Goal: Information Seeking & Learning: Find specific page/section

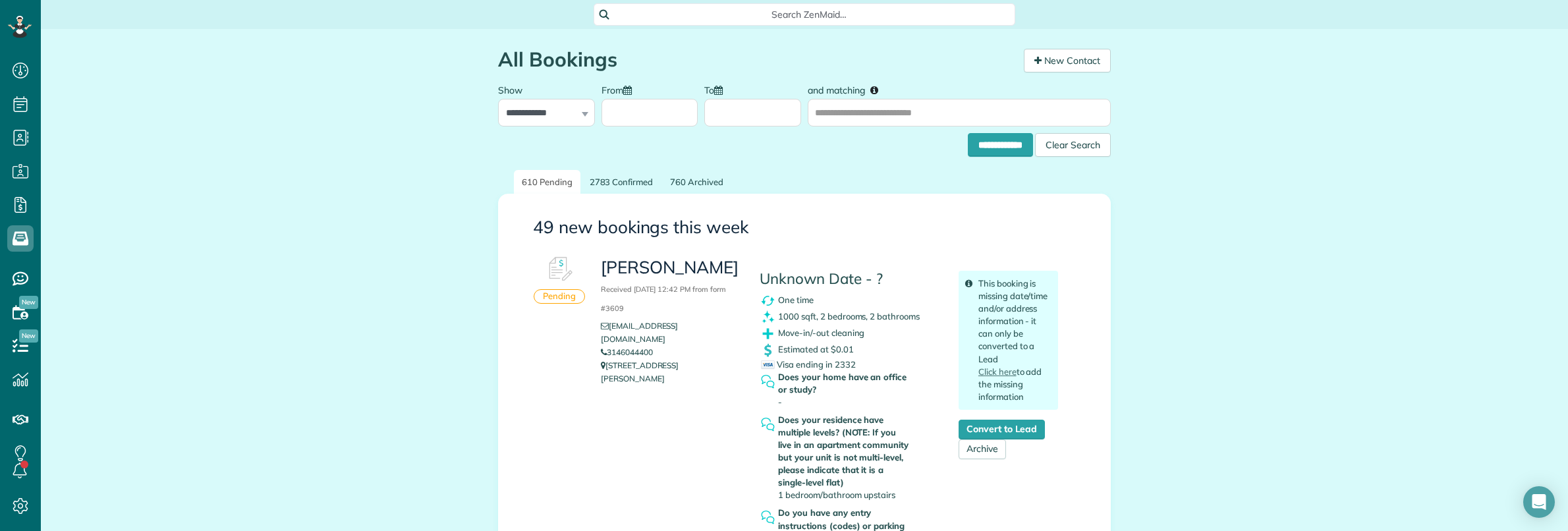
scroll to position [5, 5]
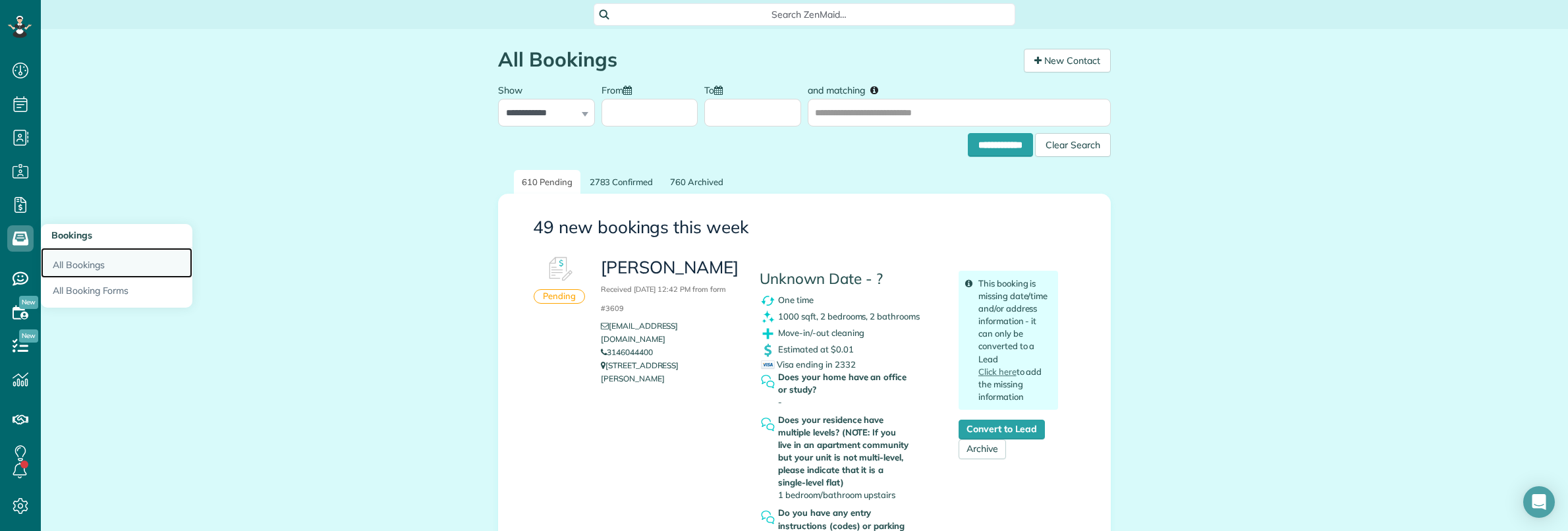
click at [94, 262] on link "All Bookings" at bounding box center [116, 262] width 152 height 30
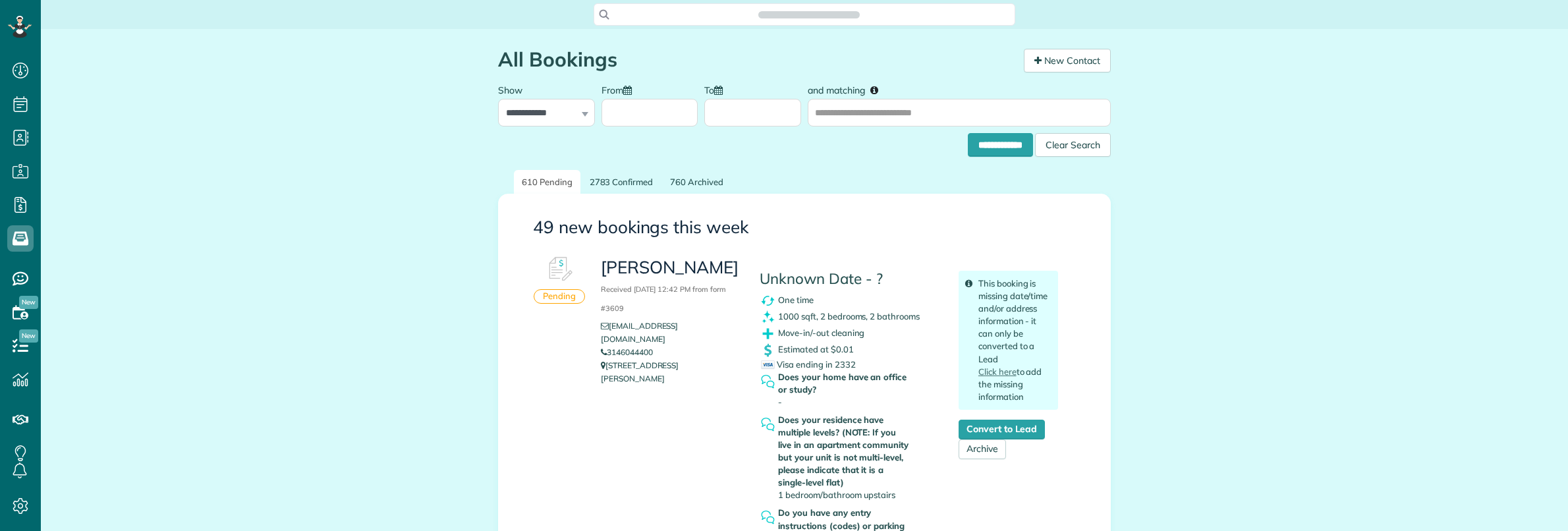
scroll to position [5, 5]
drag, startPoint x: 140, startPoint y: 124, endPoint x: 173, endPoint y: 109, distance: 36.2
drag, startPoint x: 113, startPoint y: 504, endPoint x: 117, endPoint y: 494, distance: 10.8
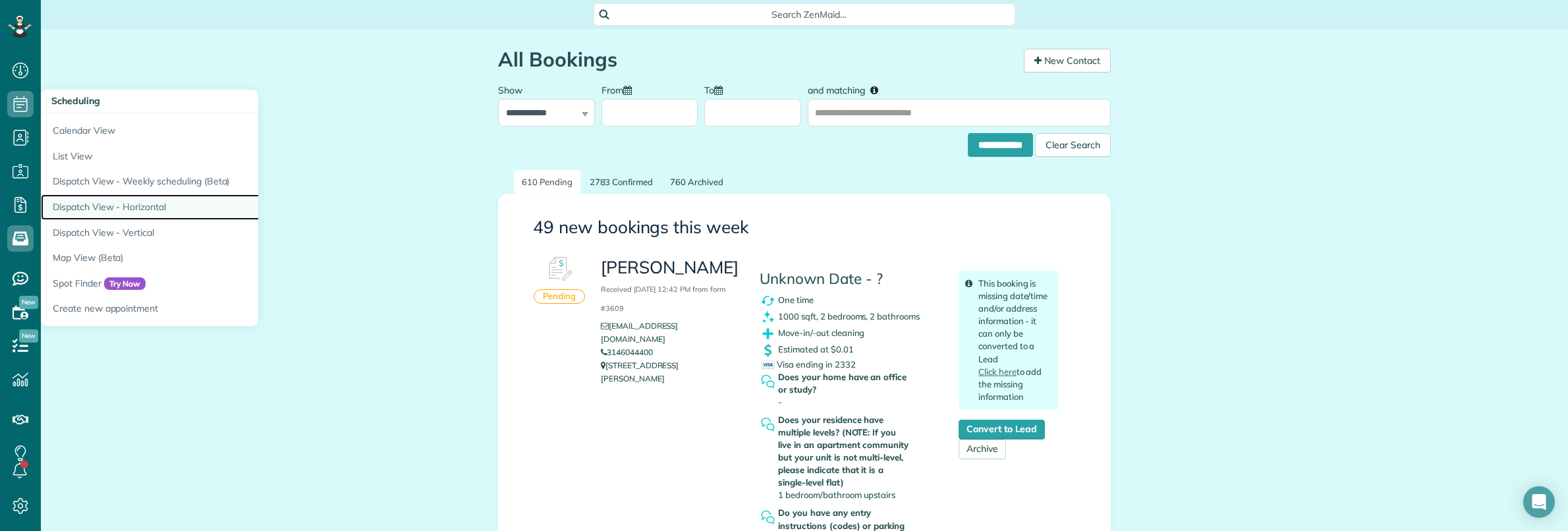
click at [132, 203] on link "Dispatch View - Horizontal" at bounding box center [205, 207] width 329 height 25
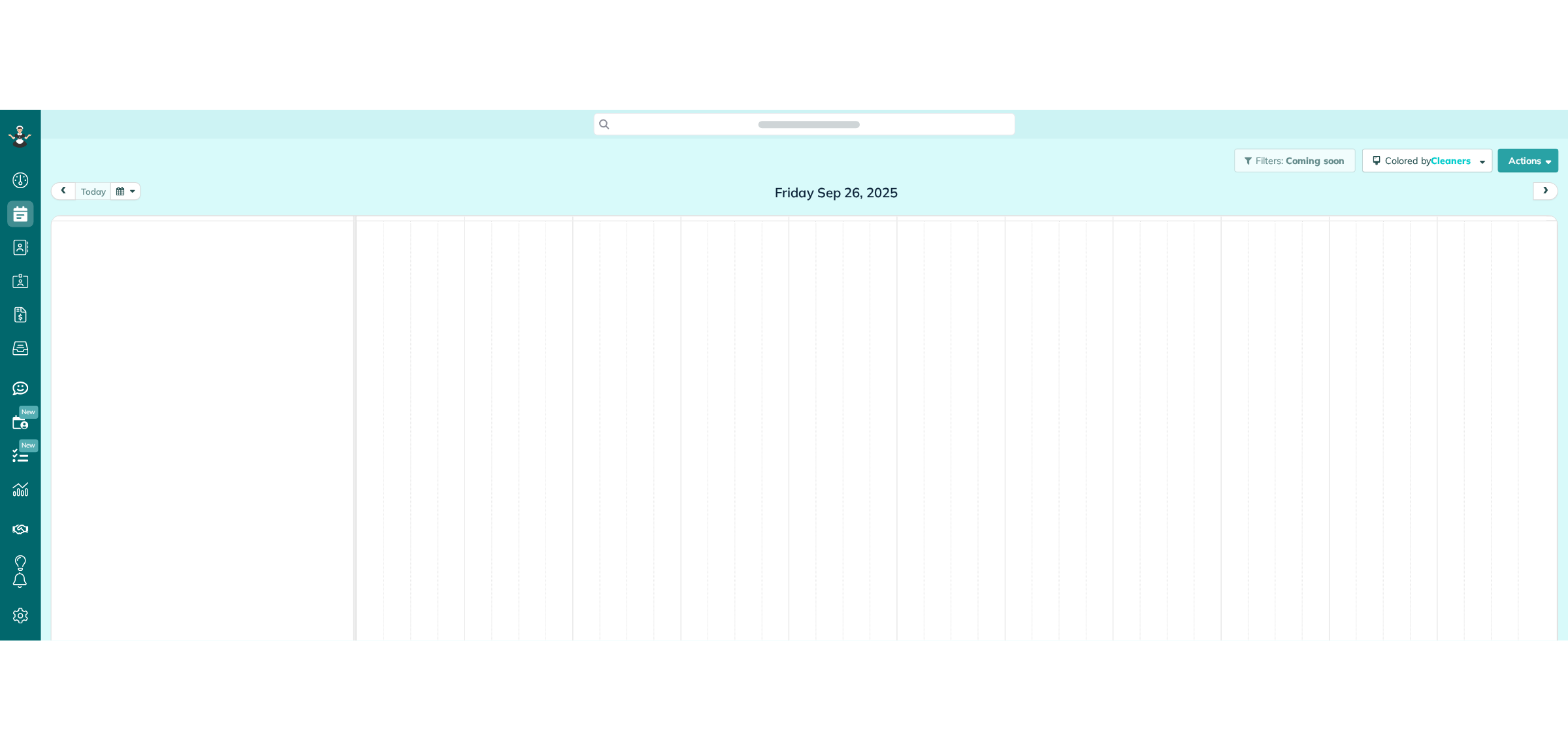
scroll to position [5, 5]
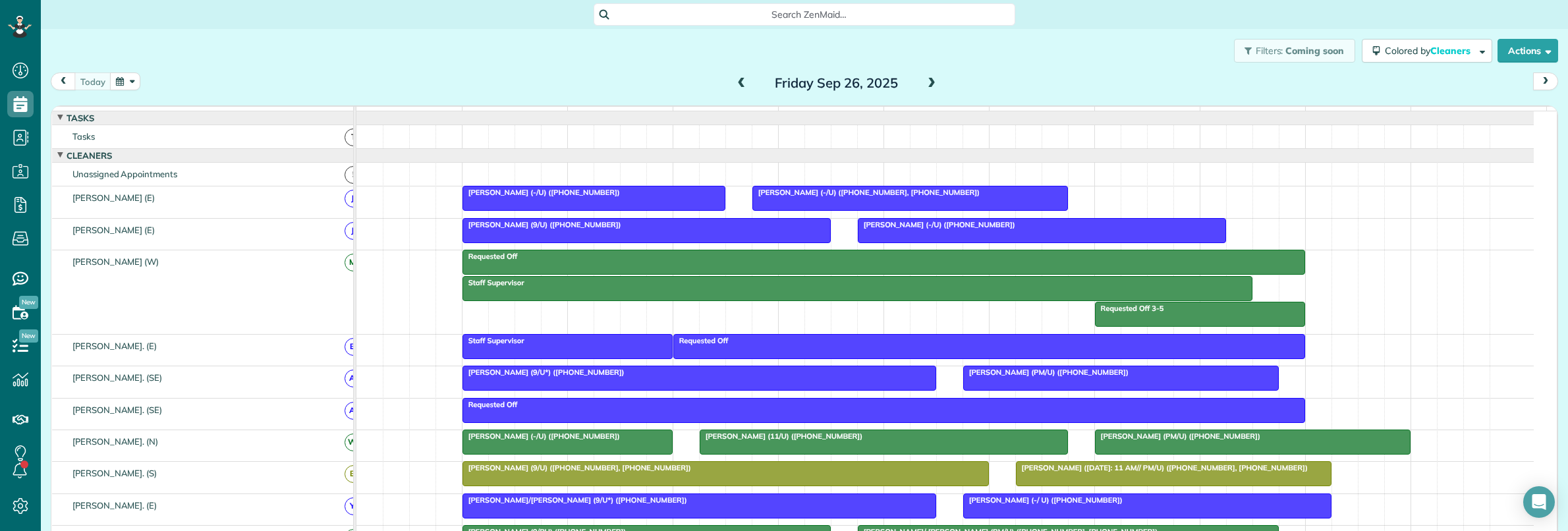
click at [929, 85] on span at bounding box center [931, 83] width 15 height 12
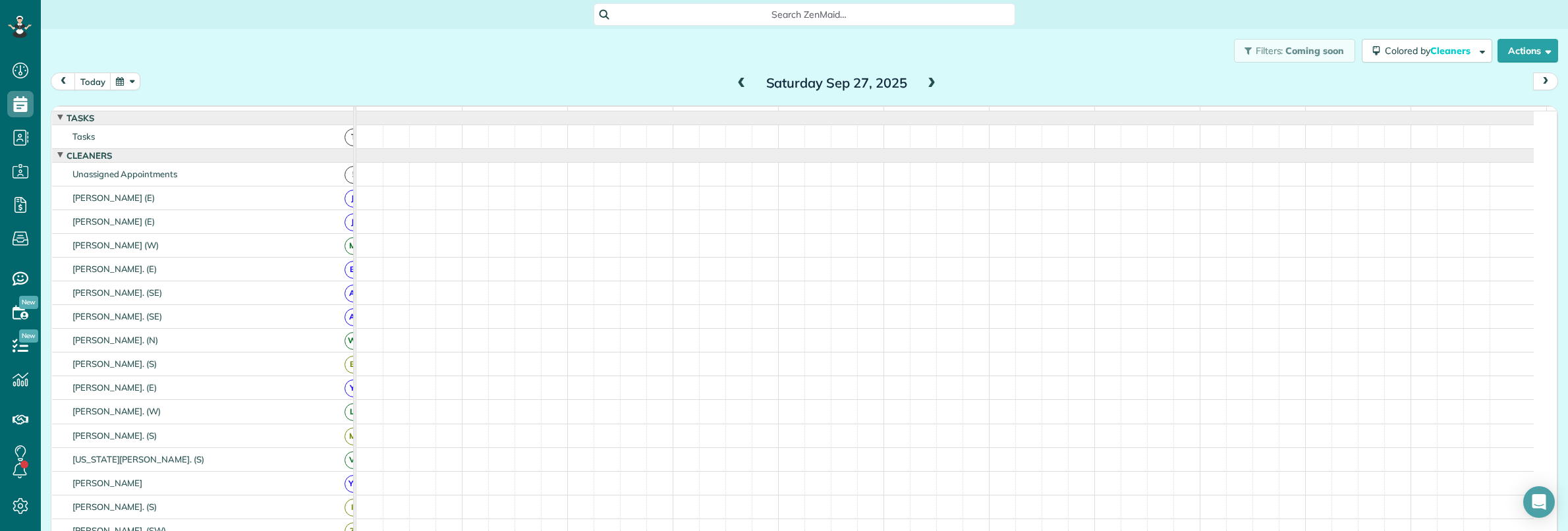
click at [929, 84] on span at bounding box center [931, 83] width 15 height 12
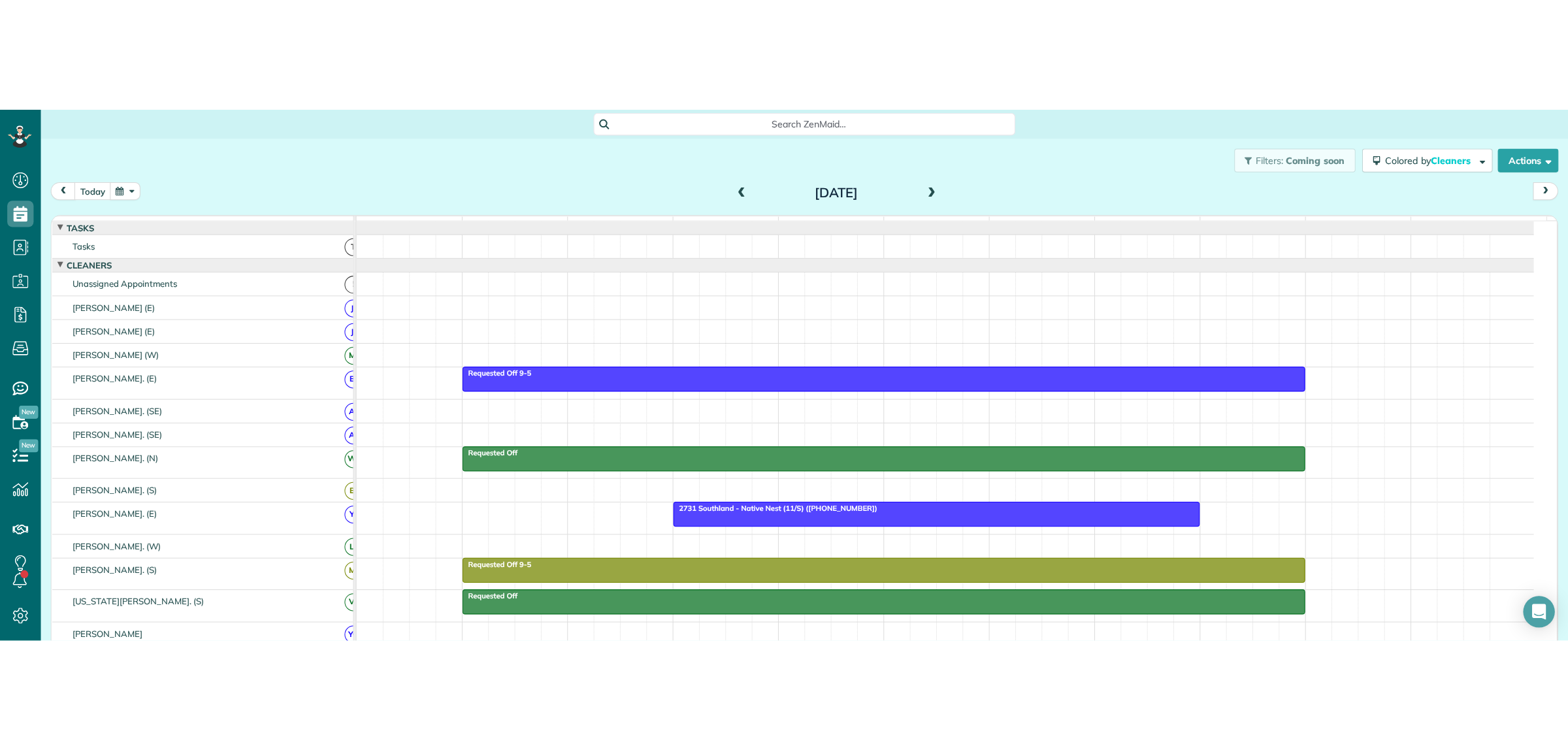
scroll to position [750, 40]
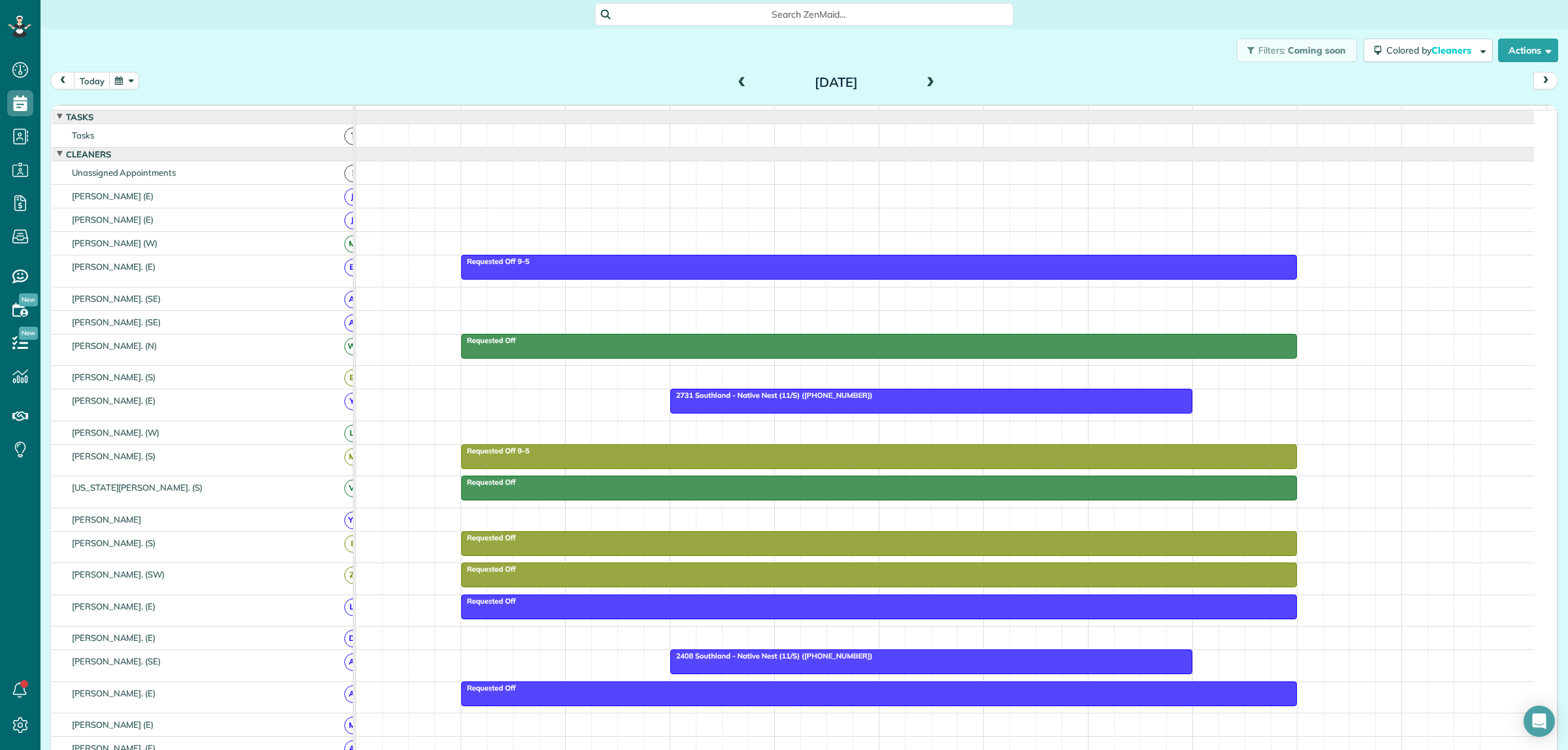
click at [929, 89] on span at bounding box center [930, 83] width 15 height 20
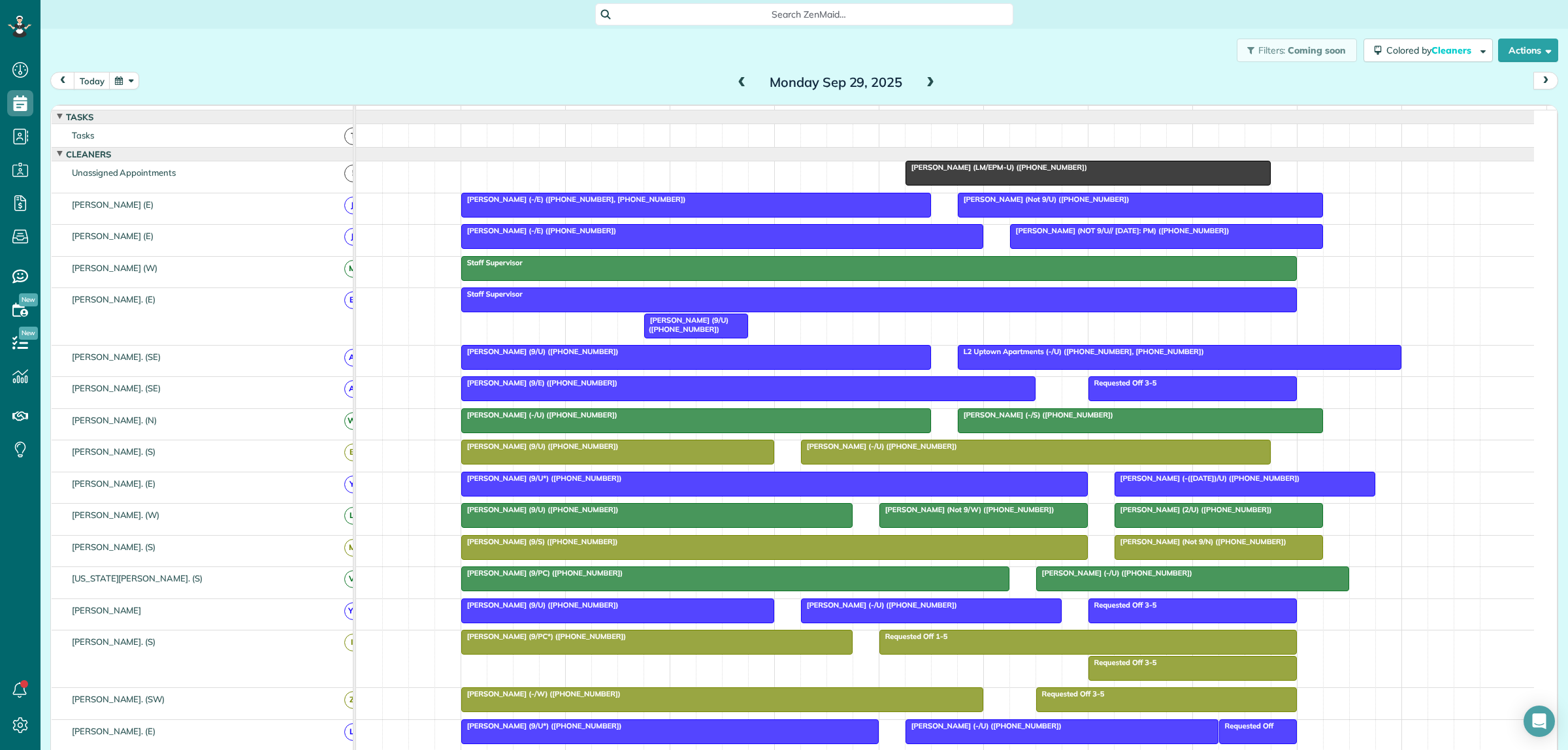
click at [938, 172] on span "Caroline Perren (LM/EPM-U) (+15126276067)" at bounding box center [997, 167] width 183 height 9
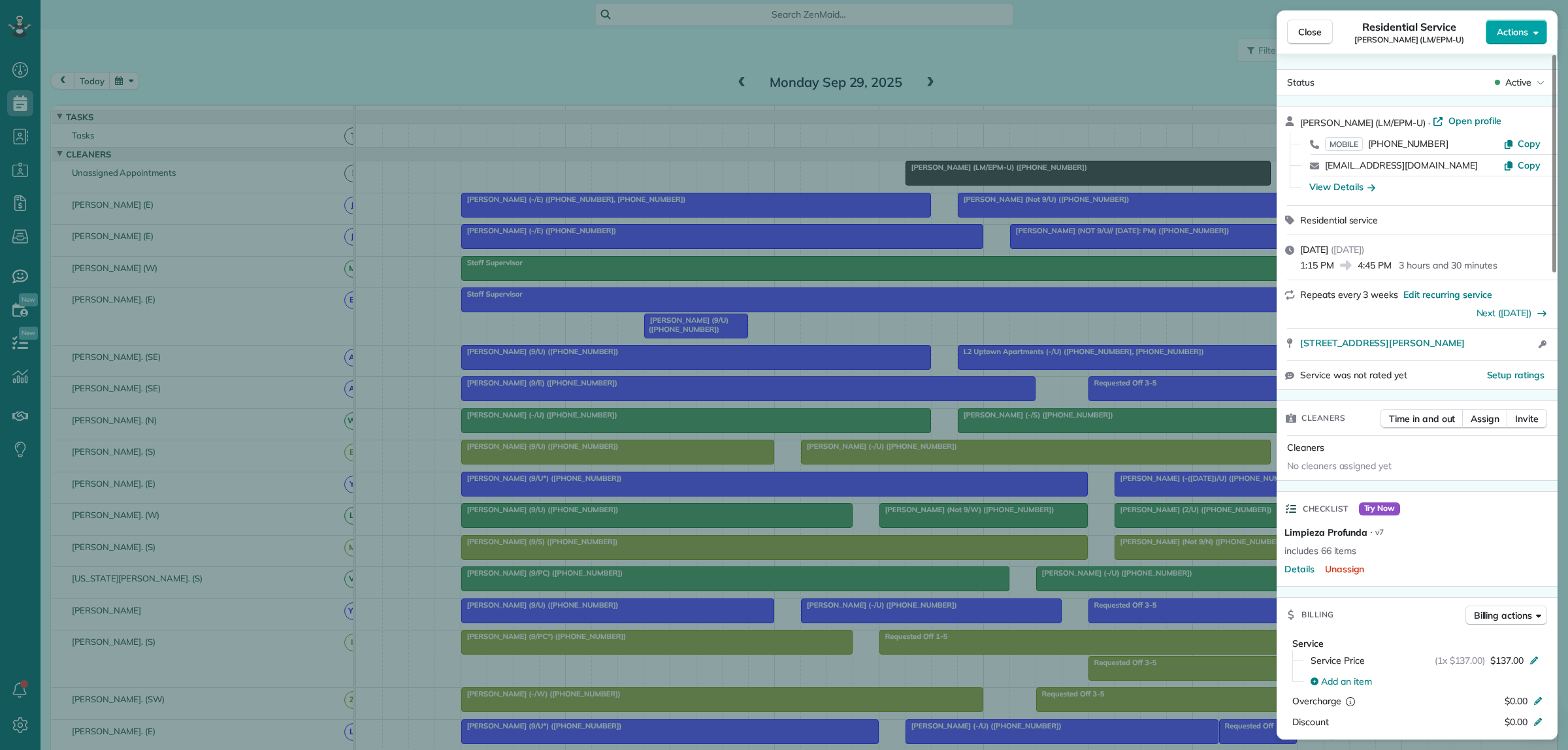
click at [1501, 30] on span "Actions" at bounding box center [1512, 31] width 31 height 13
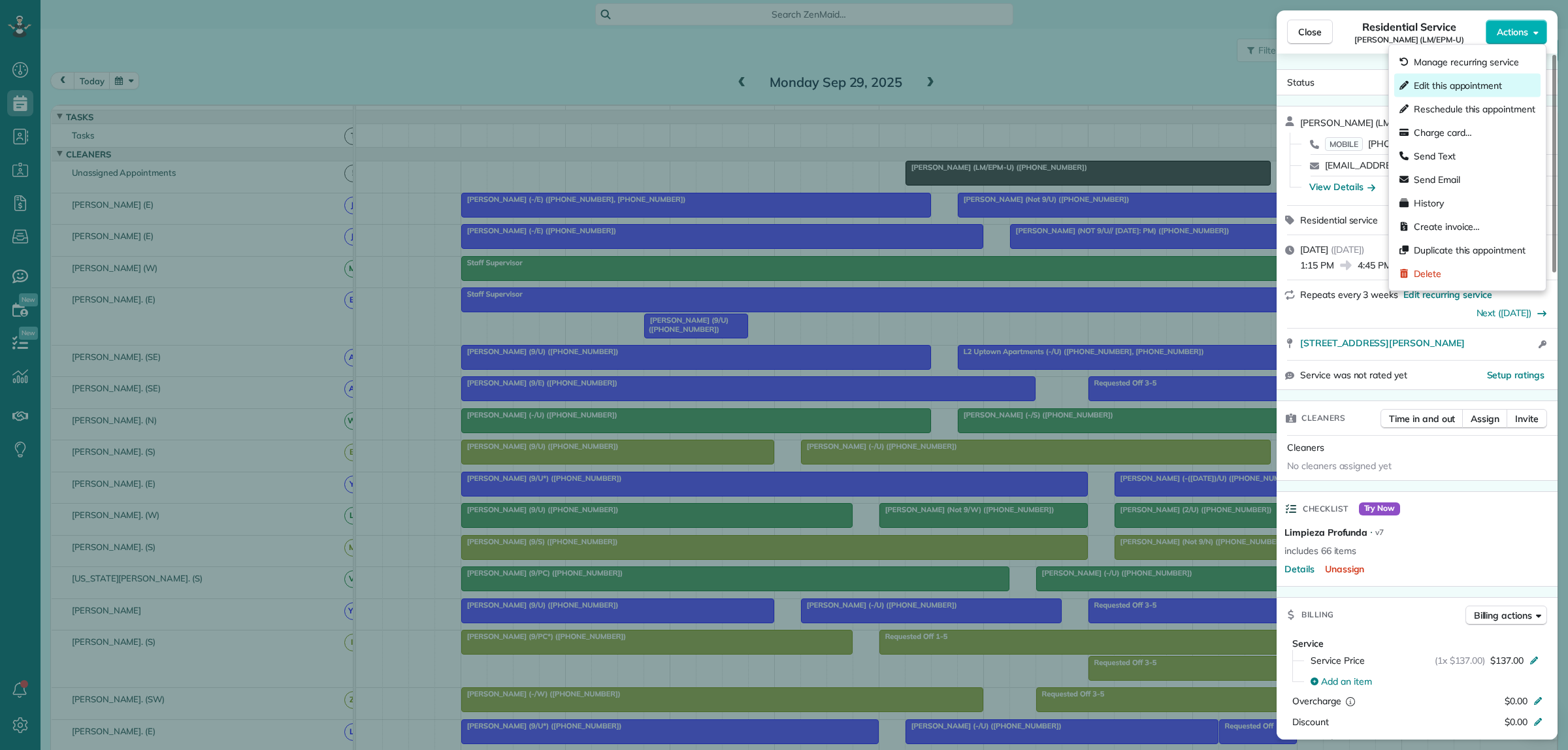
click at [1446, 85] on span "Edit this appointment" at bounding box center [1475, 85] width 122 height 13
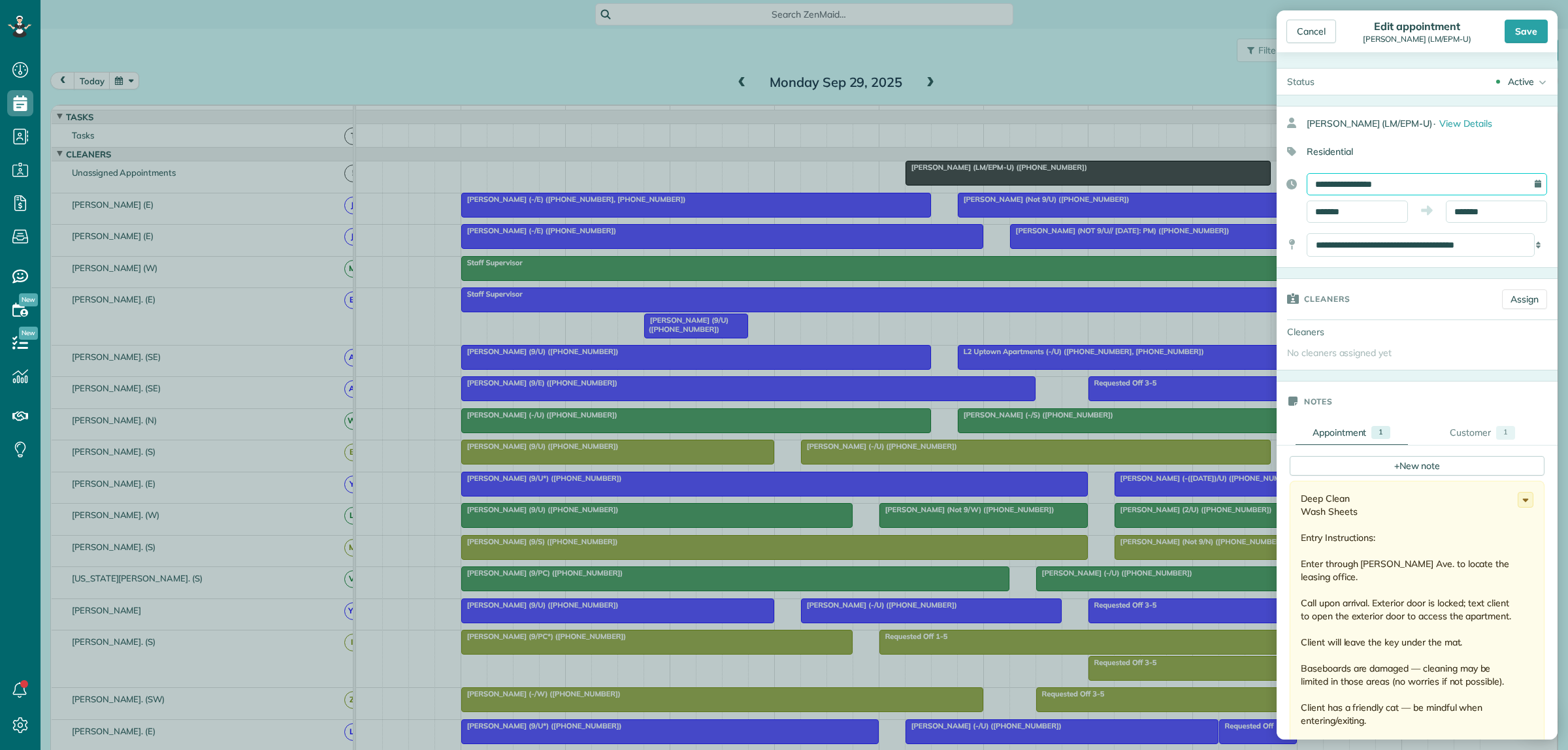
click at [1413, 185] on input "**********" at bounding box center [1427, 185] width 241 height 22
click at [1372, 330] on link "30" at bounding box center [1367, 333] width 21 height 21
type input "**********"
click at [1526, 28] on div "Save" at bounding box center [1527, 31] width 43 height 24
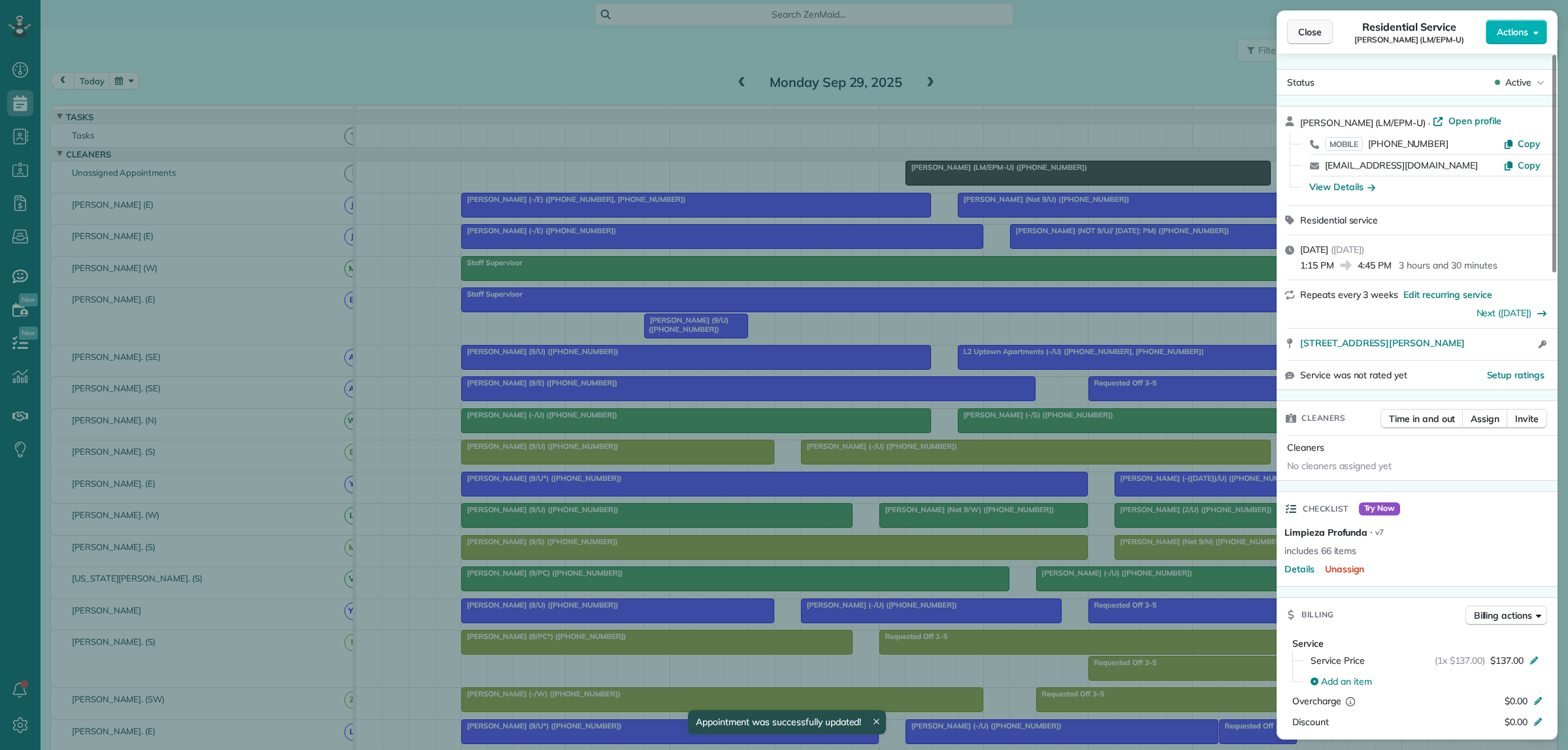
click at [1299, 25] on span "Close" at bounding box center [1310, 31] width 24 height 13
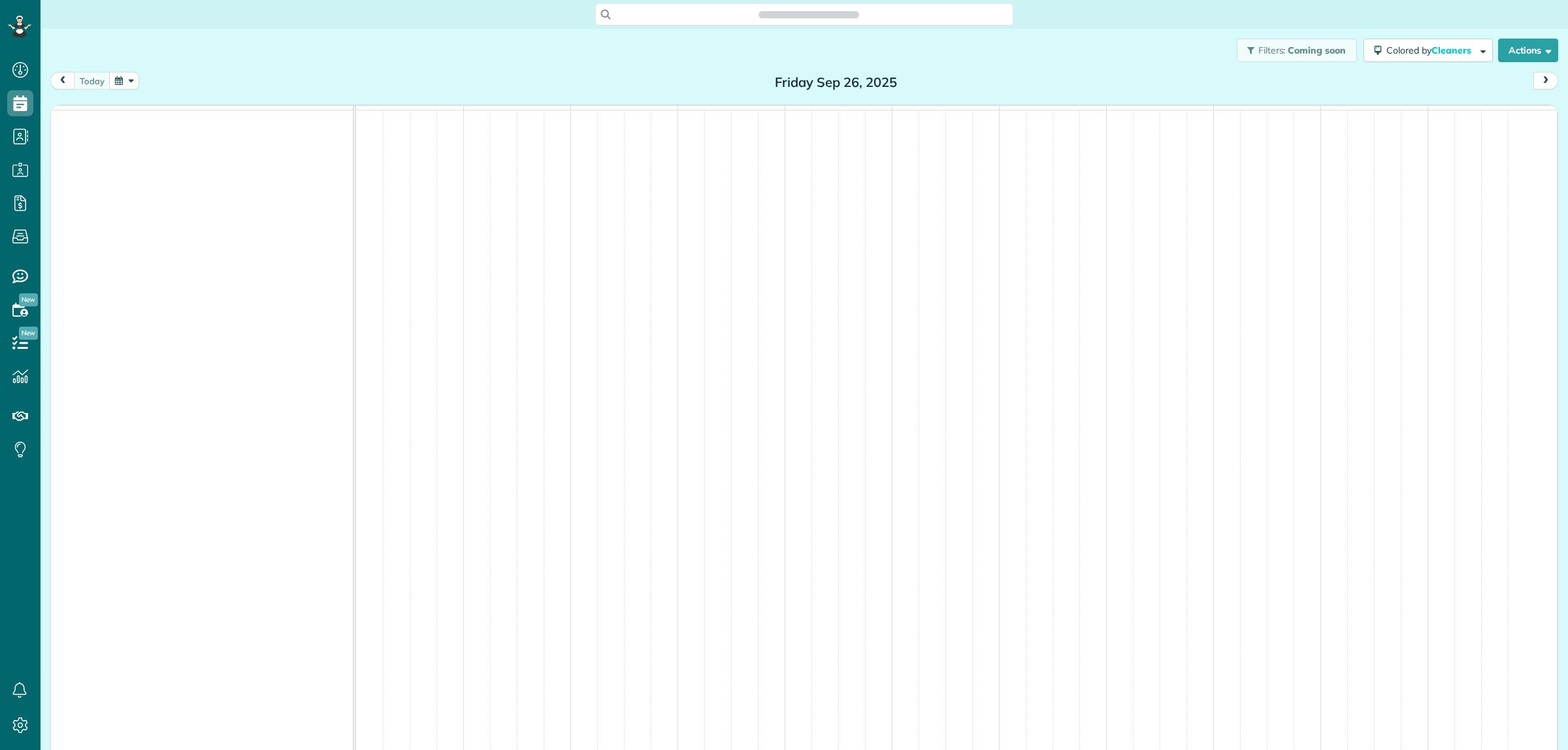
scroll to position [5, 5]
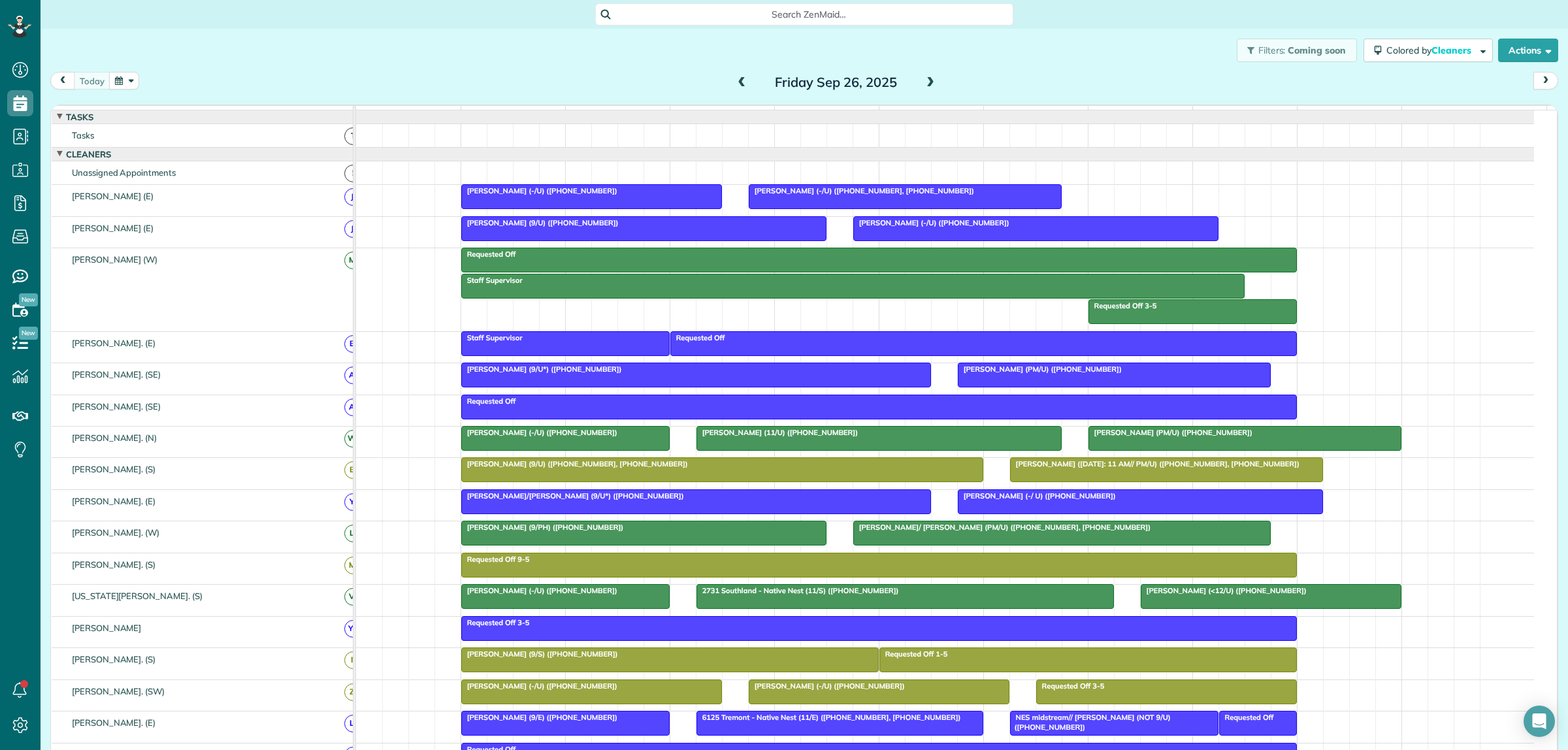
click at [927, 87] on span at bounding box center [930, 82] width 15 height 12
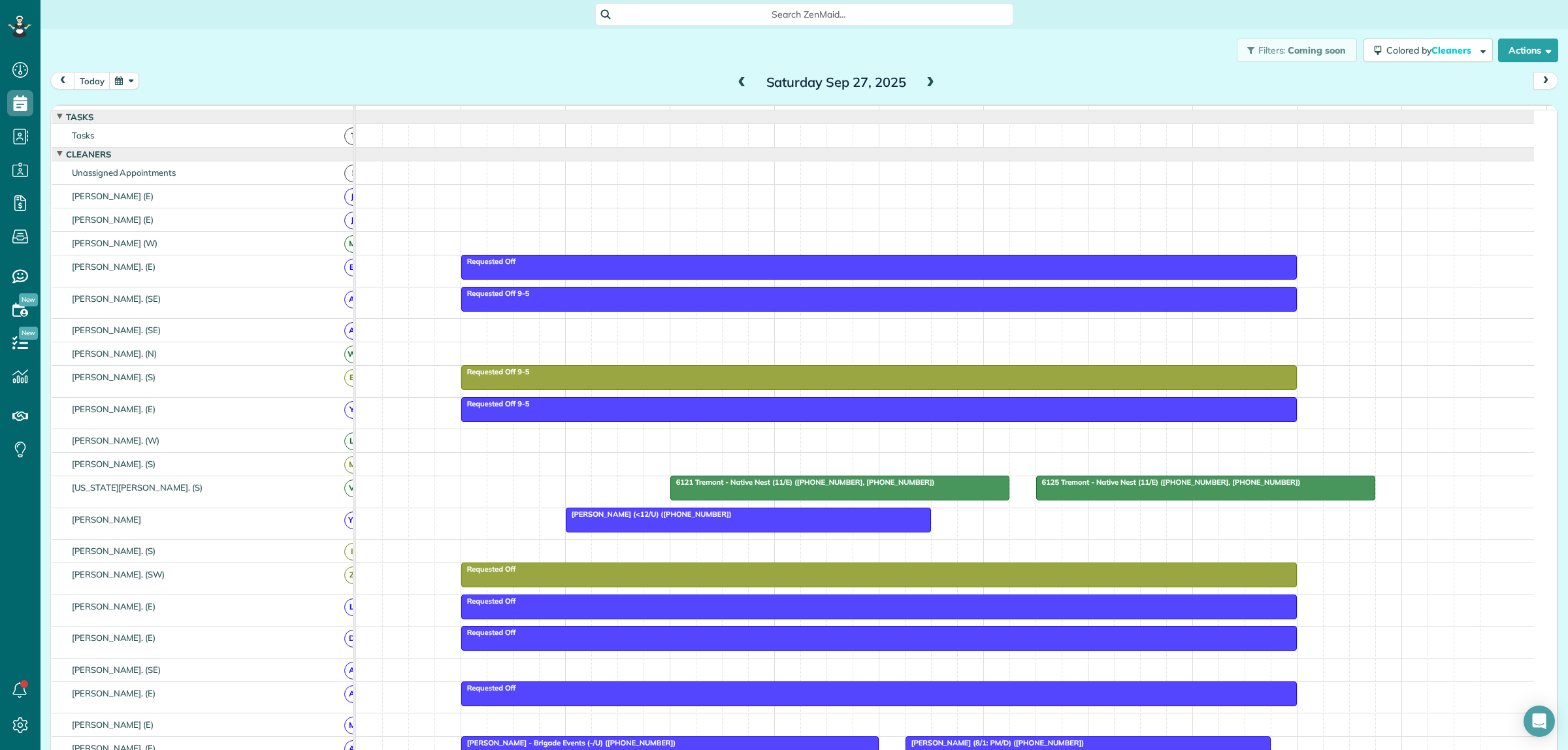
click at [926, 80] on span at bounding box center [930, 82] width 15 height 12
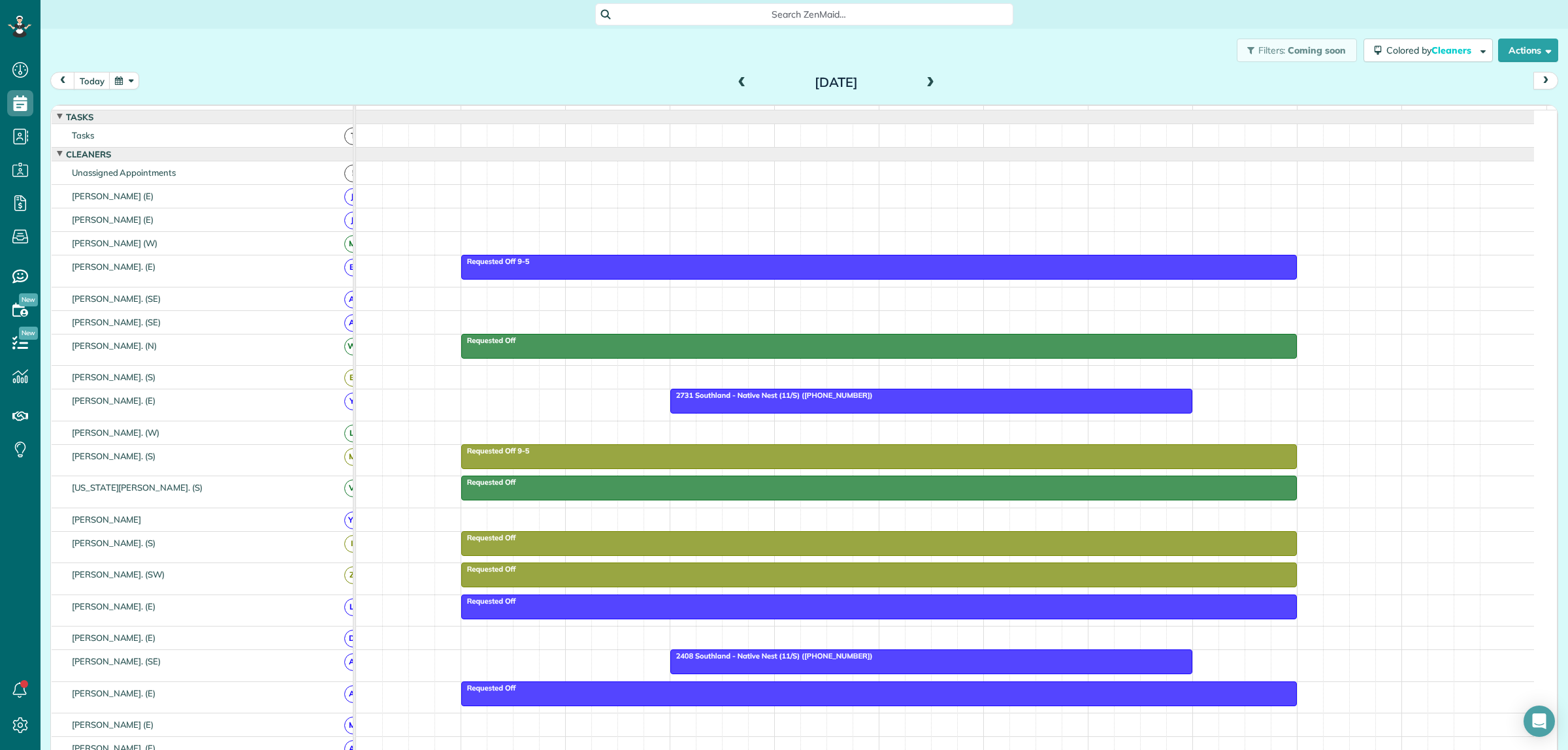
click at [925, 80] on span at bounding box center [930, 82] width 15 height 12
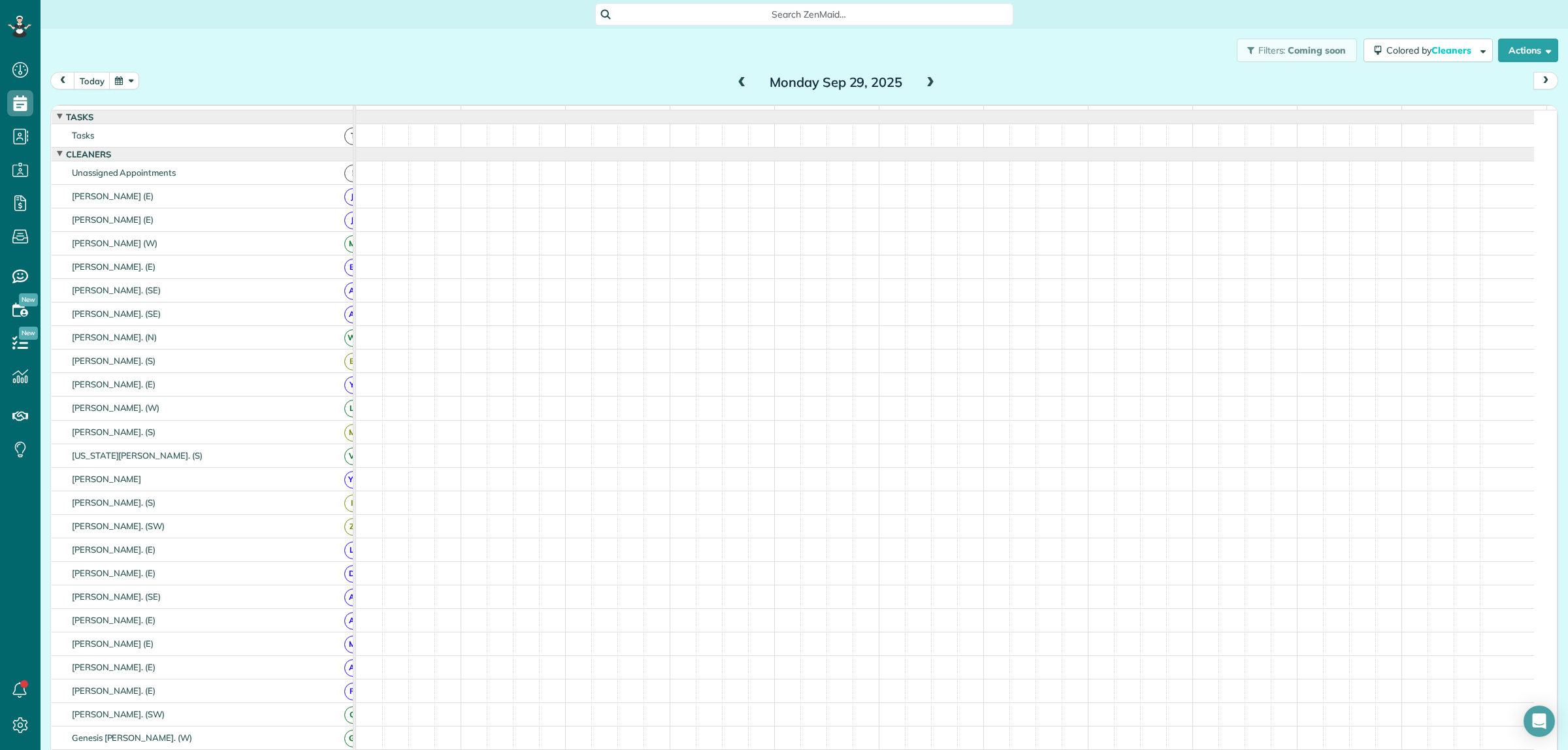
click at [925, 80] on span at bounding box center [930, 82] width 15 height 12
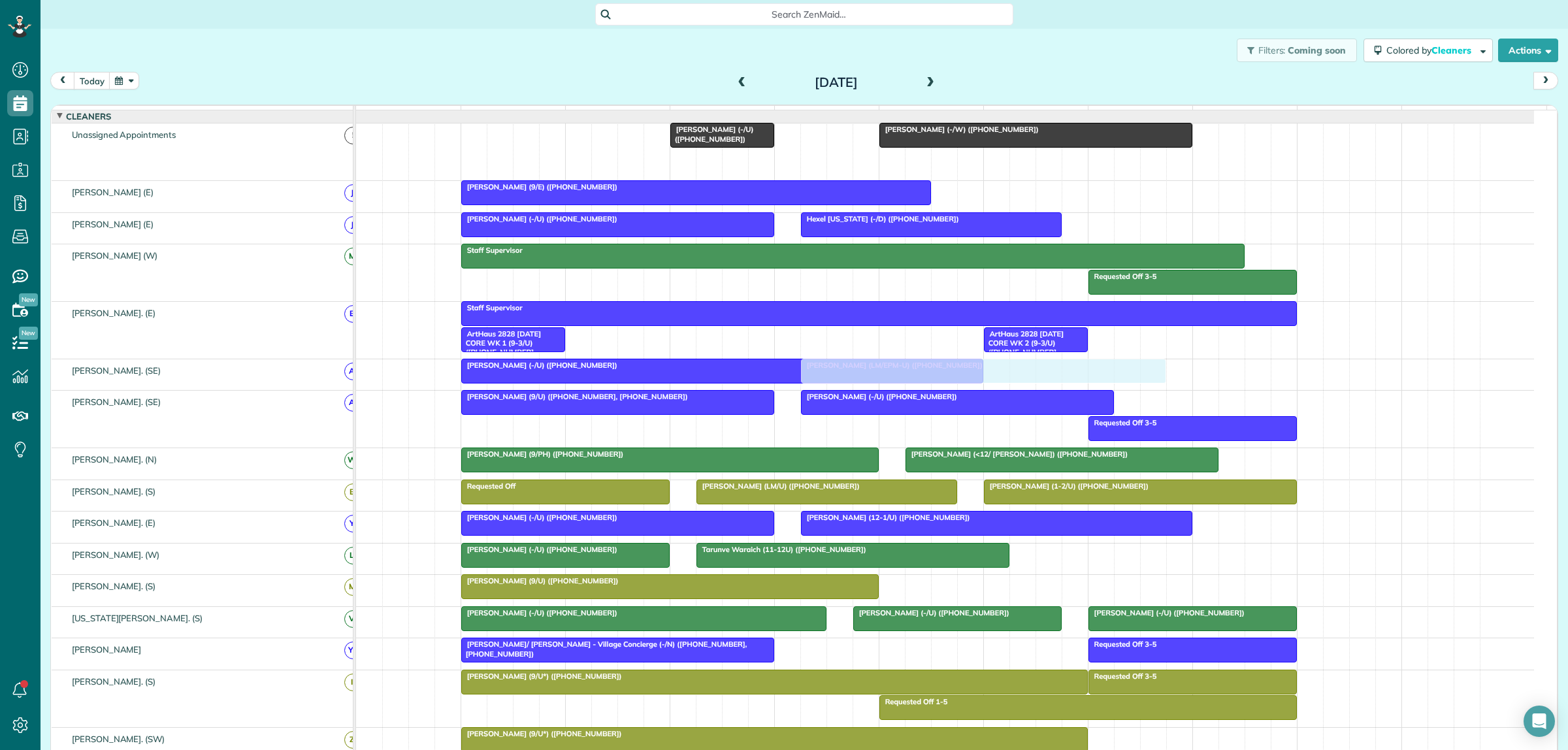
scroll to position [154, 0]
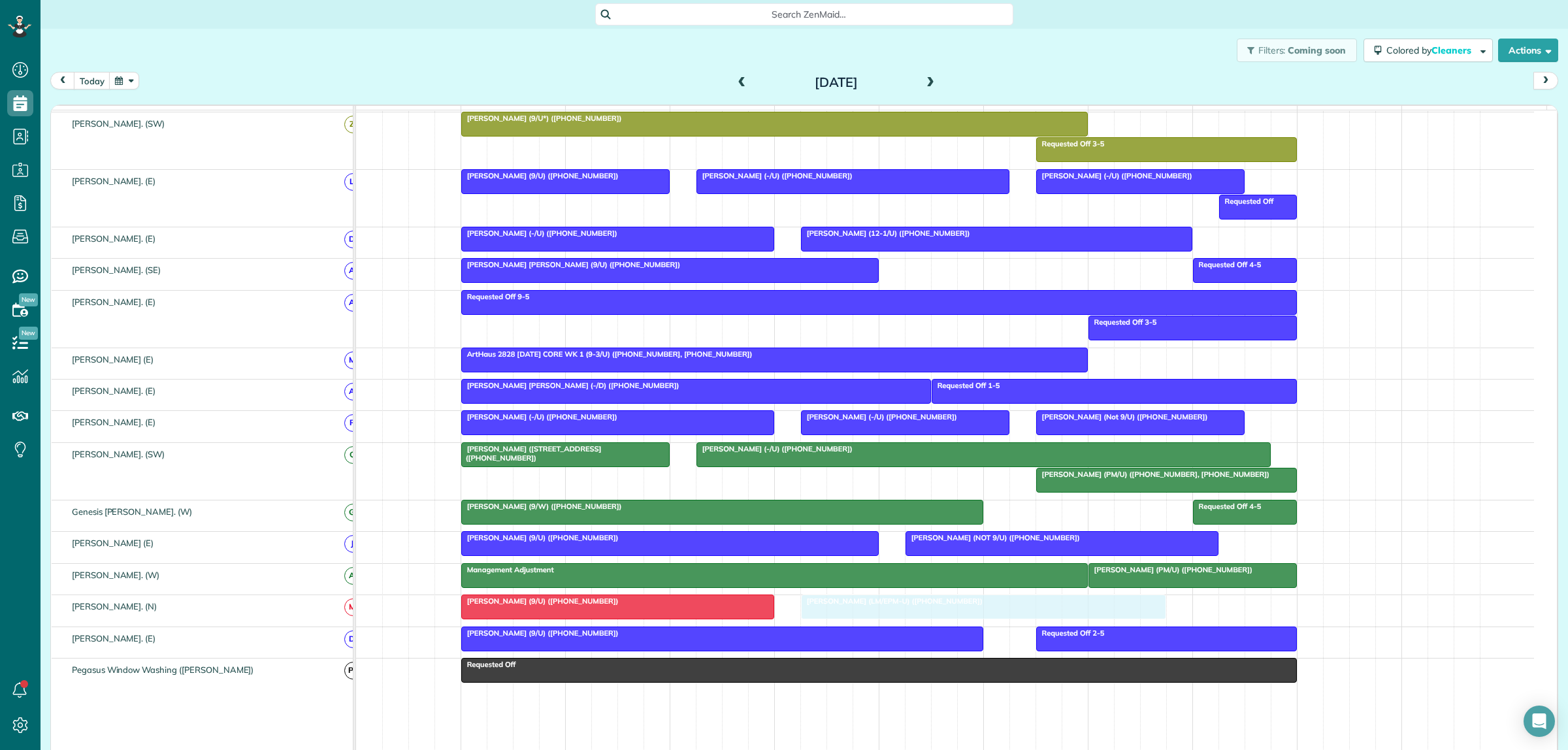
drag, startPoint x: 1020, startPoint y: 209, endPoint x: 925, endPoint y: 632, distance: 433.5
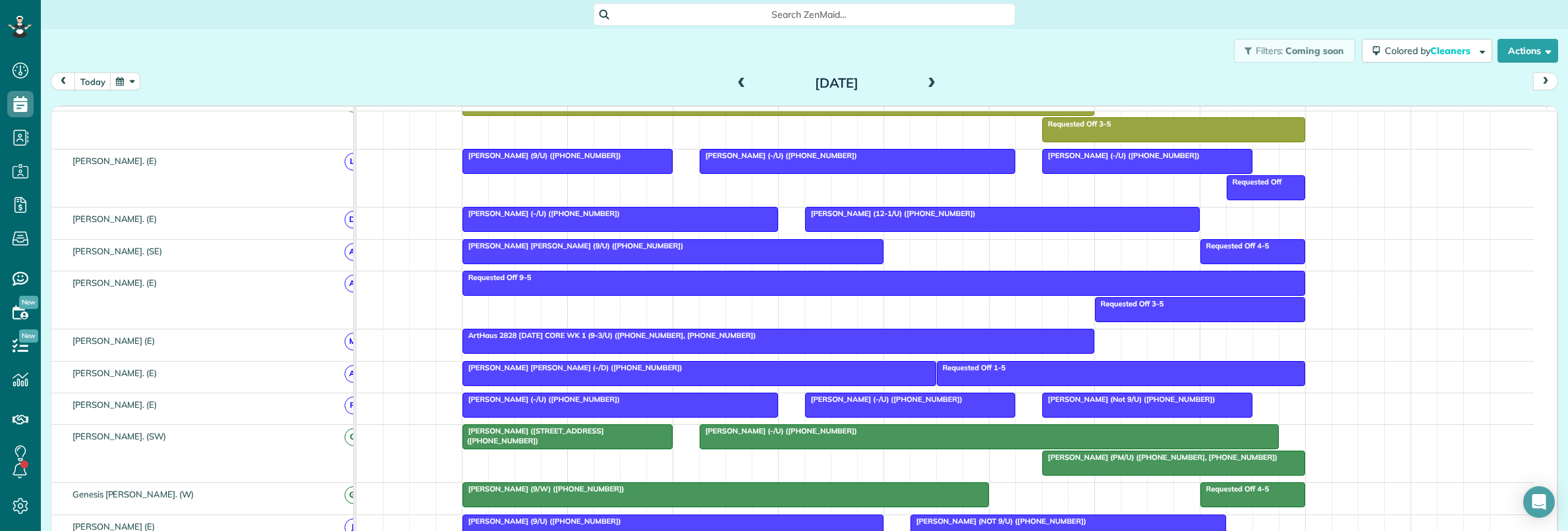
scroll to position [660, 0]
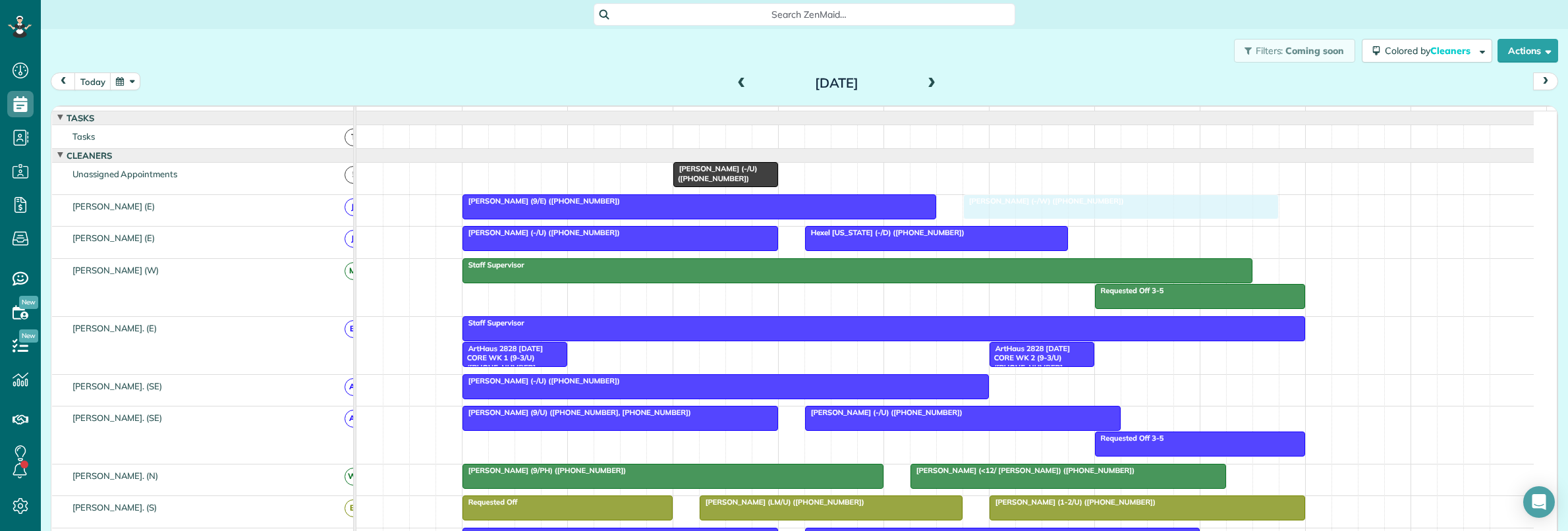
drag, startPoint x: 1011, startPoint y: 183, endPoint x: 1078, endPoint y: 218, distance: 75.6
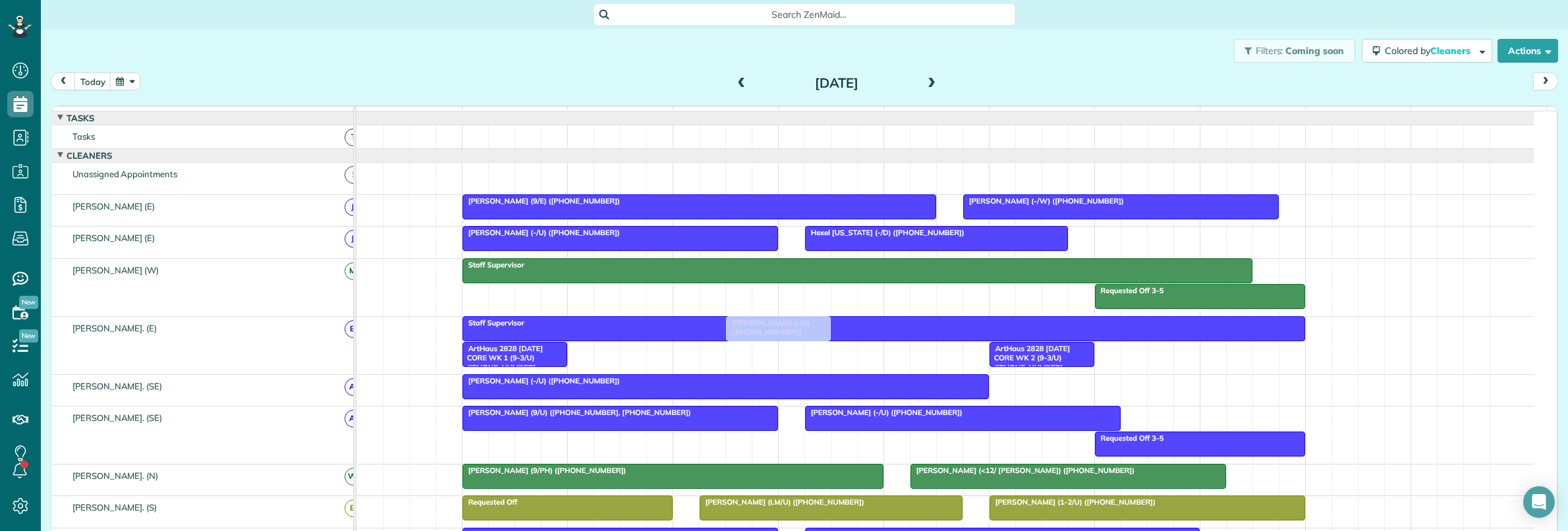
drag, startPoint x: 711, startPoint y: 189, endPoint x: 756, endPoint y: 374, distance: 190.4
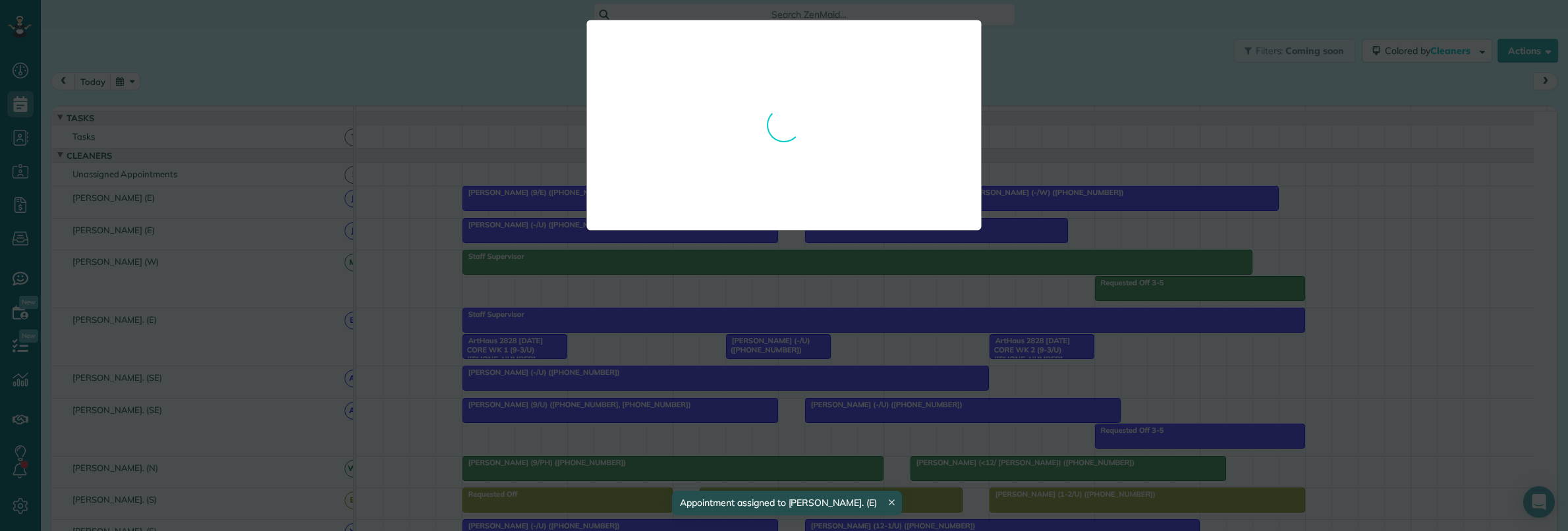
drag, startPoint x: 762, startPoint y: 357, endPoint x: 768, endPoint y: 298, distance: 59.3
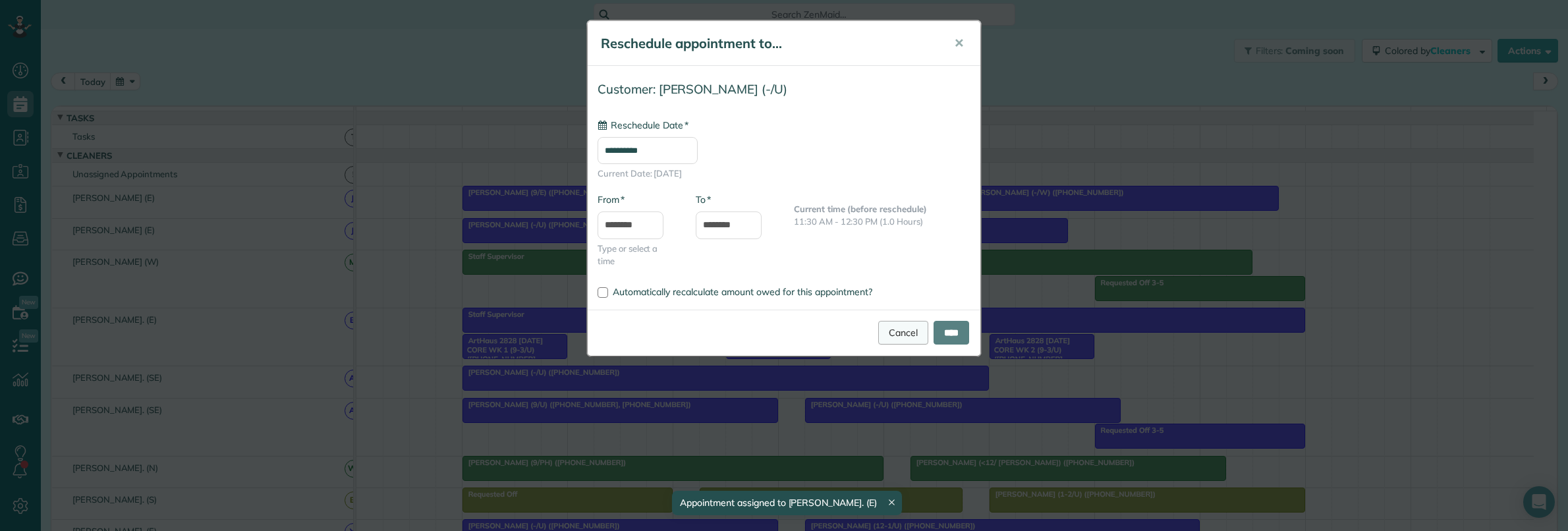
type input "**********"
drag, startPoint x: 894, startPoint y: 334, endPoint x: 884, endPoint y: 336, distance: 10.2
click at [893, 334] on link "Cancel" at bounding box center [902, 333] width 50 height 24
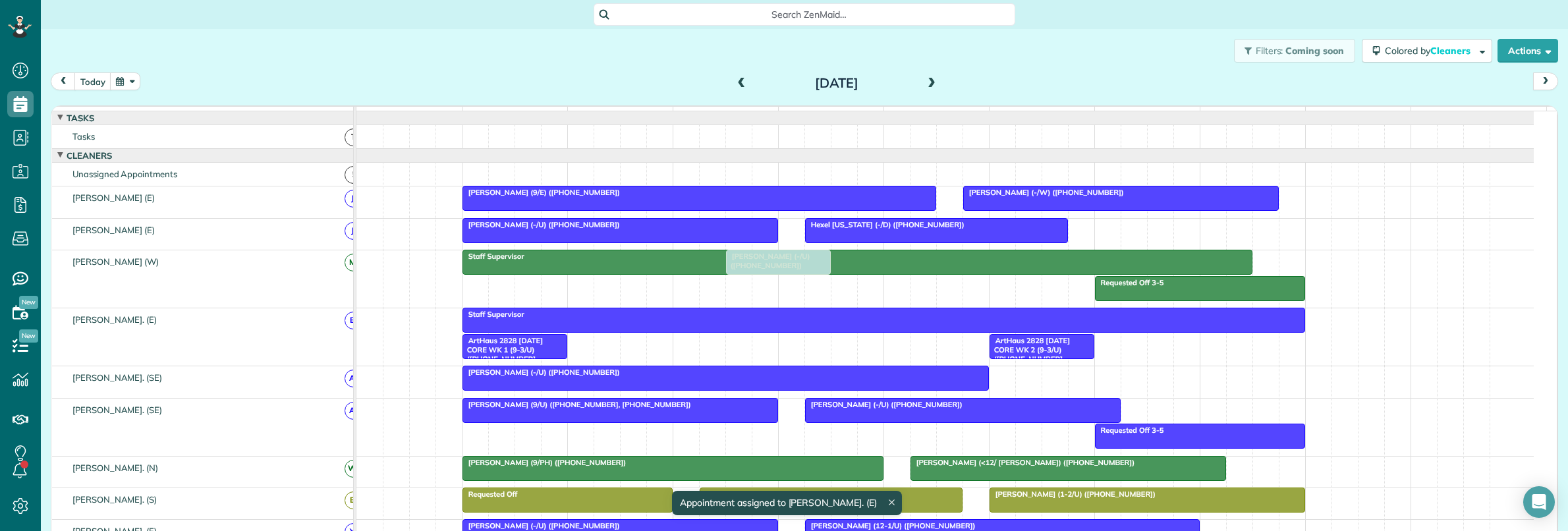
drag, startPoint x: 772, startPoint y: 348, endPoint x: 781, endPoint y: 296, distance: 52.8
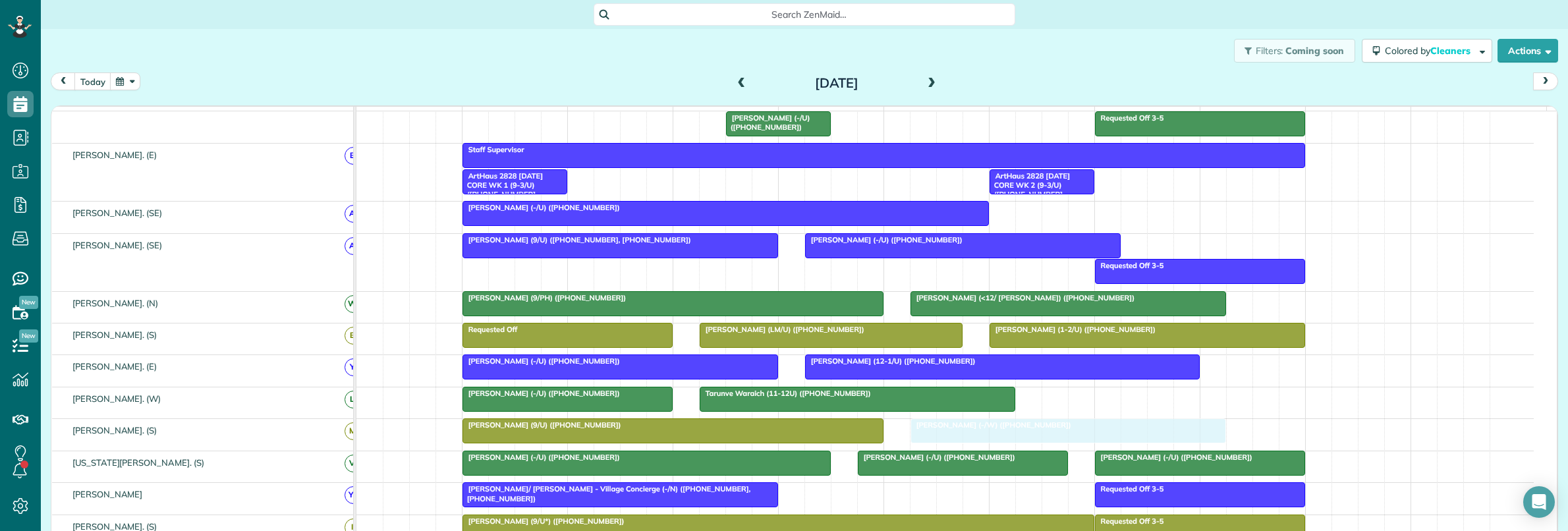
drag, startPoint x: 1055, startPoint y: 215, endPoint x: 1006, endPoint y: 441, distance: 231.3
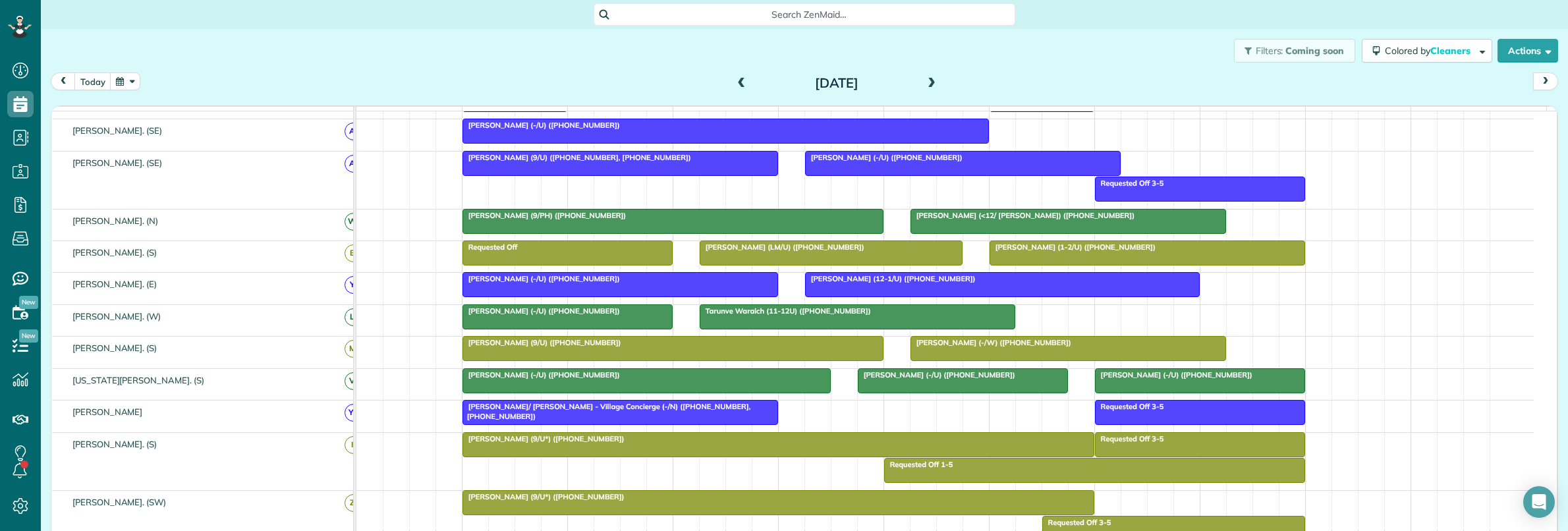
click at [537, 316] on div "Alan Dackiw (-/U) (+16824452964)" at bounding box center [567, 310] width 202 height 9
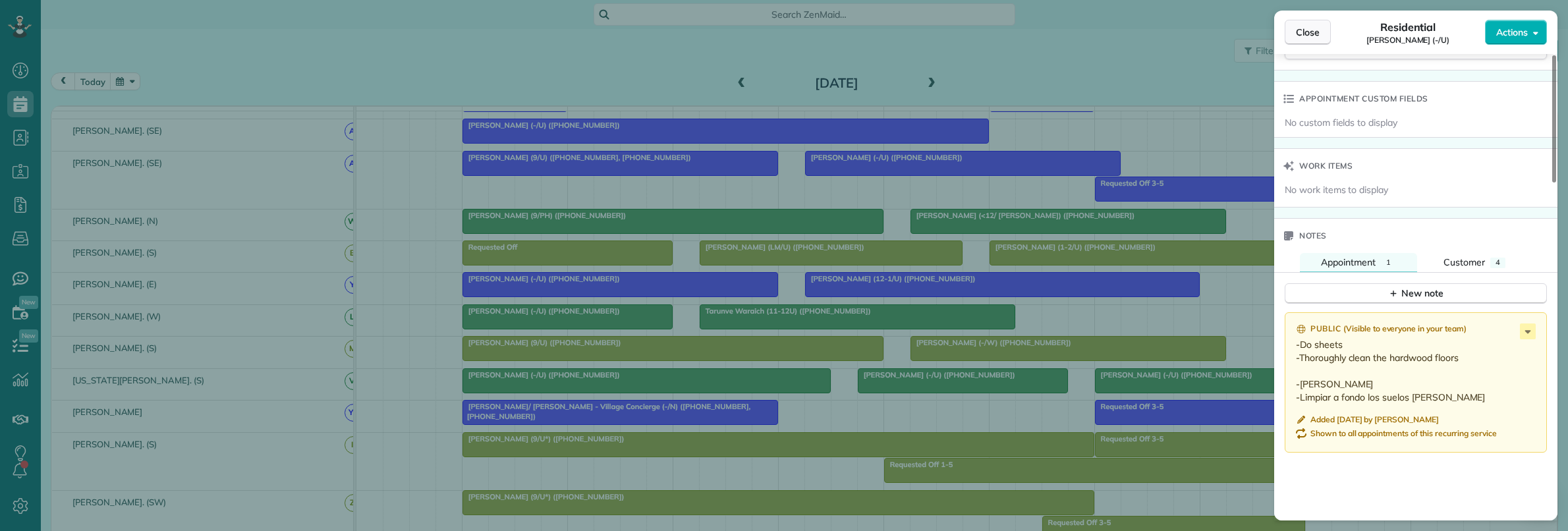
click at [1308, 26] on span "Close" at bounding box center [1308, 32] width 24 height 13
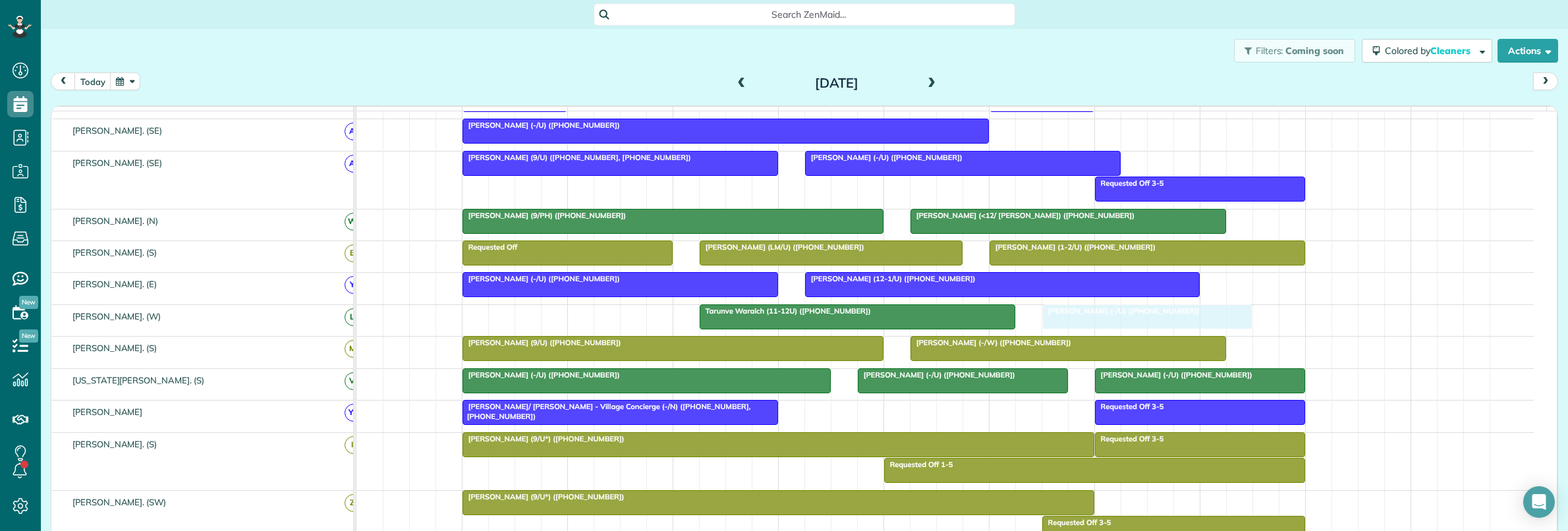
drag, startPoint x: 587, startPoint y: 327, endPoint x: 1171, endPoint y: 328, distance: 584.0
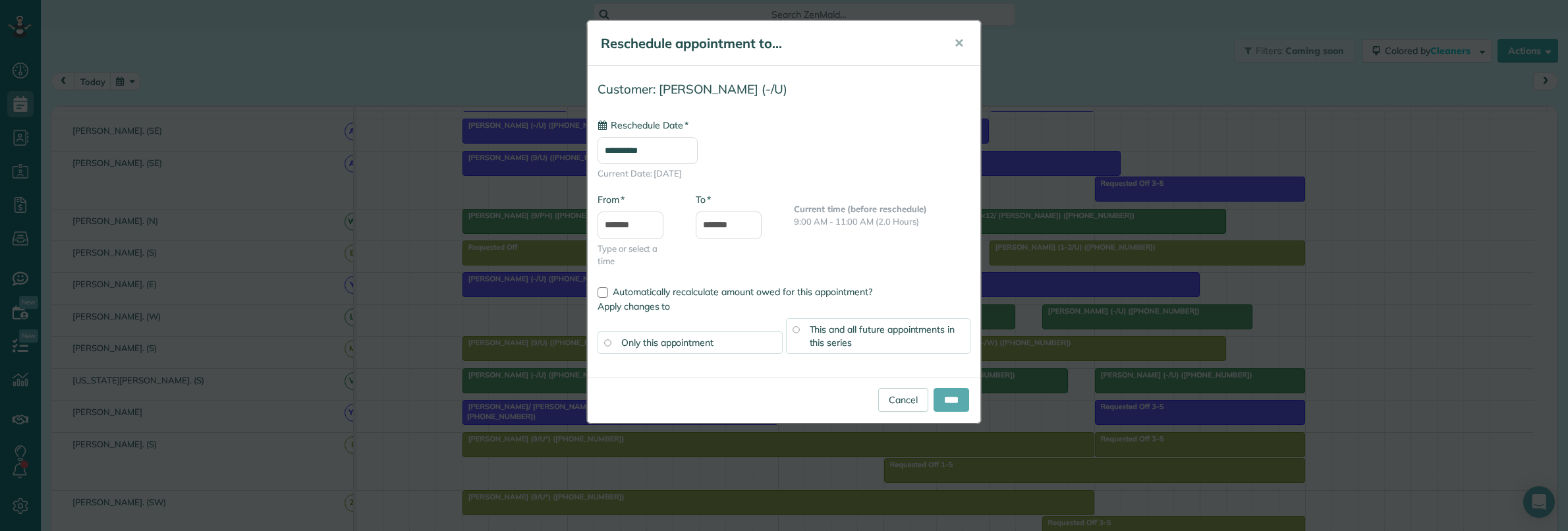
type input "**********"
click at [947, 396] on input "****" at bounding box center [951, 400] width 35 height 24
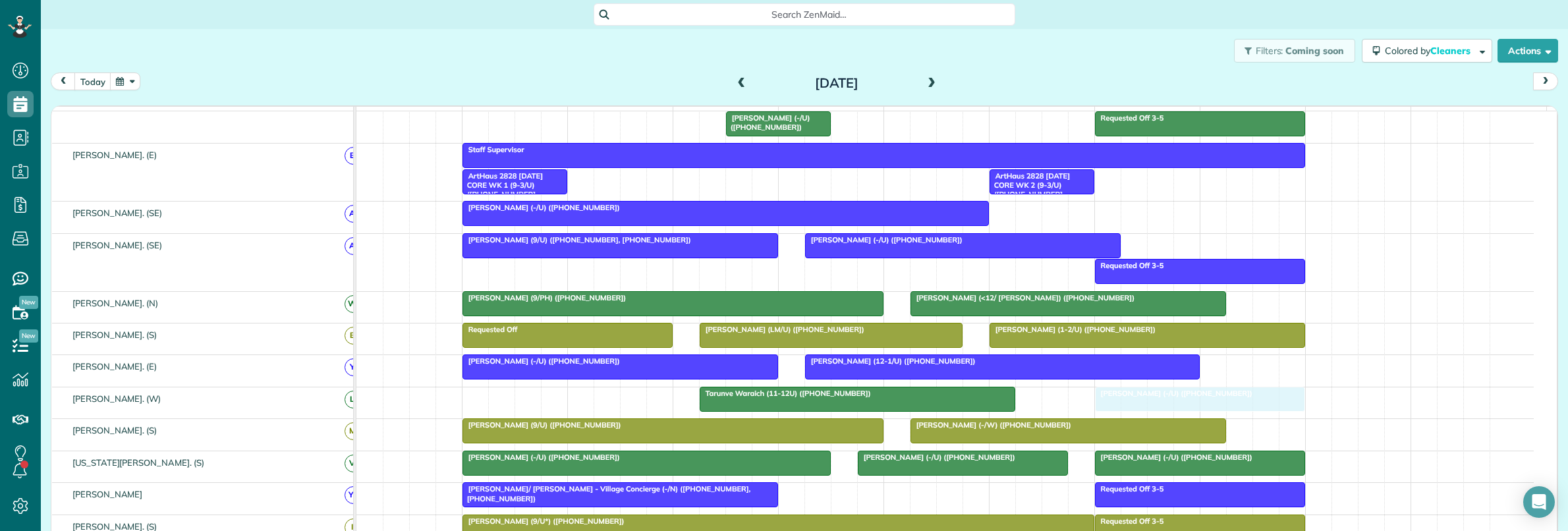
drag, startPoint x: 1087, startPoint y: 410, endPoint x: 1139, endPoint y: 409, distance: 52.0
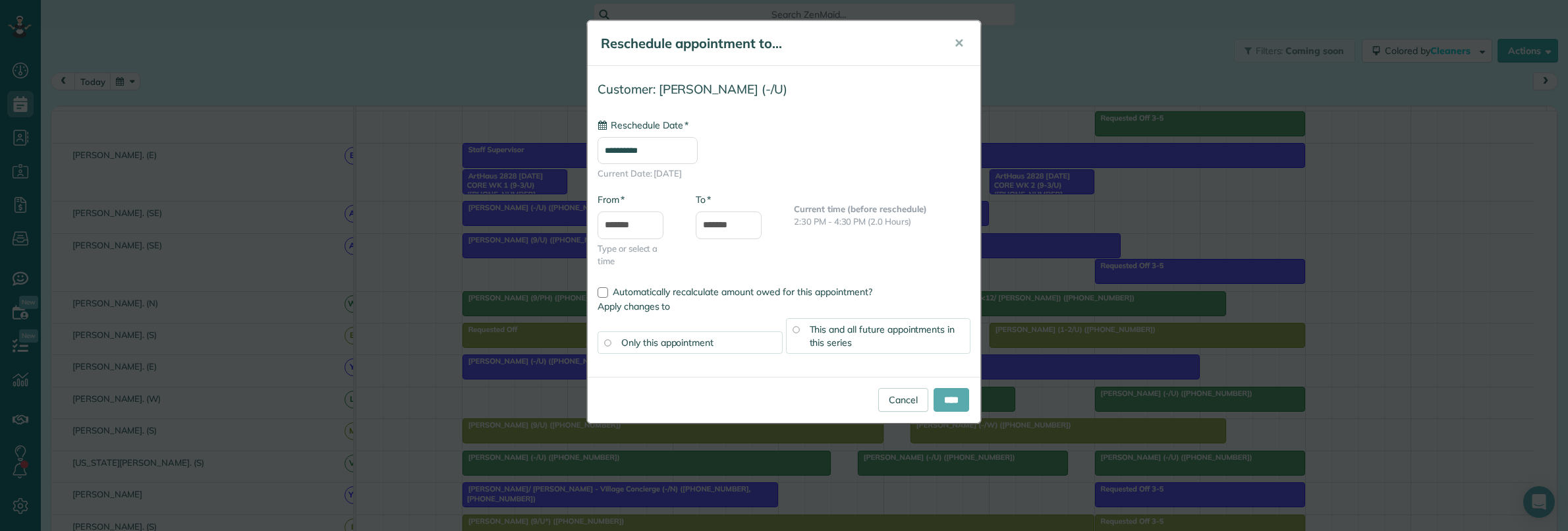
type input "**********"
click at [947, 404] on input "****" at bounding box center [951, 400] width 35 height 24
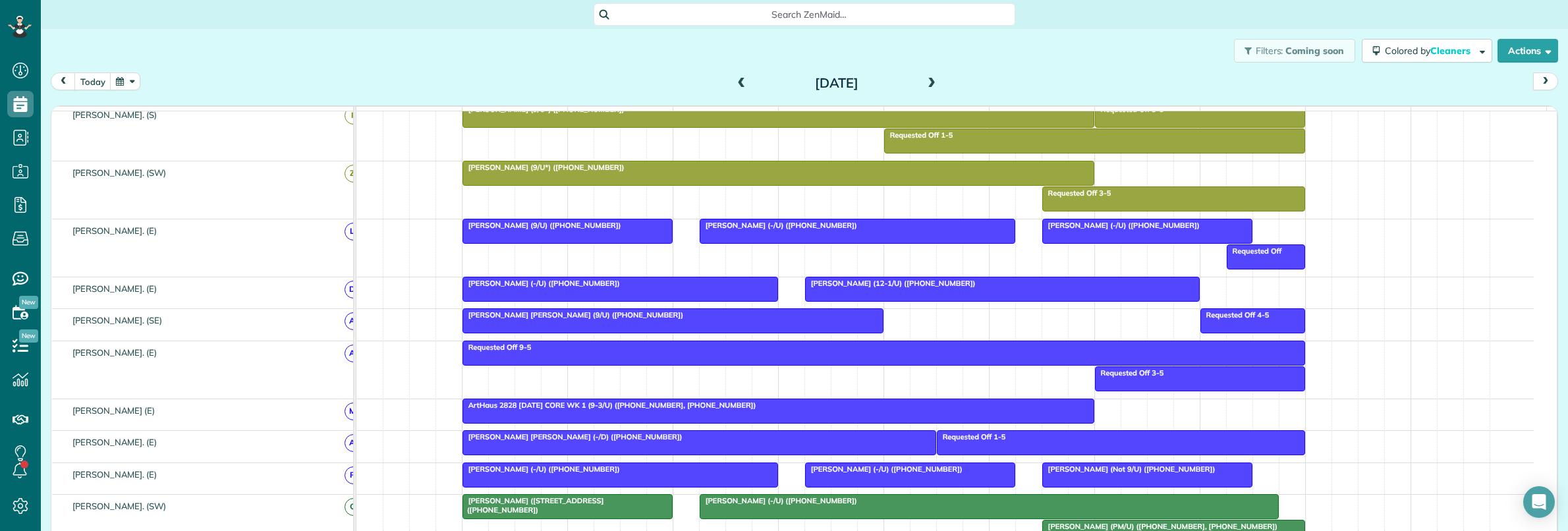
scroll to position [650, 0]
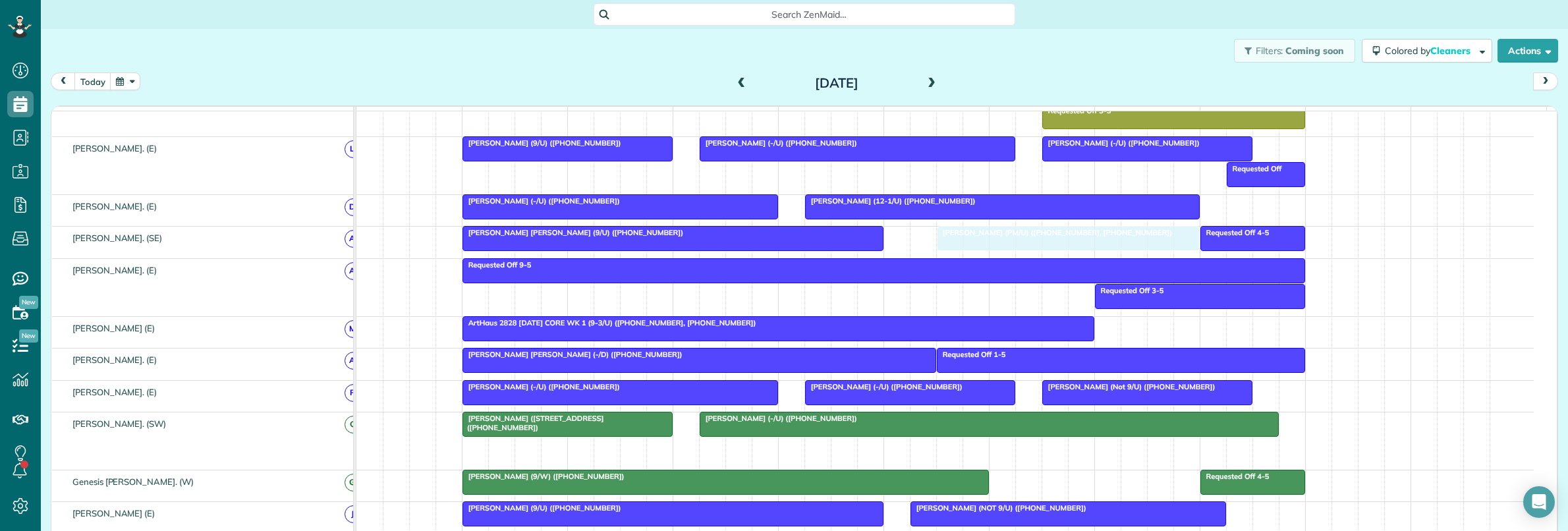
drag, startPoint x: 1131, startPoint y: 389, endPoint x: 1015, endPoint y: 257, distance: 175.7
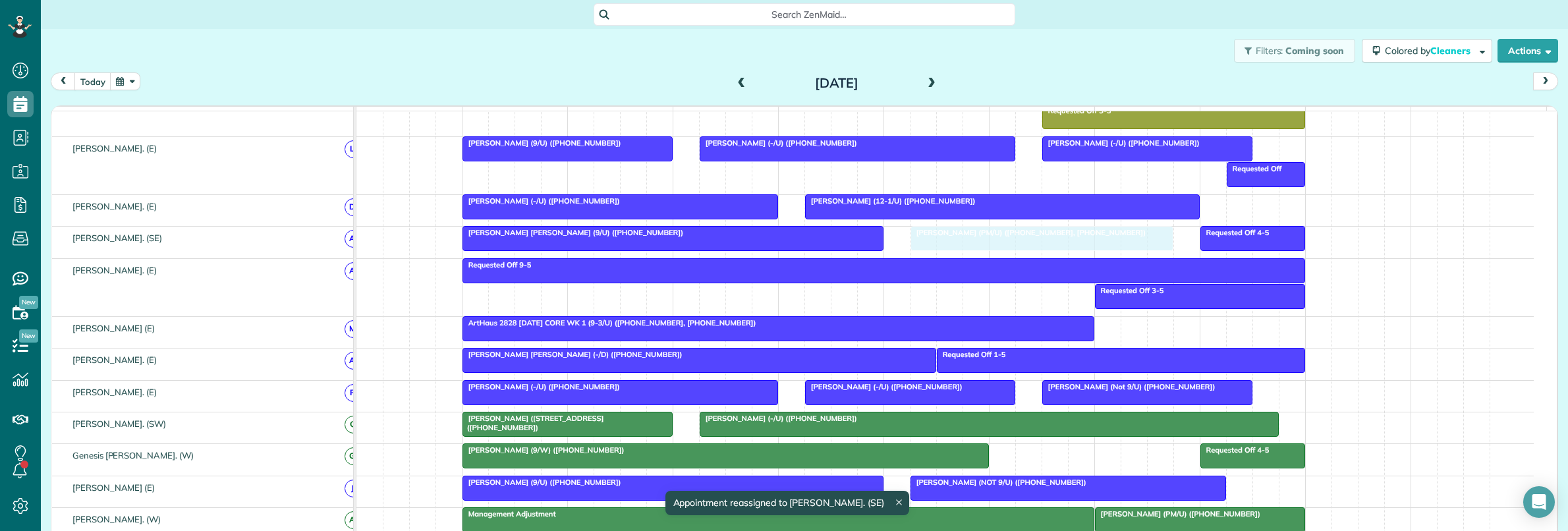
drag, startPoint x: 1016, startPoint y: 252, endPoint x: 995, endPoint y: 254, distance: 21.1
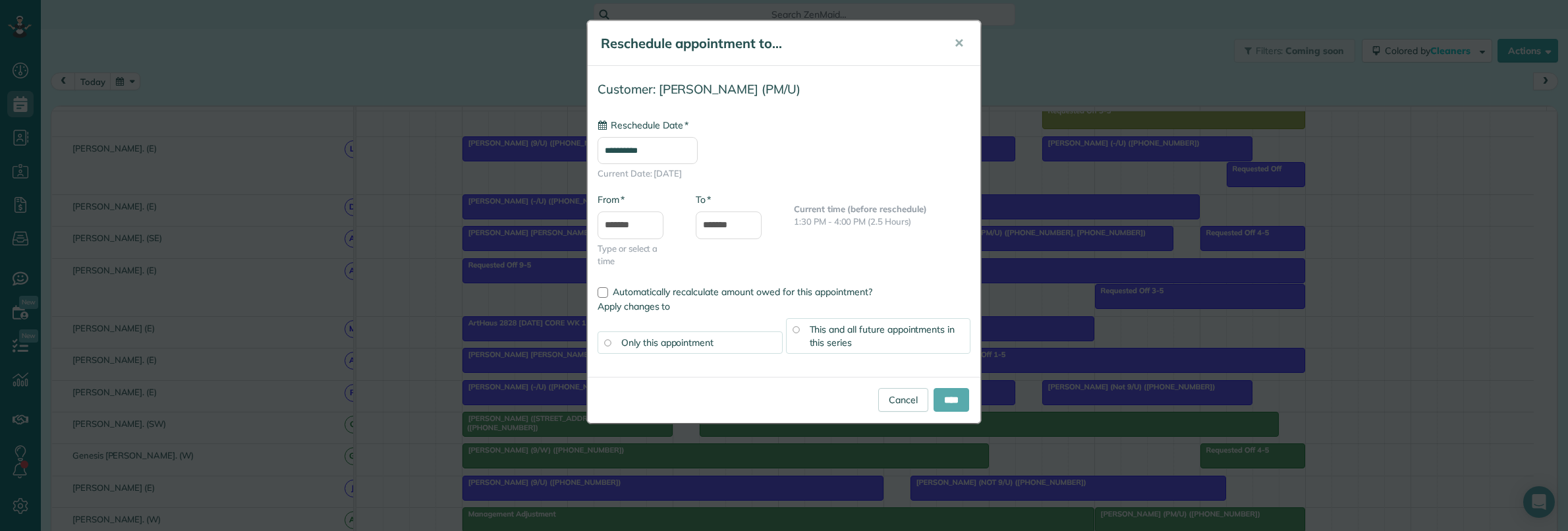
type input "**********"
click at [938, 401] on input "****" at bounding box center [951, 400] width 35 height 24
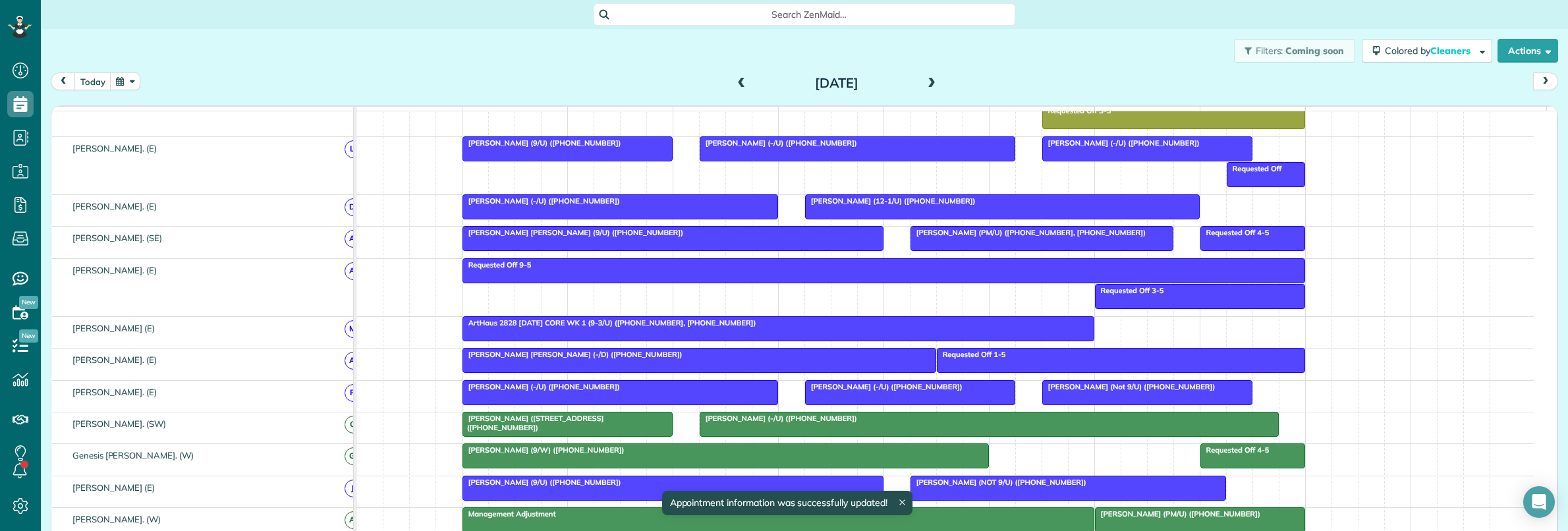
click at [993, 250] on div at bounding box center [1041, 238] width 262 height 24
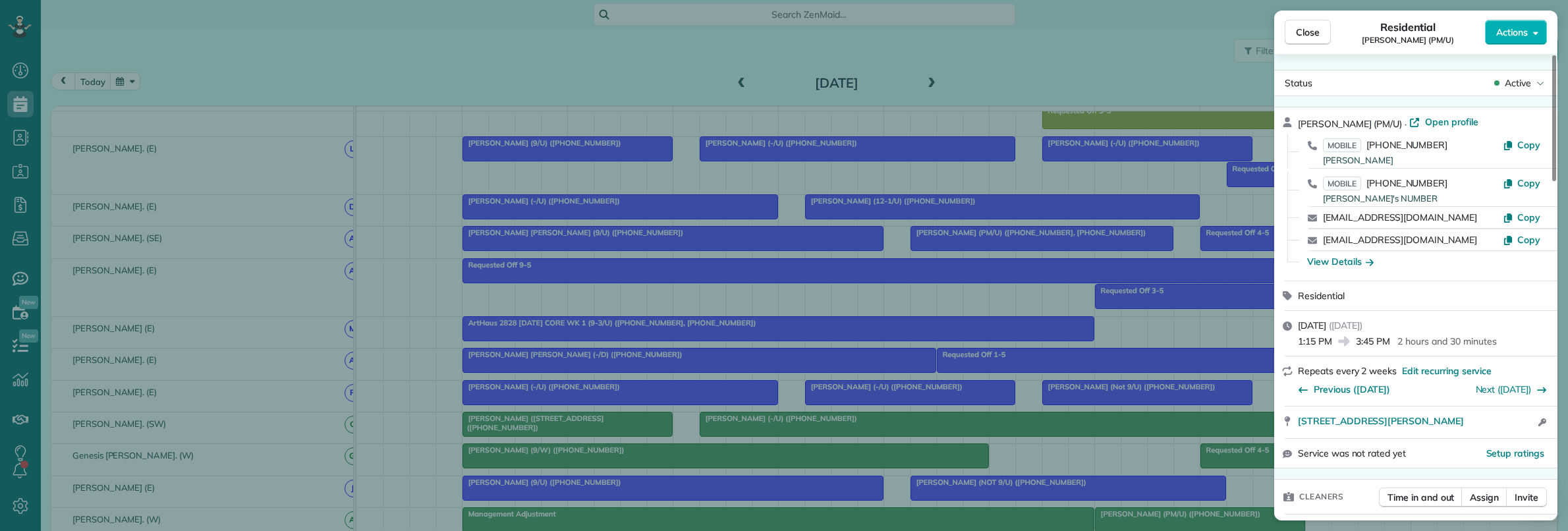
click at [1143, 195] on div "Close Residential Bella Dinardo (PM/U) Actions Status Active Bella Dinardo (PM/…" at bounding box center [784, 265] width 1568 height 531
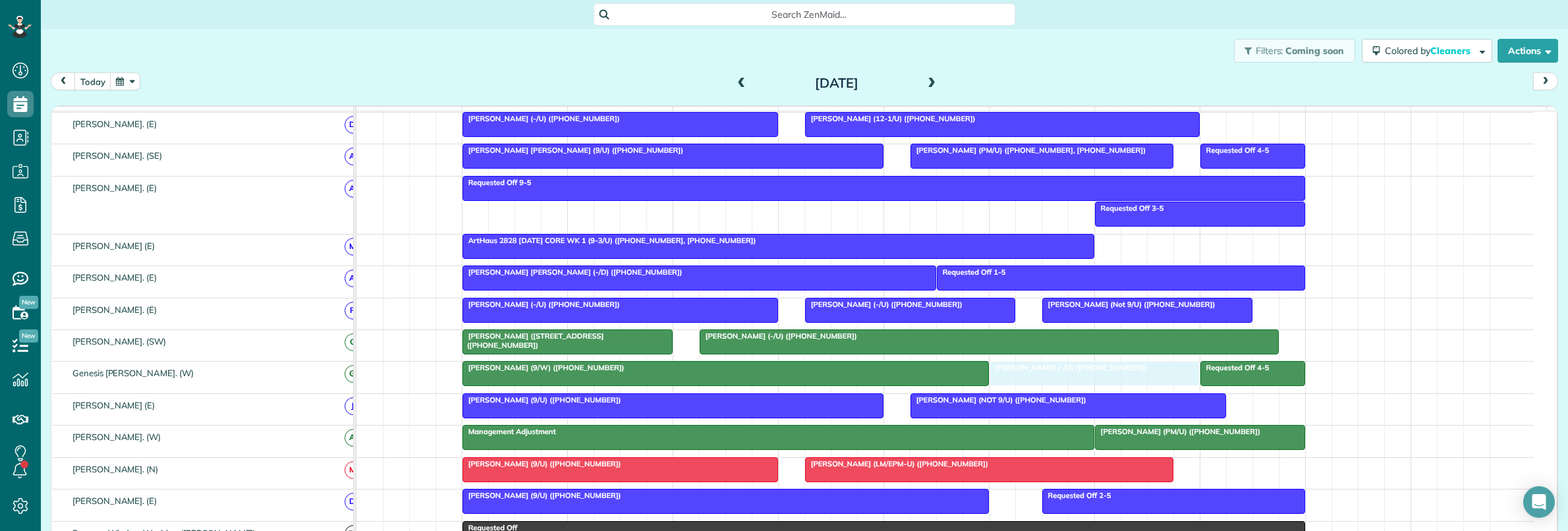
drag, startPoint x: 1179, startPoint y: 144, endPoint x: 1074, endPoint y: 384, distance: 262.0
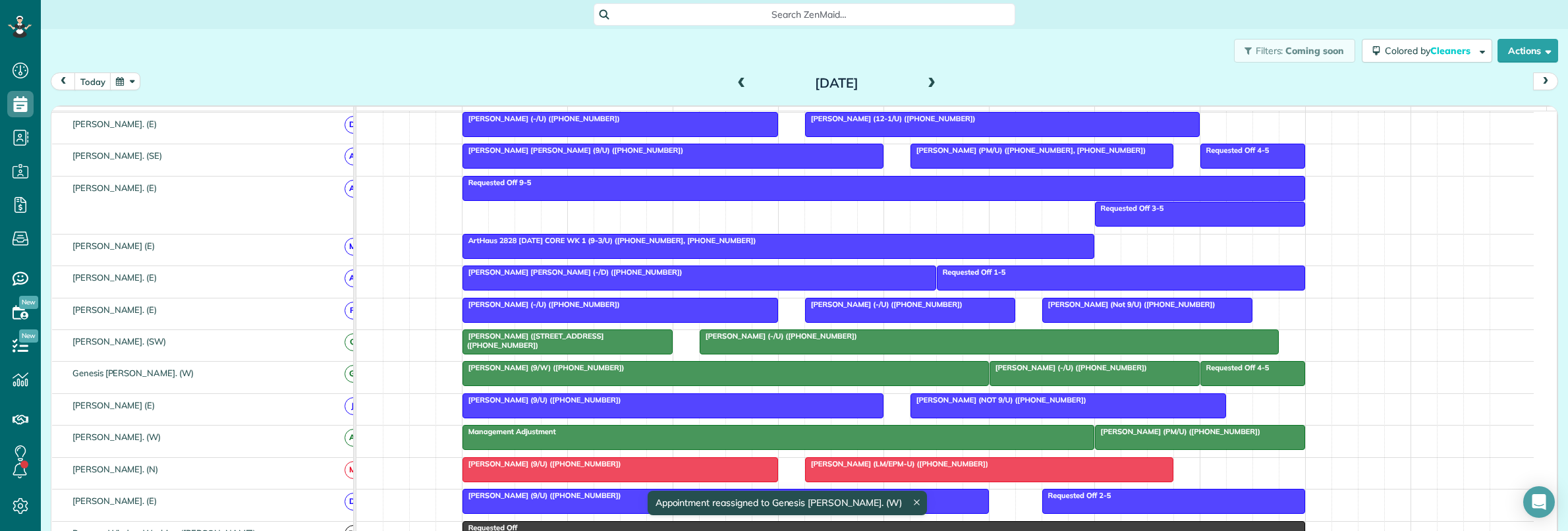
drag, startPoint x: 1065, startPoint y: 384, endPoint x: 1225, endPoint y: 258, distance: 203.7
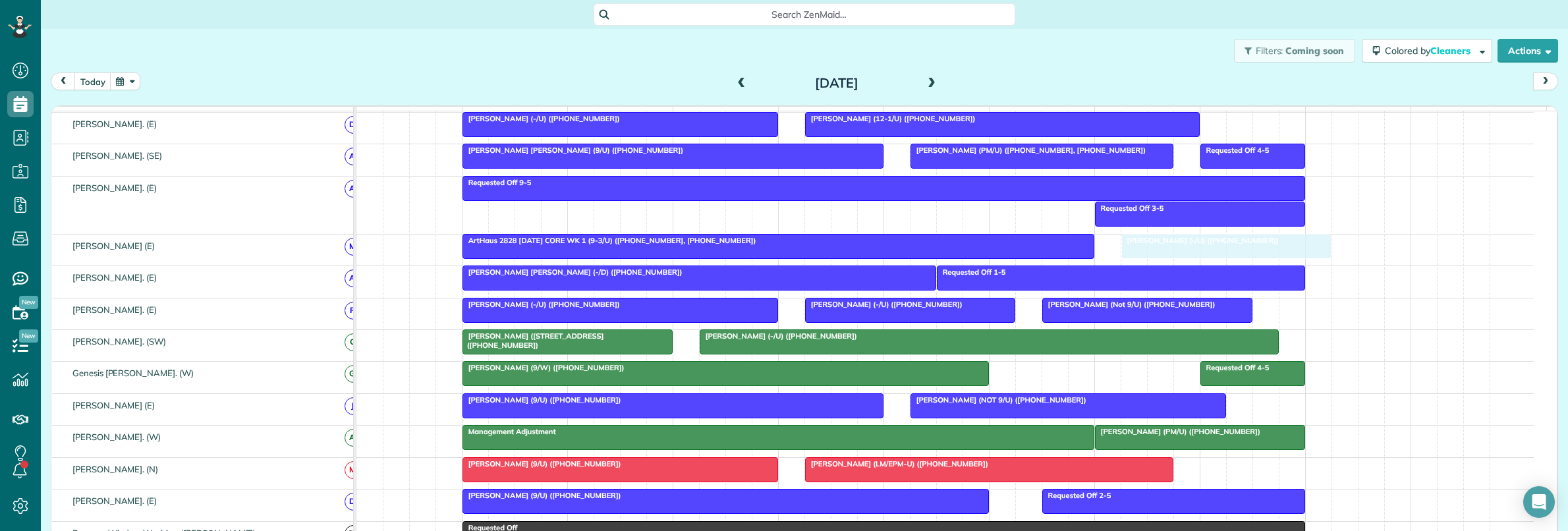
drag, startPoint x: 1047, startPoint y: 386, endPoint x: 1175, endPoint y: 268, distance: 174.1
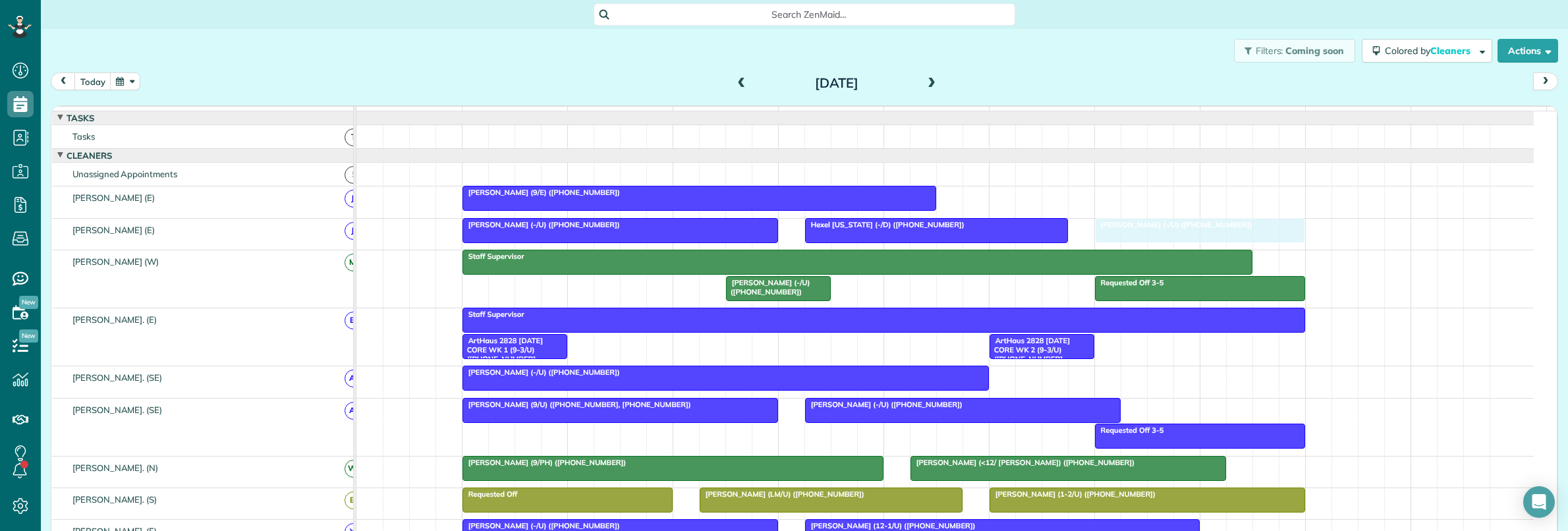
drag, startPoint x: 947, startPoint y: 228, endPoint x: 1171, endPoint y: 233, distance: 224.1
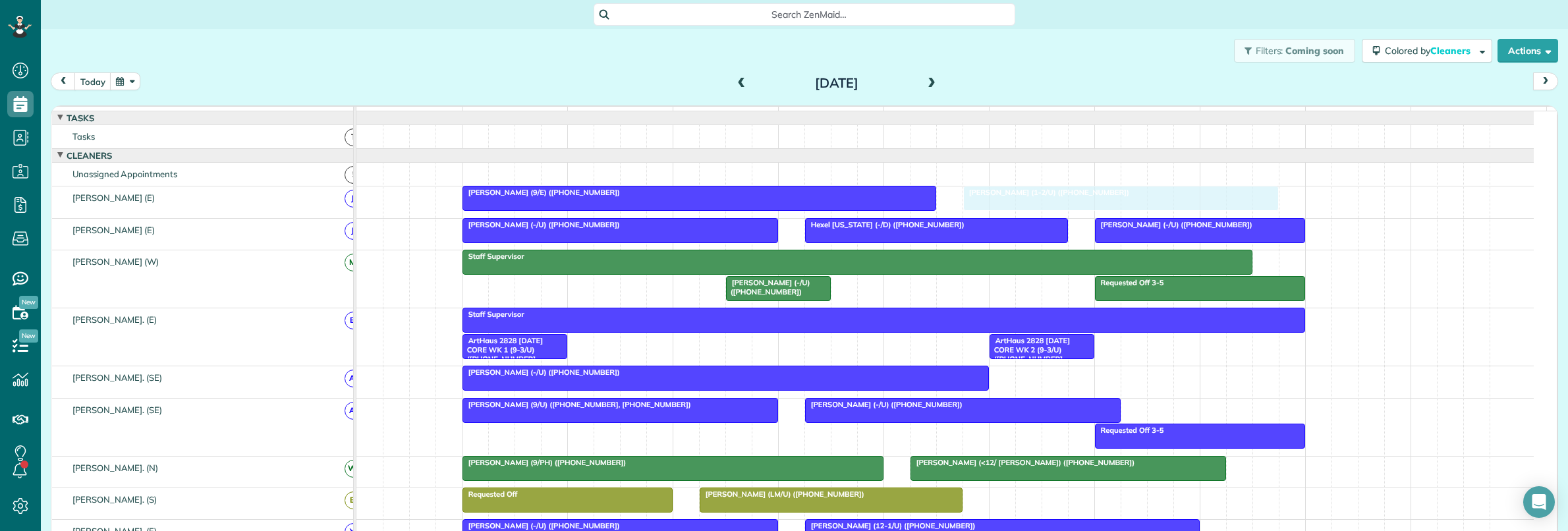
drag, startPoint x: 1021, startPoint y: 345, endPoint x: 987, endPoint y: 209, distance: 140.2
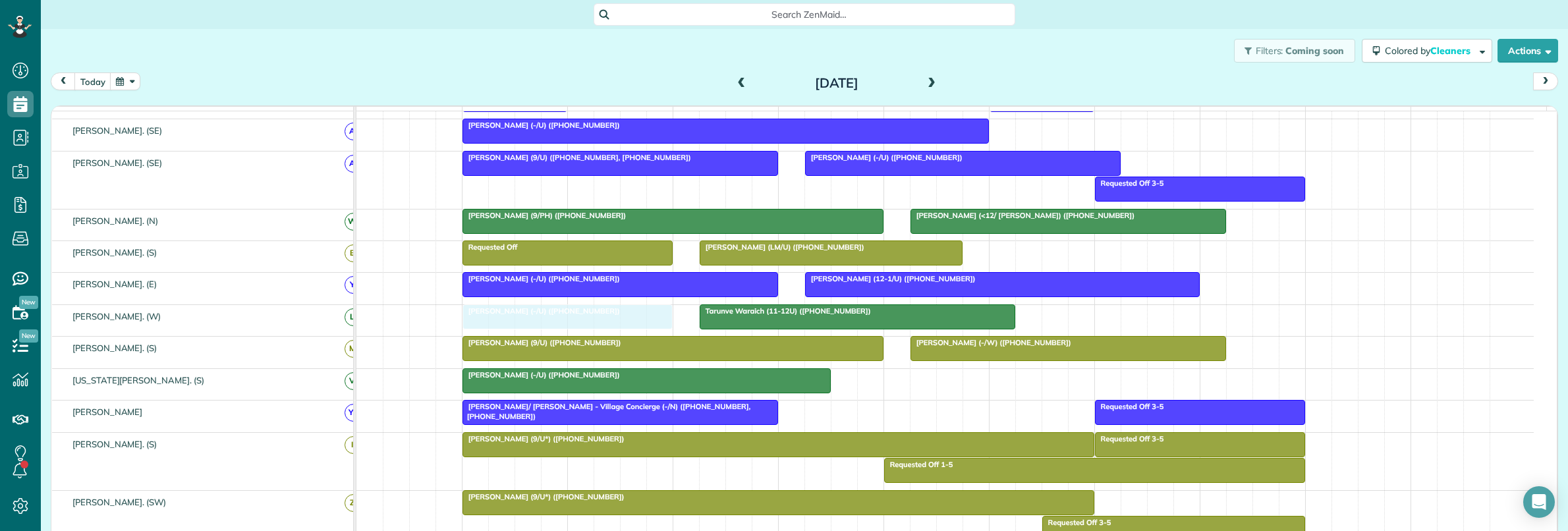
drag, startPoint x: 1130, startPoint y: 326, endPoint x: 509, endPoint y: 327, distance: 621.0
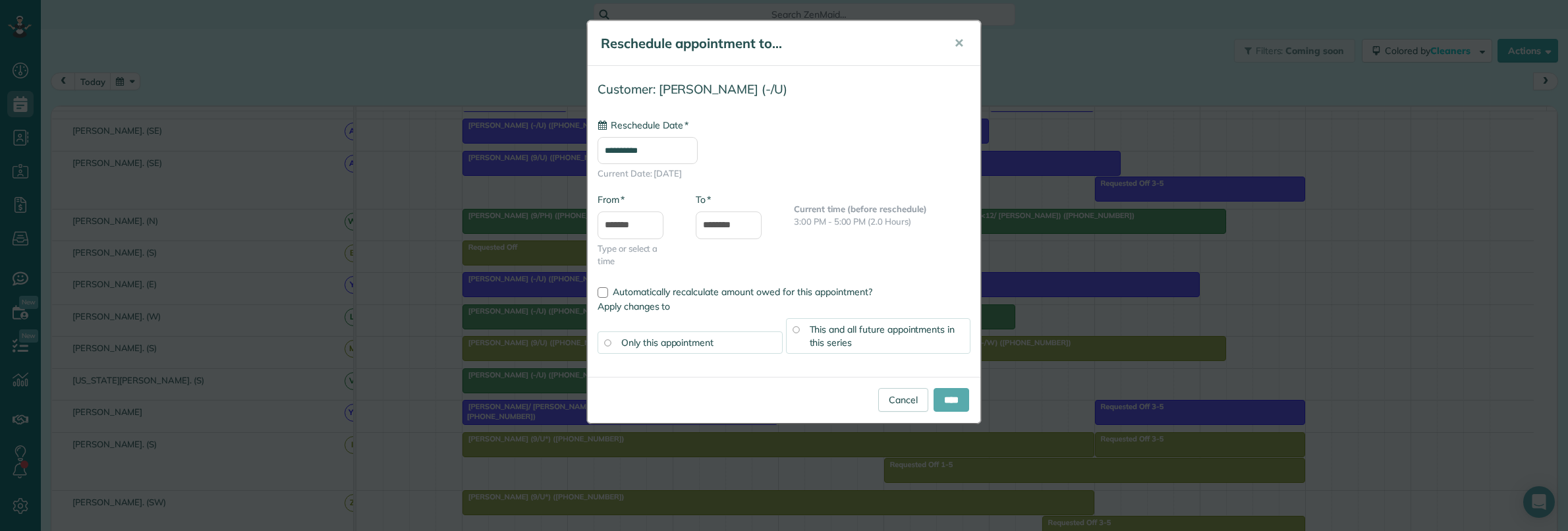
type input "**********"
click at [937, 399] on input "****" at bounding box center [951, 400] width 35 height 24
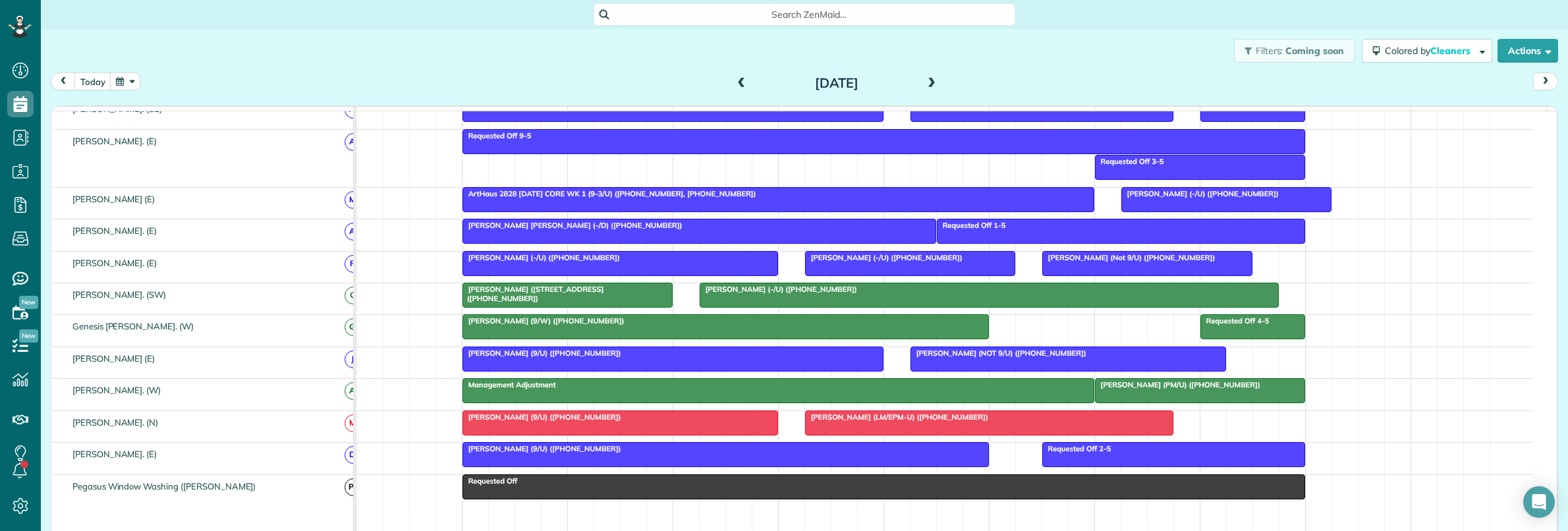
click at [689, 326] on div "Nicole Familiari (9/W) (+18178791742)" at bounding box center [725, 320] width 518 height 9
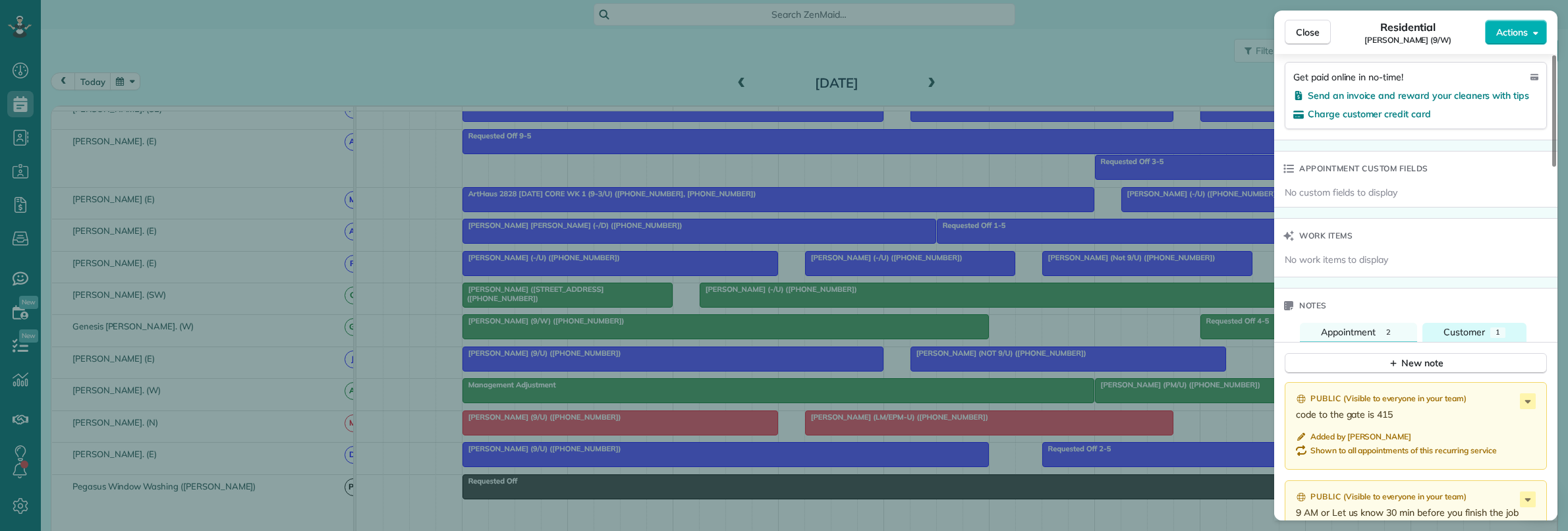
click at [1460, 337] on span "Customer" at bounding box center [1464, 331] width 42 height 12
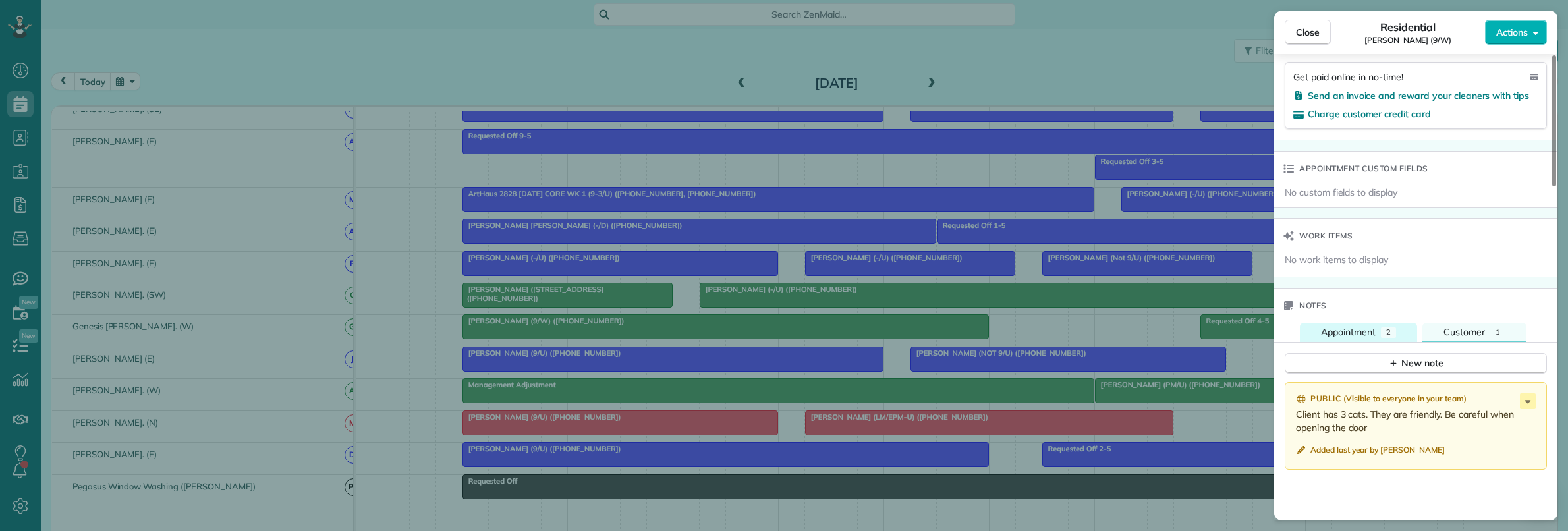
click at [1364, 338] on span "Appointment" at bounding box center [1348, 331] width 55 height 12
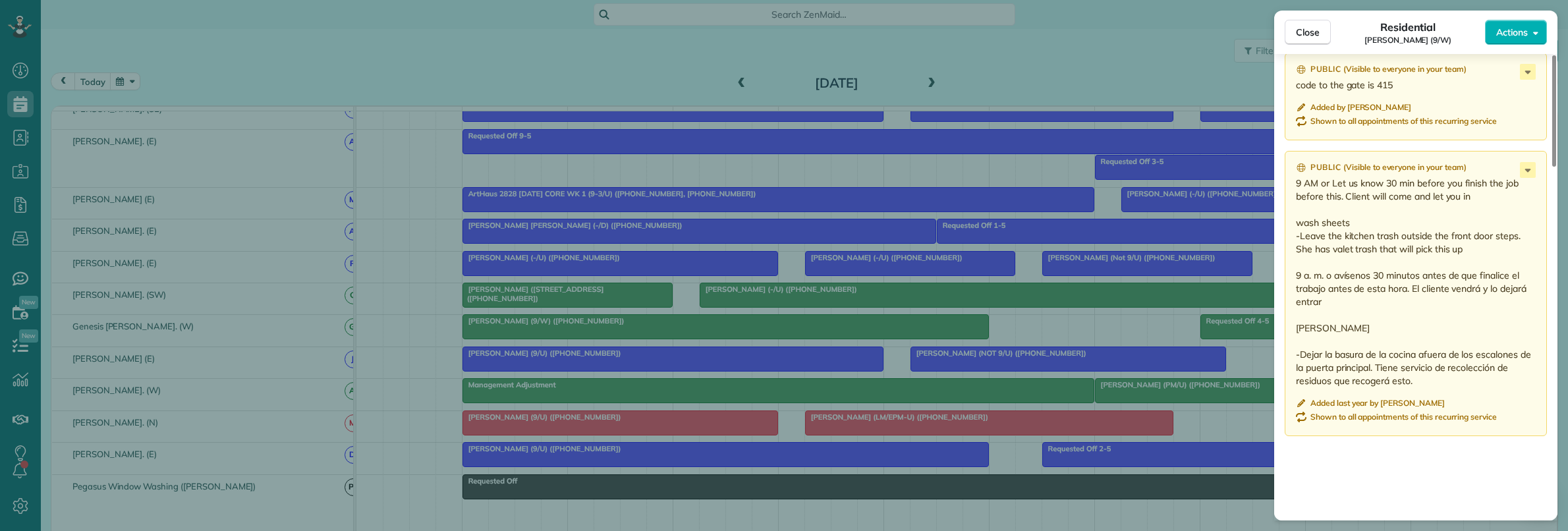
click at [1115, 516] on div "Close Residential Nicole Familiari (9/W) Actions Status Active Nicole Familiari…" at bounding box center [784, 265] width 1568 height 531
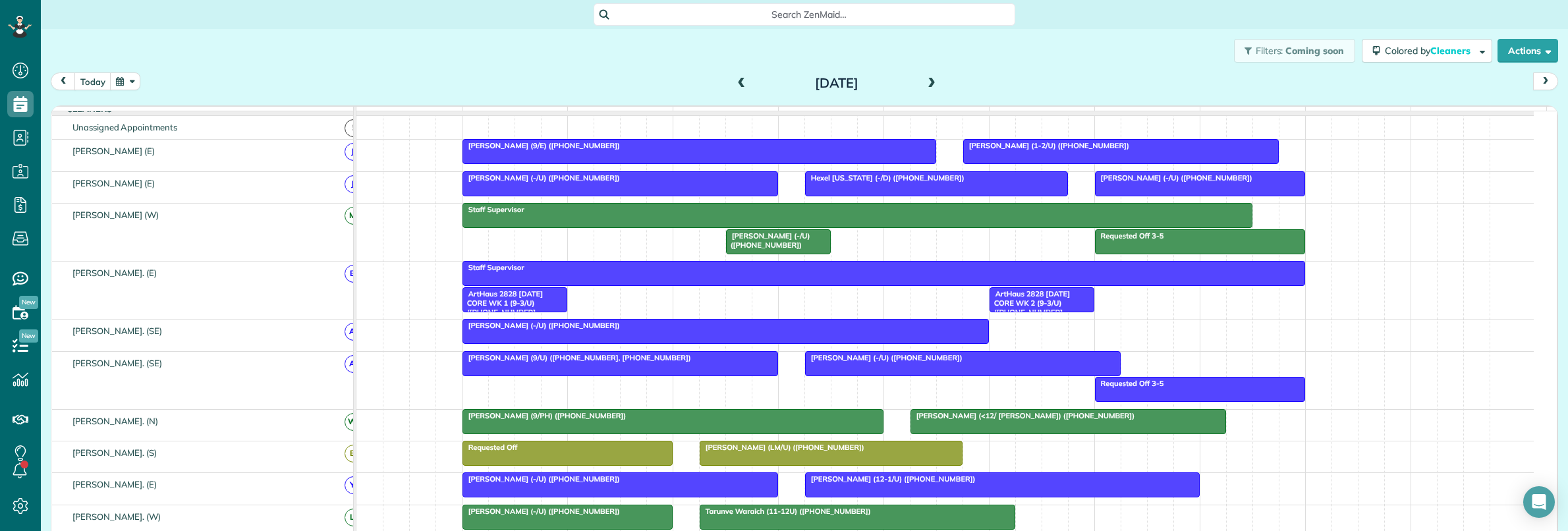
click at [688, 16] on span "Search ZenMaid…" at bounding box center [809, 14] width 400 height 13
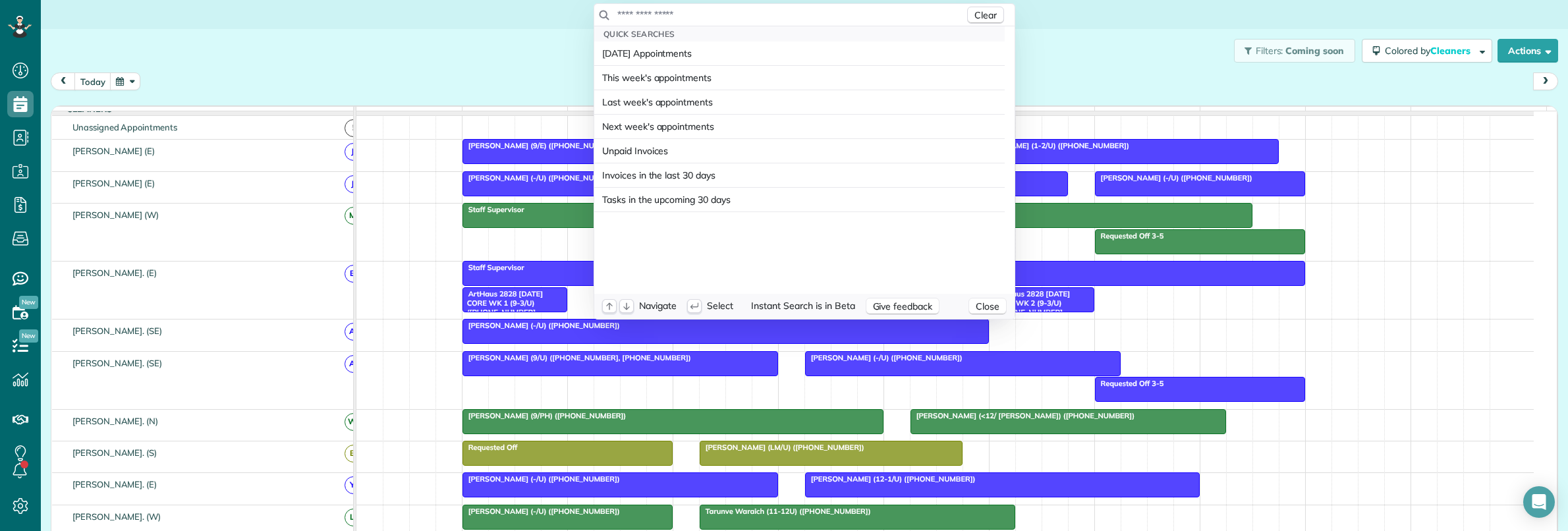
click at [688, 16] on input "text" at bounding box center [790, 14] width 348 height 13
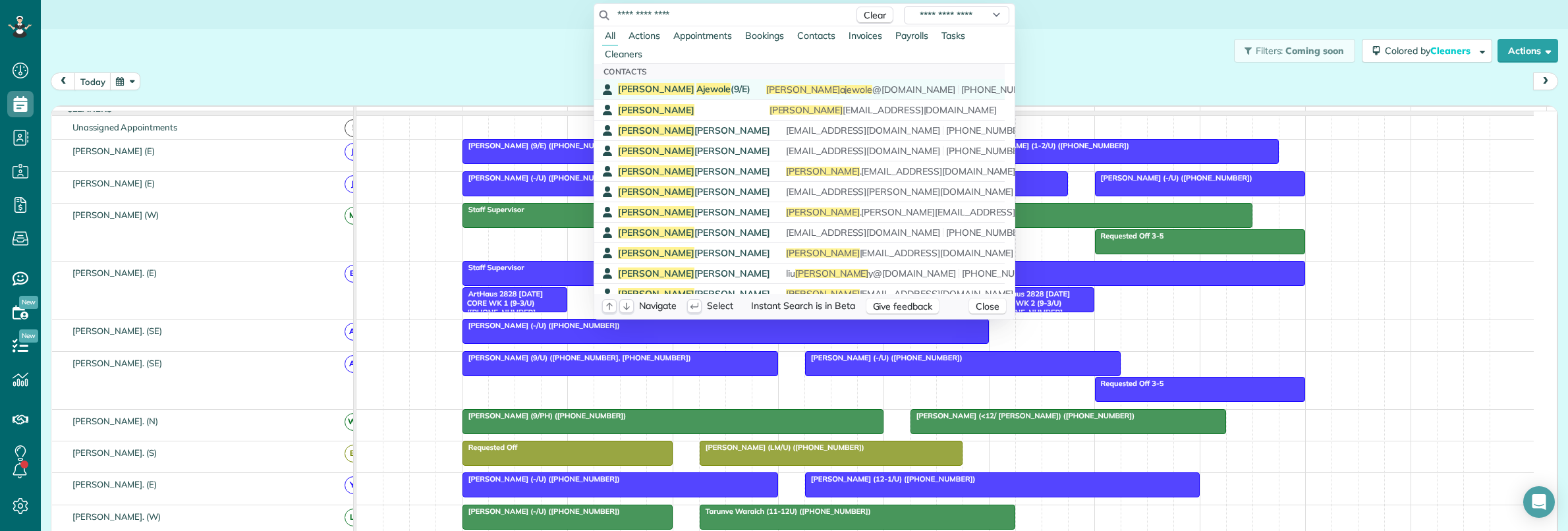
type input "**********"
click at [697, 89] on span "Ajewole" at bounding box center [713, 89] width 35 height 12
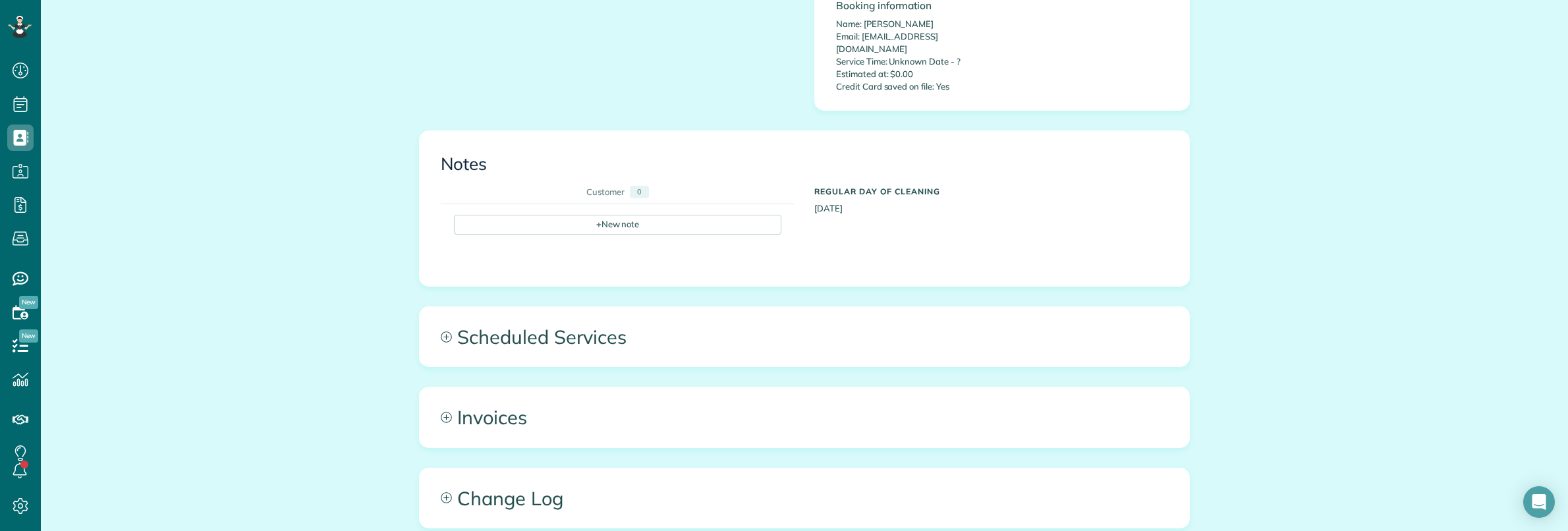
scroll to position [494, 0]
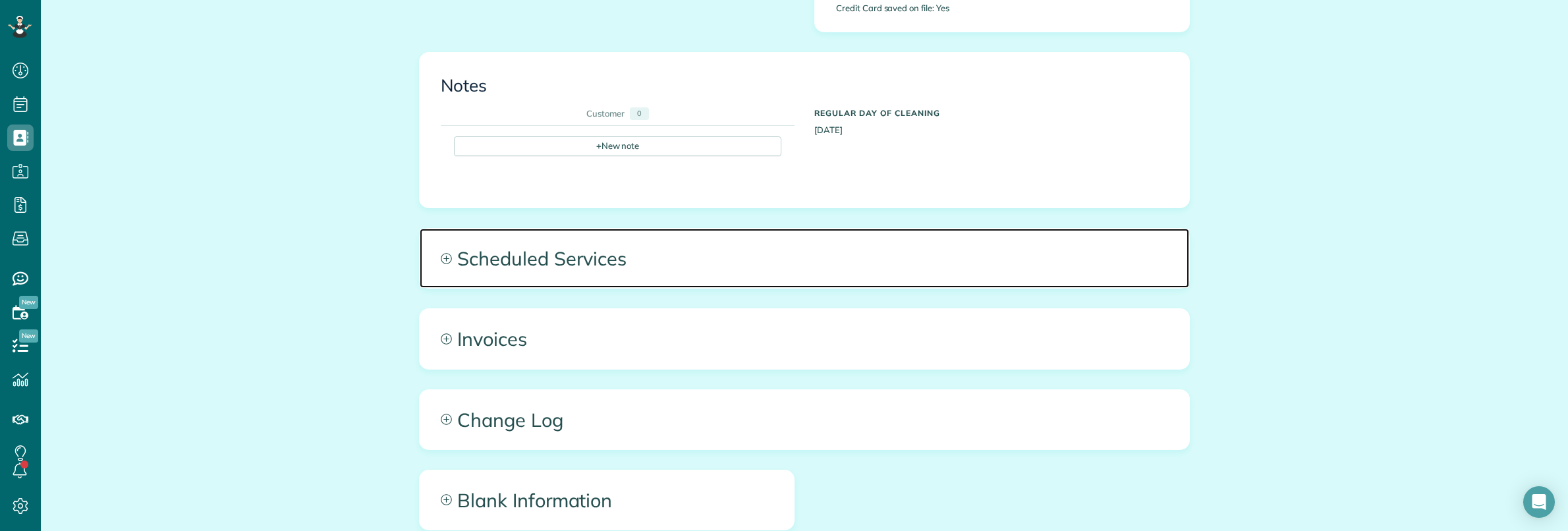
click at [742, 252] on span "Scheduled Services" at bounding box center [804, 258] width 769 height 59
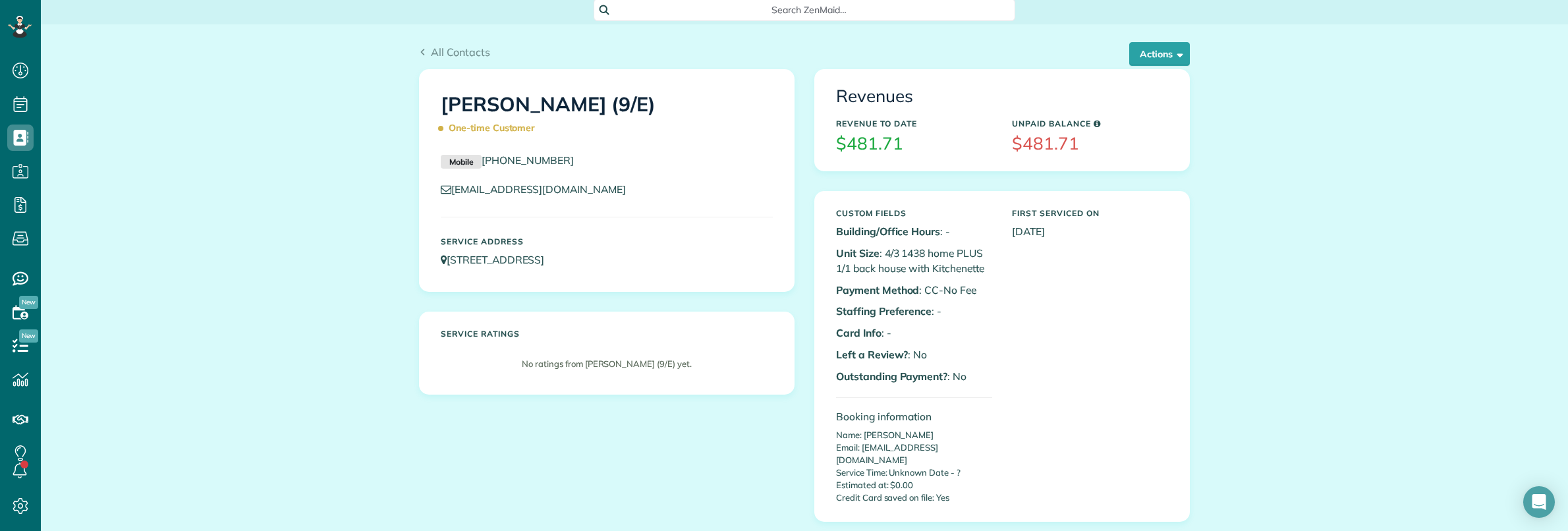
scroll to position [0, 0]
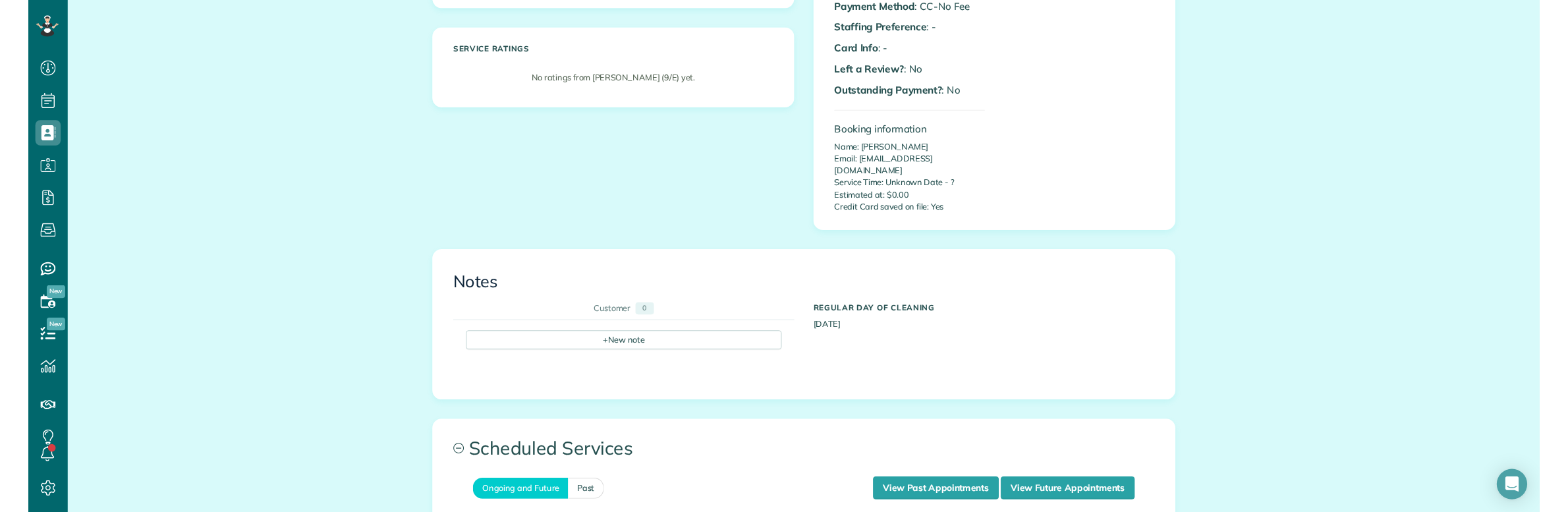
scroll to position [83, 0]
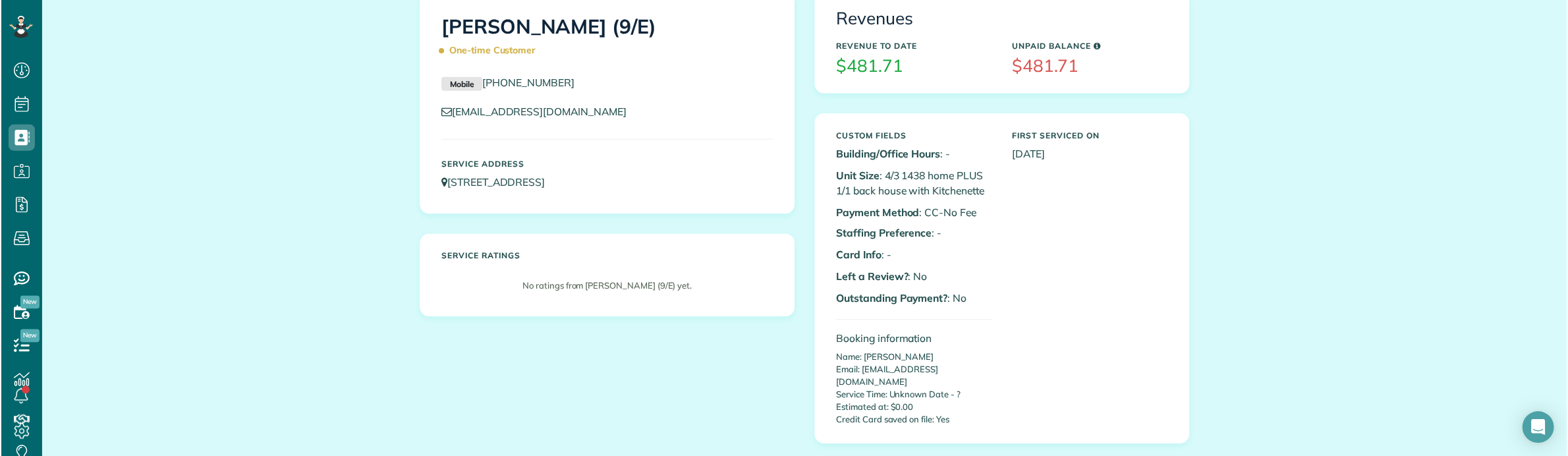
scroll to position [456, 40]
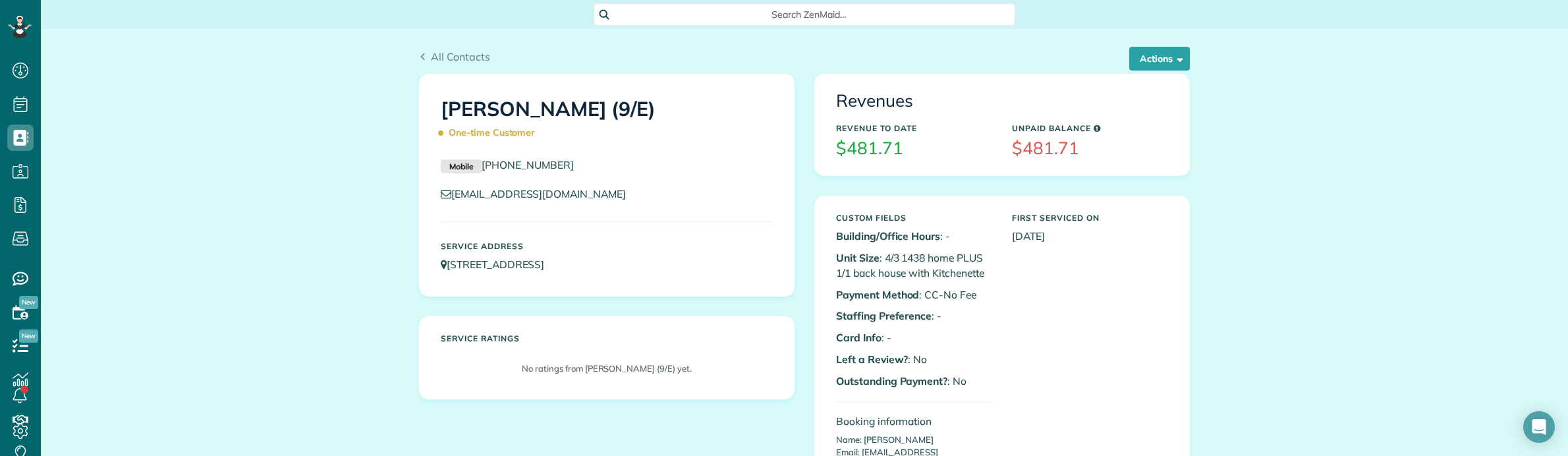
scroll to position [5, 5]
drag, startPoint x: 877, startPoint y: 258, endPoint x: 891, endPoint y: 255, distance: 14.3
click at [891, 255] on p "Unit Size : 4/3 1438 home PLUS 1/1 back house with Kitchenette" at bounding box center [914, 265] width 156 height 30
click at [907, 255] on p "Unit Size : 4/3 1438 home PLUS 1/1 back house with Kitchenette" at bounding box center [914, 265] width 156 height 30
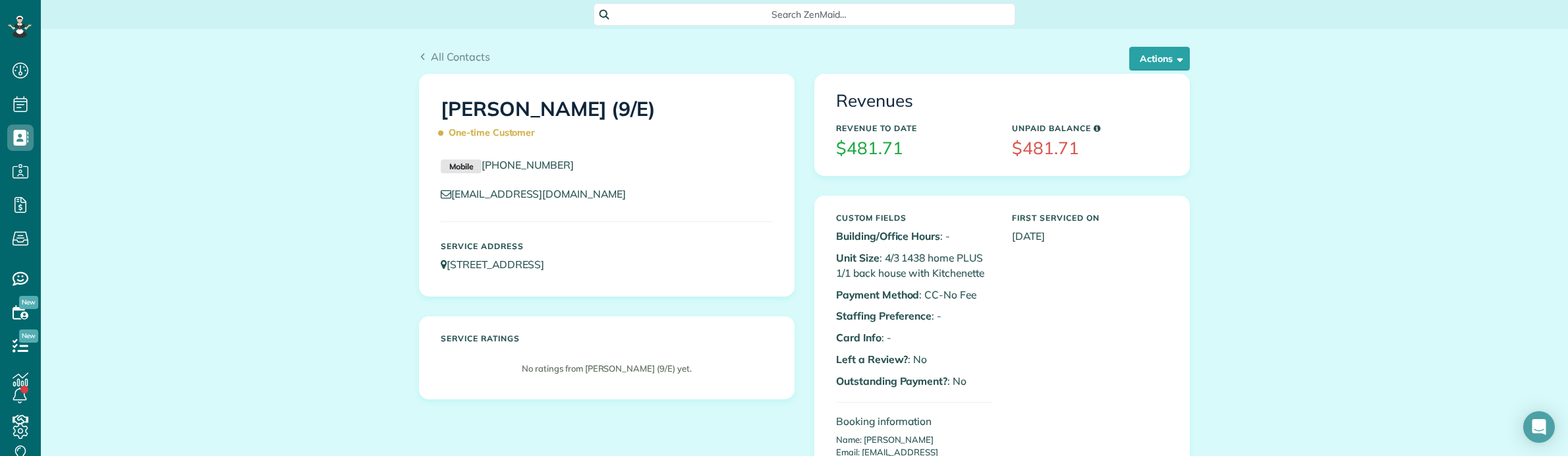
click at [878, 260] on p "Unit Size : 4/3 1438 home PLUS 1/1 back house with Kitchenette" at bounding box center [914, 265] width 156 height 30
click at [897, 261] on p "Unit Size : 4/3 1438 home PLUS 1/1 back house with Kitchenette" at bounding box center [914, 265] width 156 height 30
copy p "1438"
drag, startPoint x: 1497, startPoint y: 213, endPoint x: 1476, endPoint y: 212, distance: 21.0
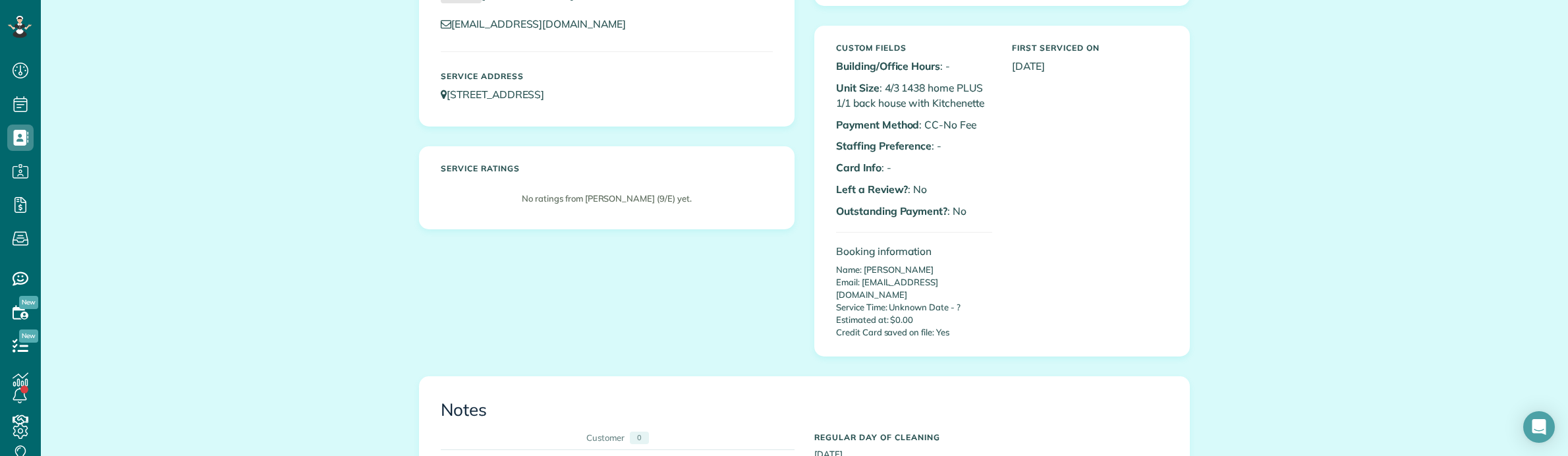
scroll to position [0, 0]
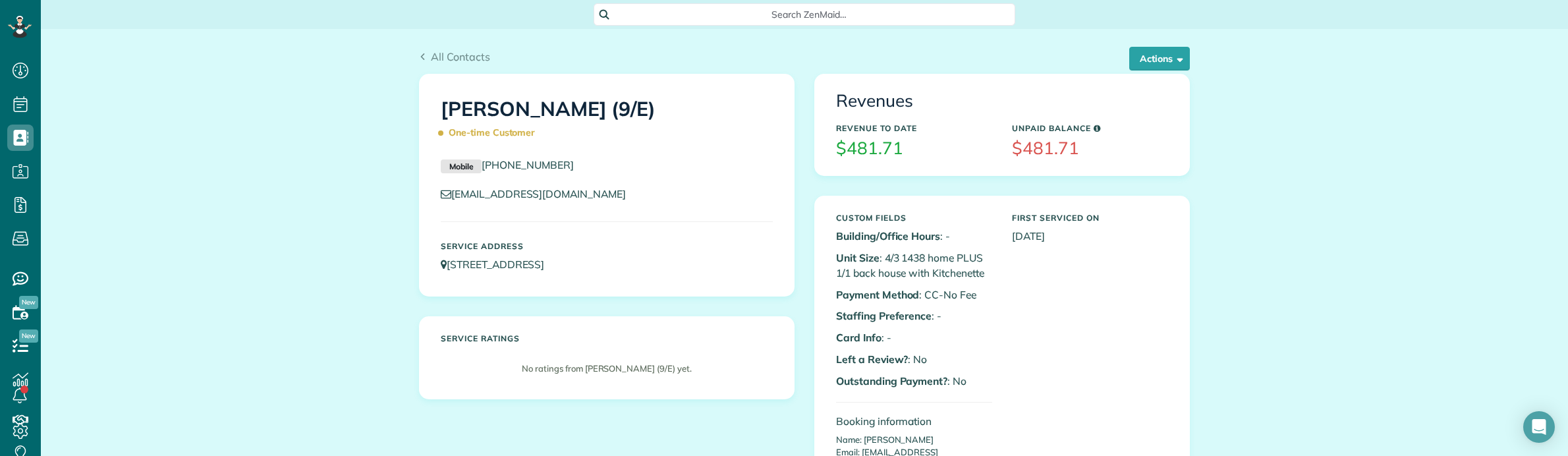
drag, startPoint x: 433, startPoint y: 109, endPoint x: 697, endPoint y: 107, distance: 264.0
click at [697, 107] on div "Andrew Ajewole (9/E) One-time Customer" at bounding box center [606, 118] width 352 height 66
copy h1 "Andrew Ajewole (9/E)"
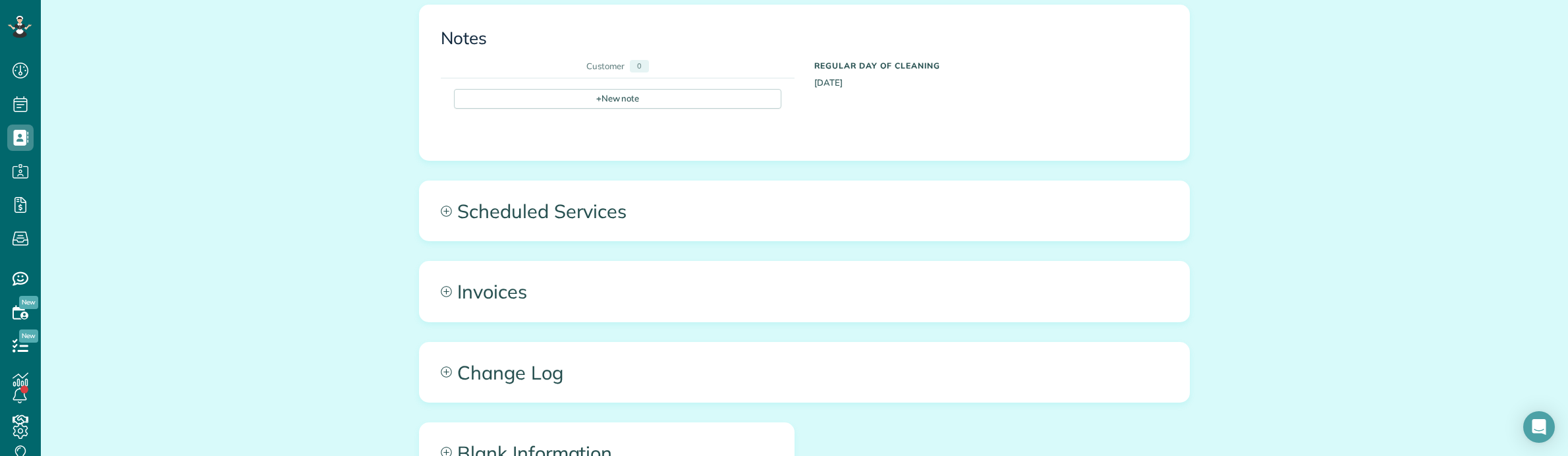
scroll to position [576, 0]
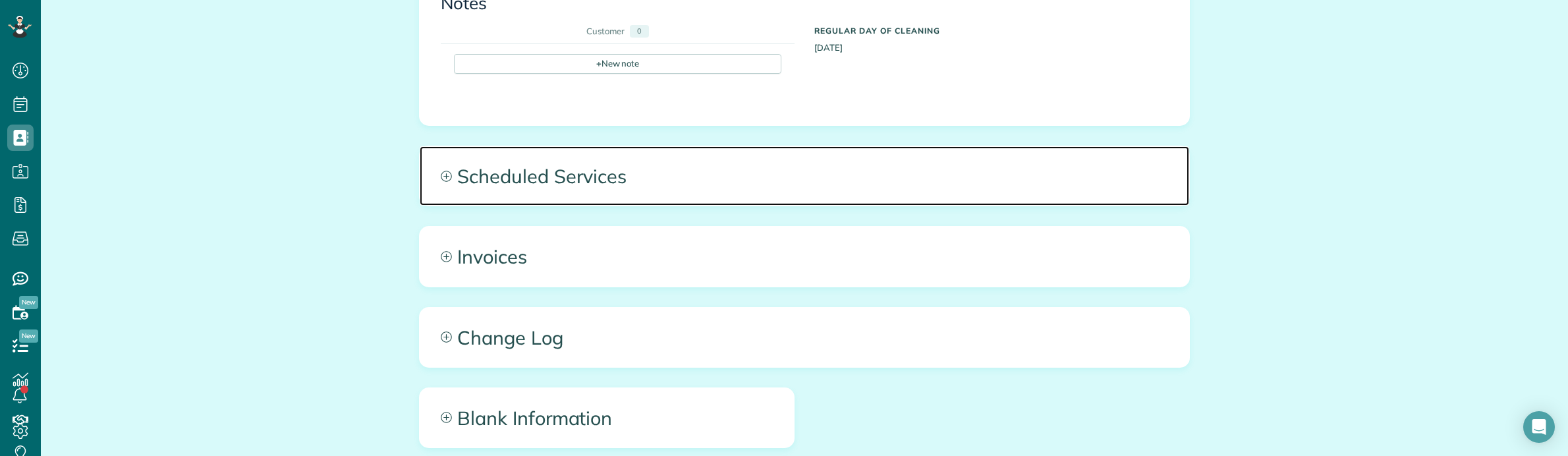
click at [1062, 170] on span "Scheduled Services" at bounding box center [804, 175] width 769 height 59
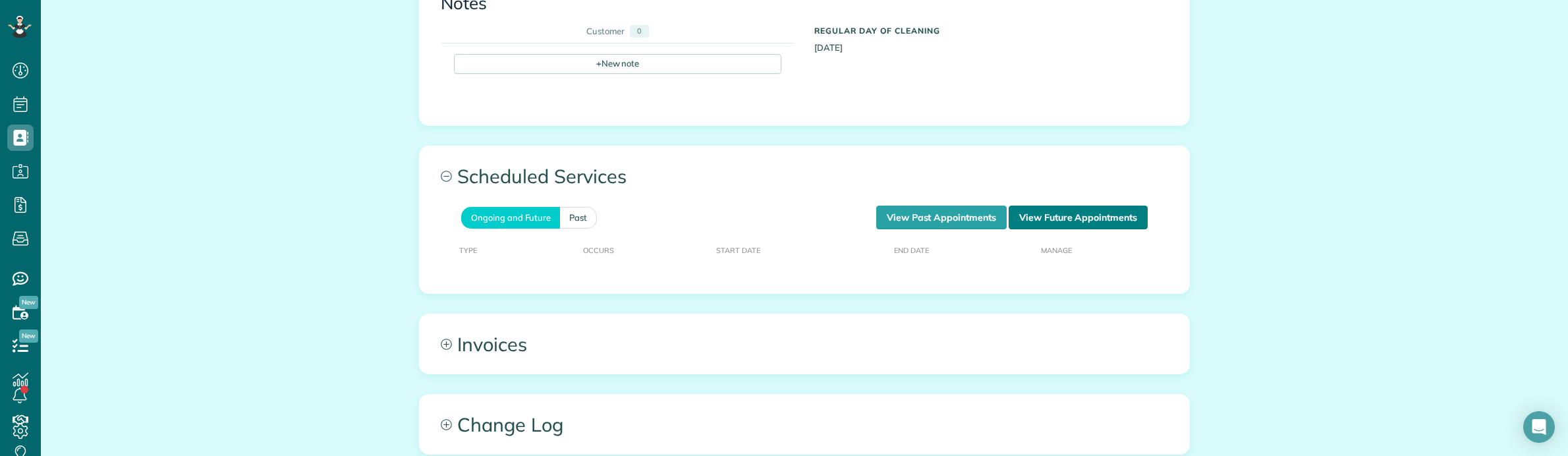
click at [1114, 209] on link "View Future Appointments" at bounding box center [1077, 217] width 139 height 24
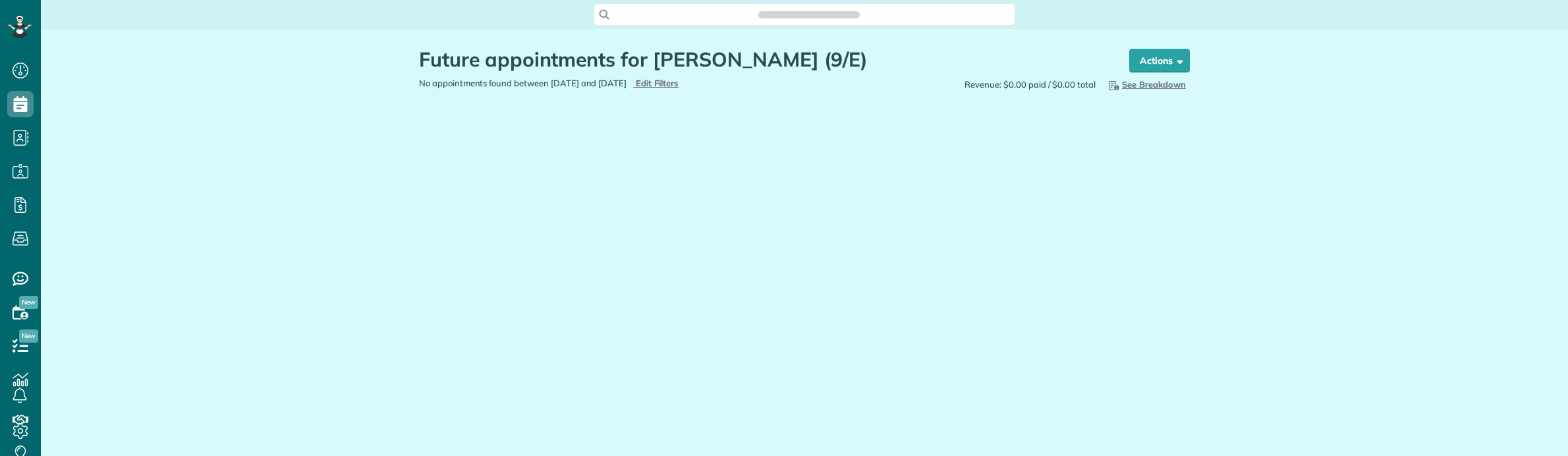
scroll to position [5, 5]
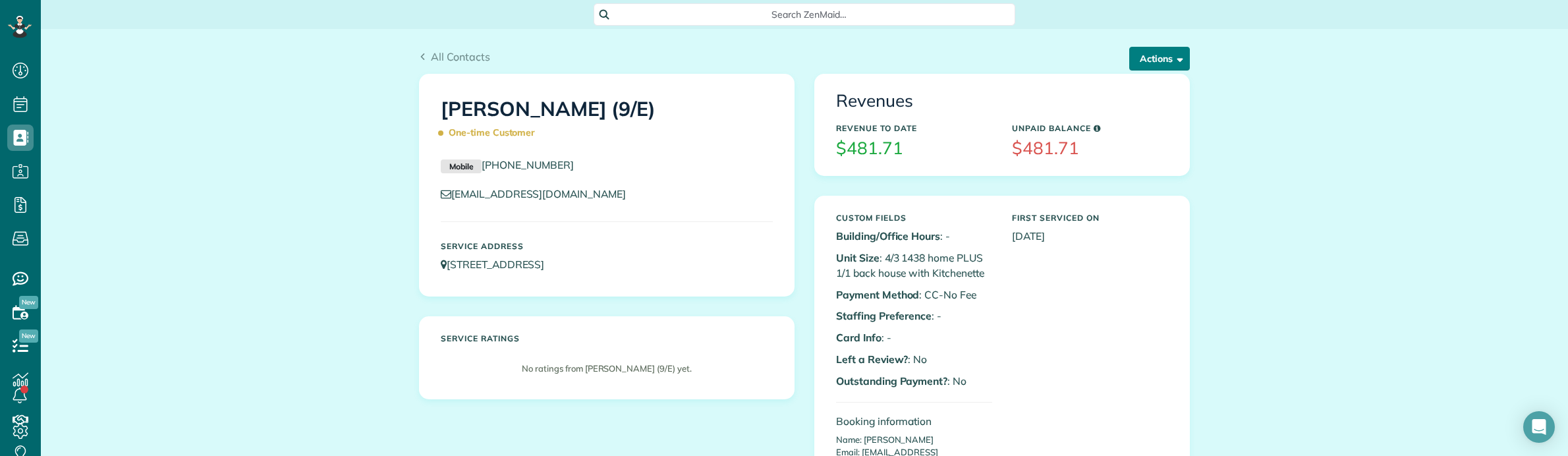
click at [1144, 63] on button "Actions" at bounding box center [1159, 58] width 61 height 24
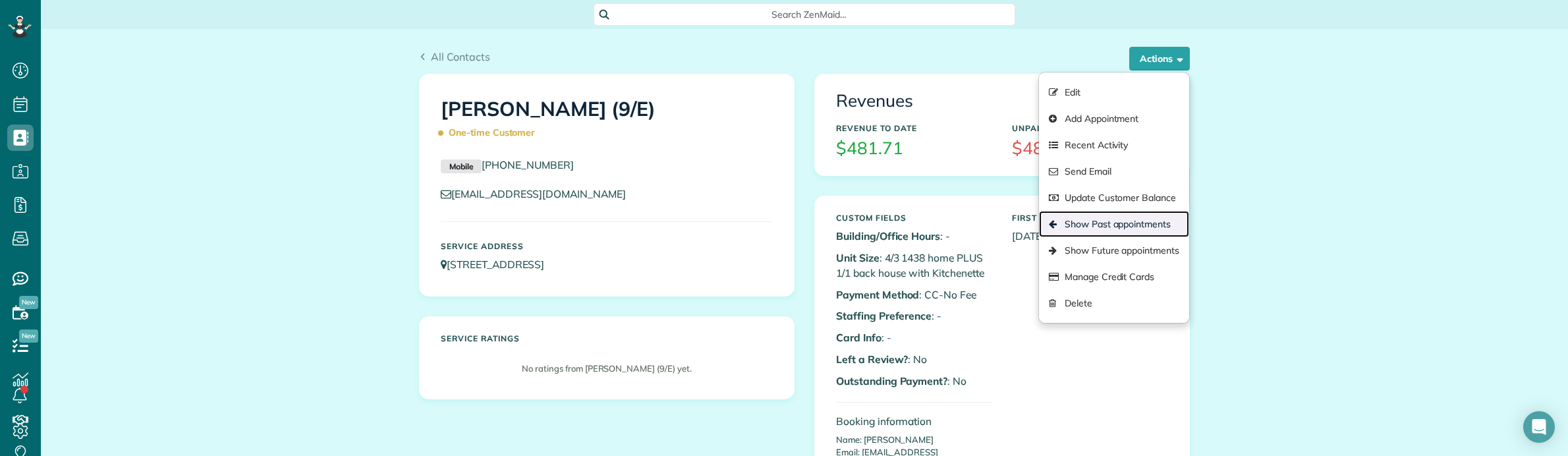
click at [1110, 226] on link "Show Past appointments" at bounding box center [1113, 223] width 150 height 26
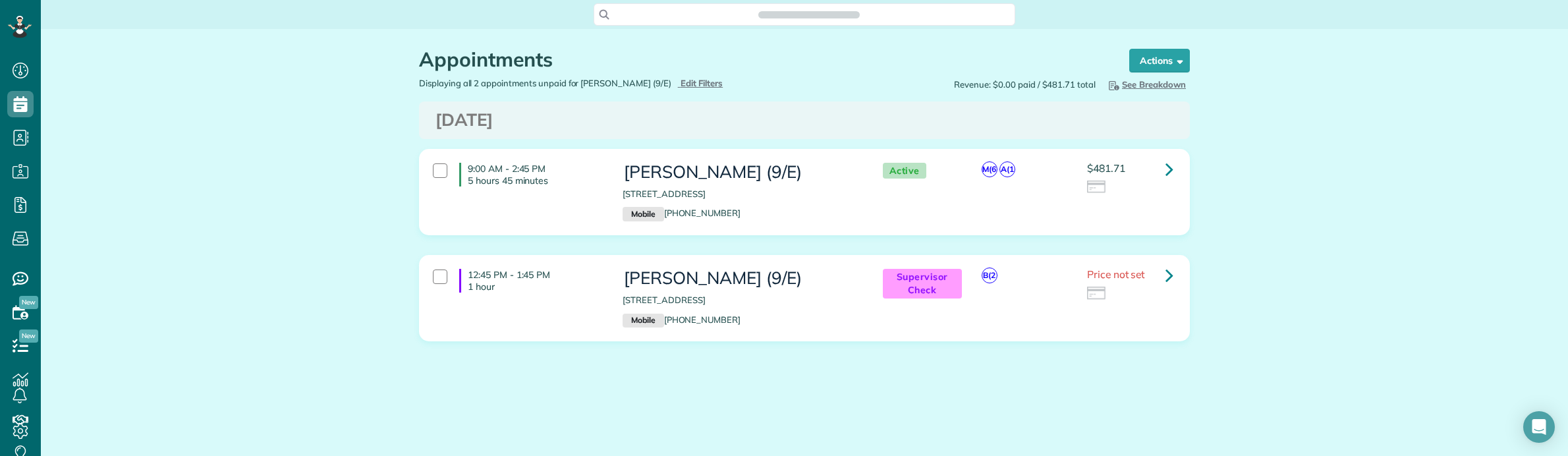
scroll to position [5, 5]
click at [1159, 168] on link at bounding box center [1169, 168] width 26 height 26
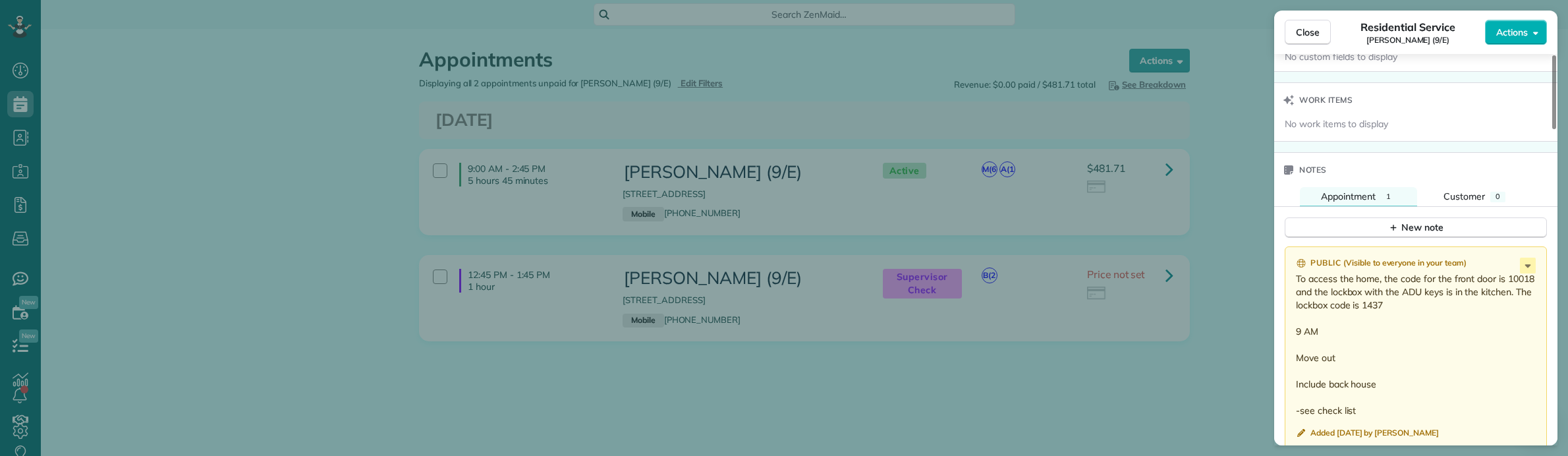
scroll to position [1153, 0]
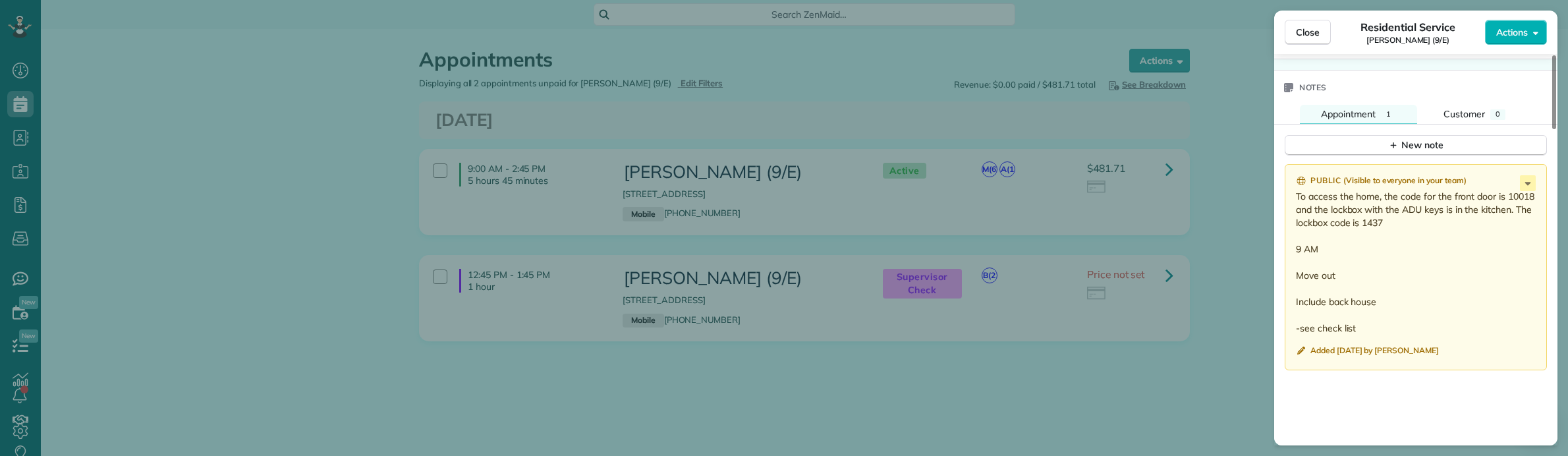
click at [47, 312] on div "Close Residential Service Andrew Ajewole (9/E) Actions This appointment is link…" at bounding box center [784, 228] width 1568 height 456
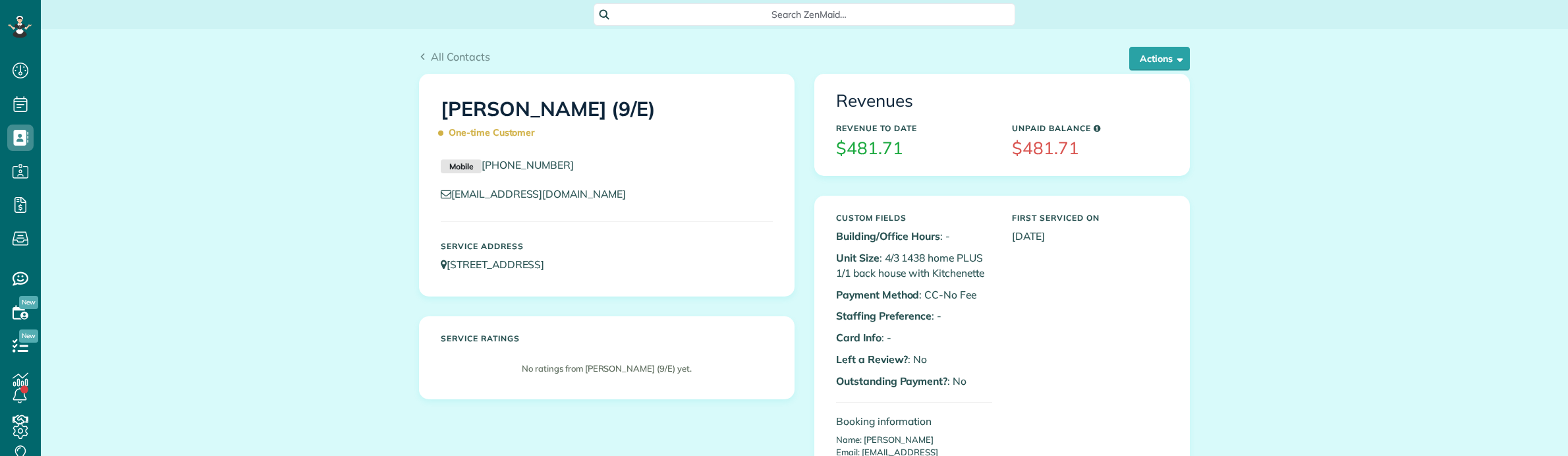
scroll to position [5, 5]
copy p "Unit Size : 4/3 1438 home PLUS 1/1 back house with Kitchenette"
drag, startPoint x: 830, startPoint y: 259, endPoint x: 987, endPoint y: 276, distance: 157.9
click at [987, 276] on div "Custom Fields Building/Office Hours : - Unit Size : 4/3 1438 home PLUS 1/1 back…" at bounding box center [914, 361] width 176 height 309
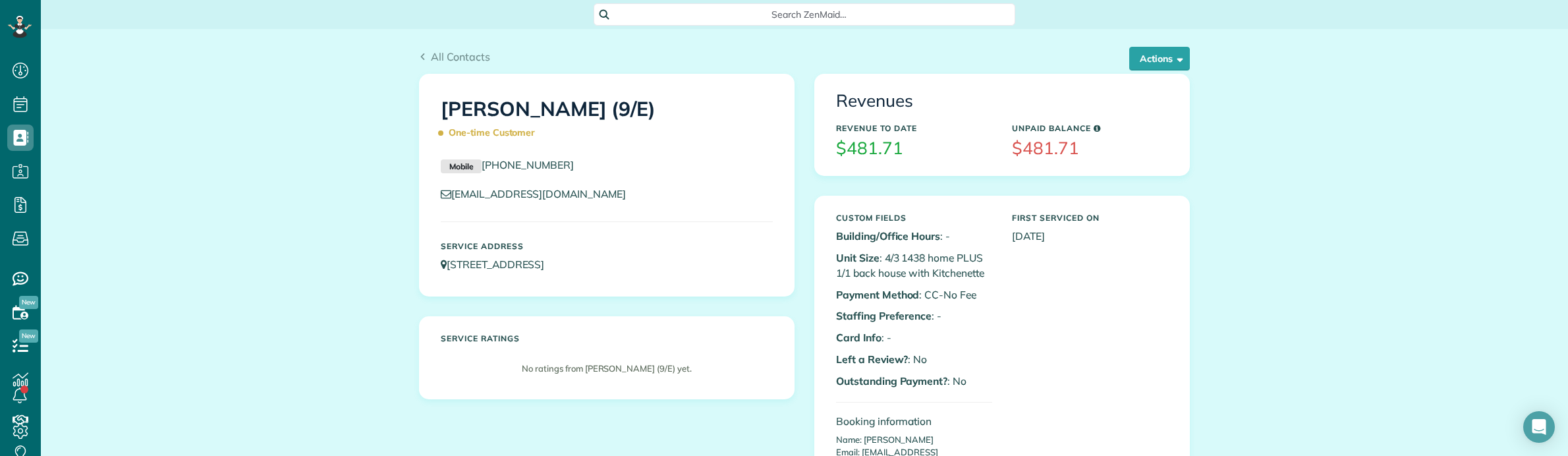
click at [869, 11] on span "Search ZenMaid…" at bounding box center [809, 14] width 400 height 13
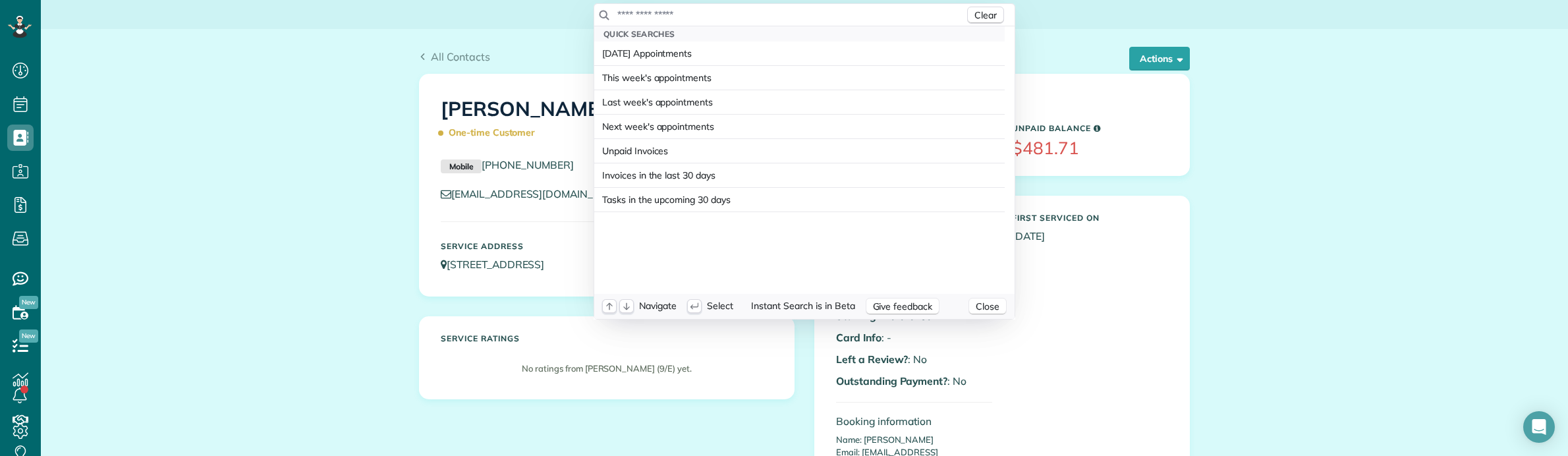
click at [869, 11] on input "text" at bounding box center [790, 14] width 348 height 13
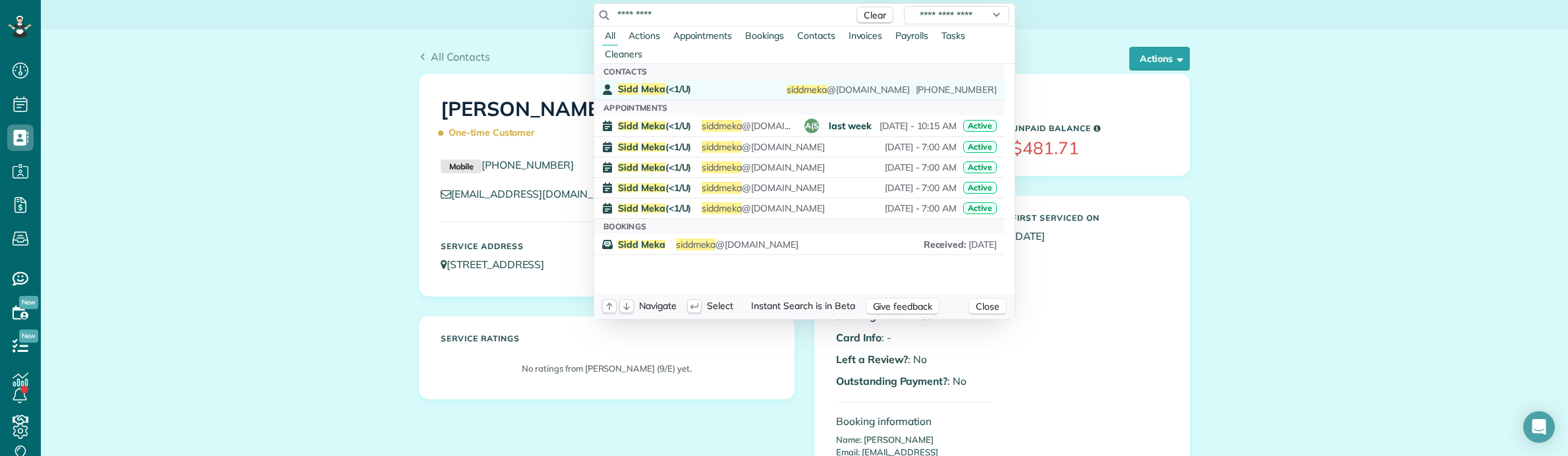
type input "*********"
click at [661, 89] on span "Sidd Meka (<1/U)" at bounding box center [654, 89] width 73 height 12
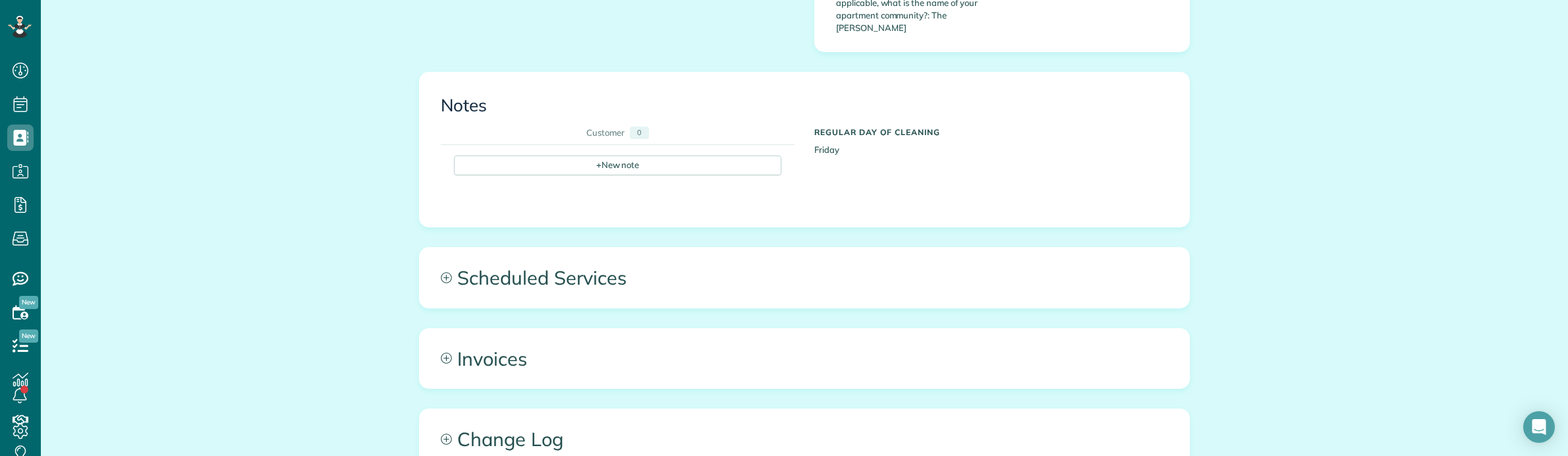
scroll to position [998, 0]
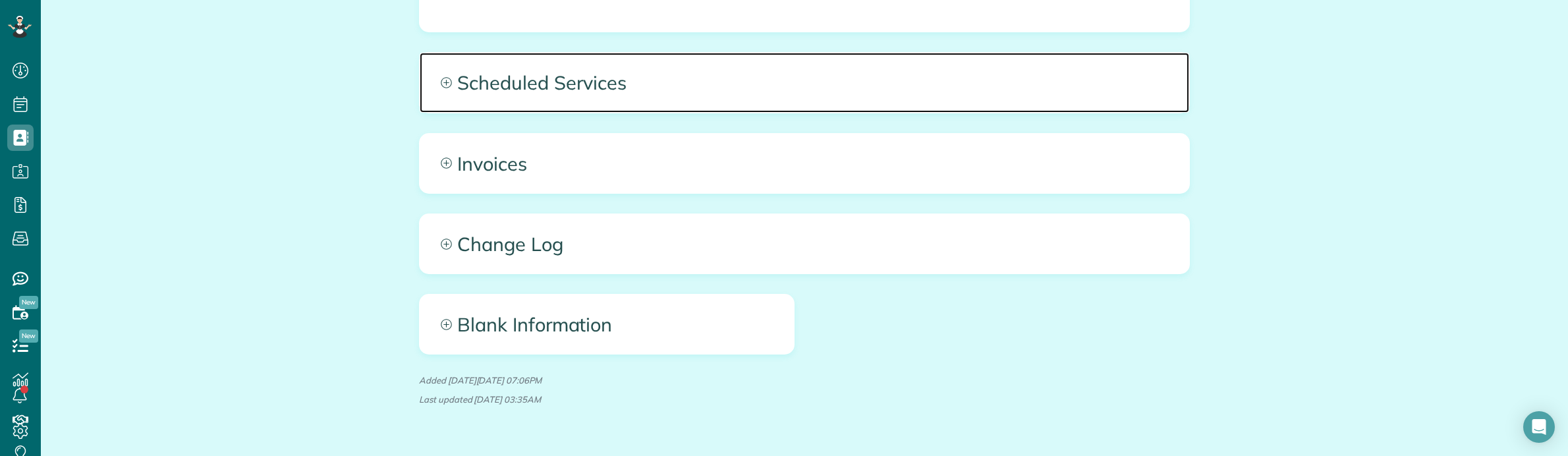
click at [746, 53] on span "Scheduled Services" at bounding box center [804, 82] width 769 height 59
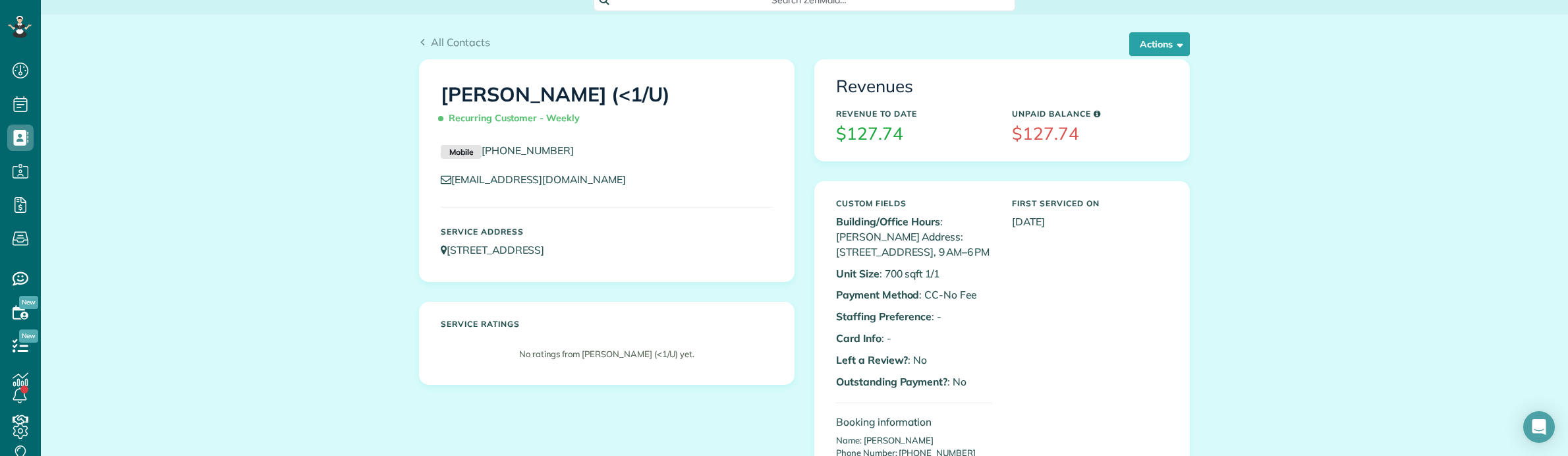
scroll to position [0, 0]
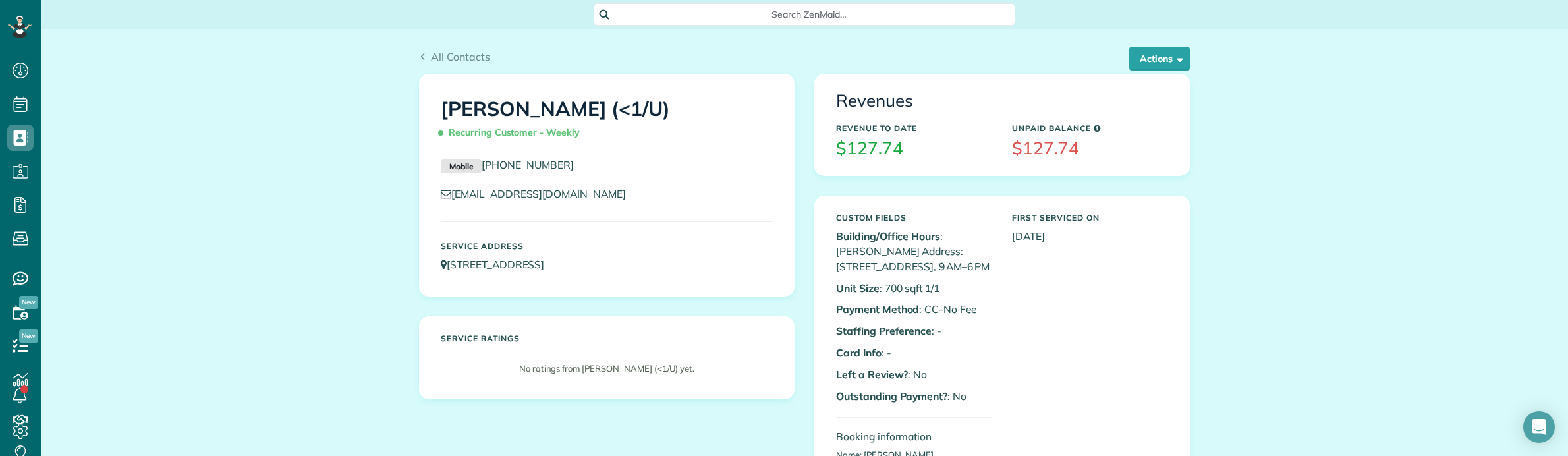
drag, startPoint x: 58, startPoint y: 271, endPoint x: 225, endPoint y: 264, distance: 167.1
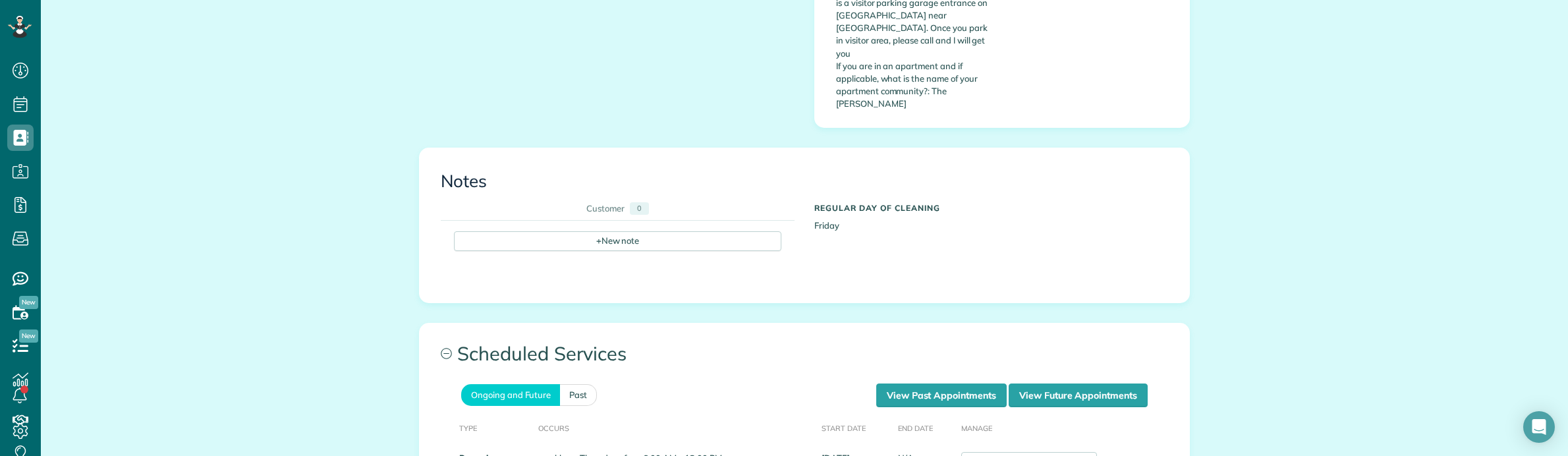
scroll to position [1070, 0]
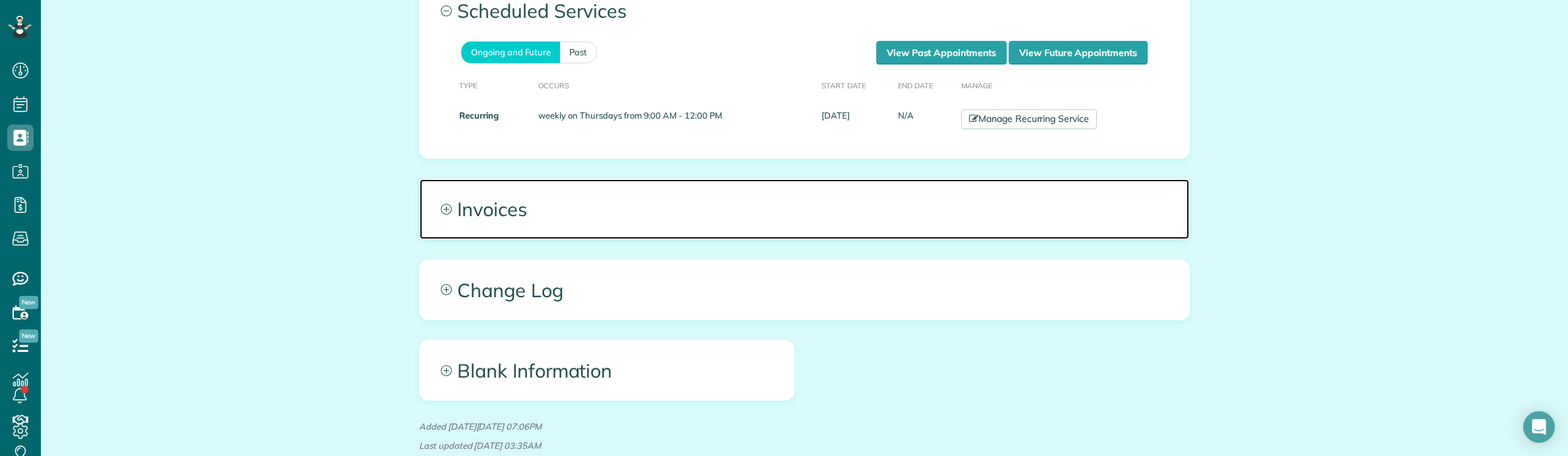
drag, startPoint x: 788, startPoint y: 166, endPoint x: 812, endPoint y: 187, distance: 31.9
click at [788, 179] on span "Invoices" at bounding box center [804, 209] width 769 height 59
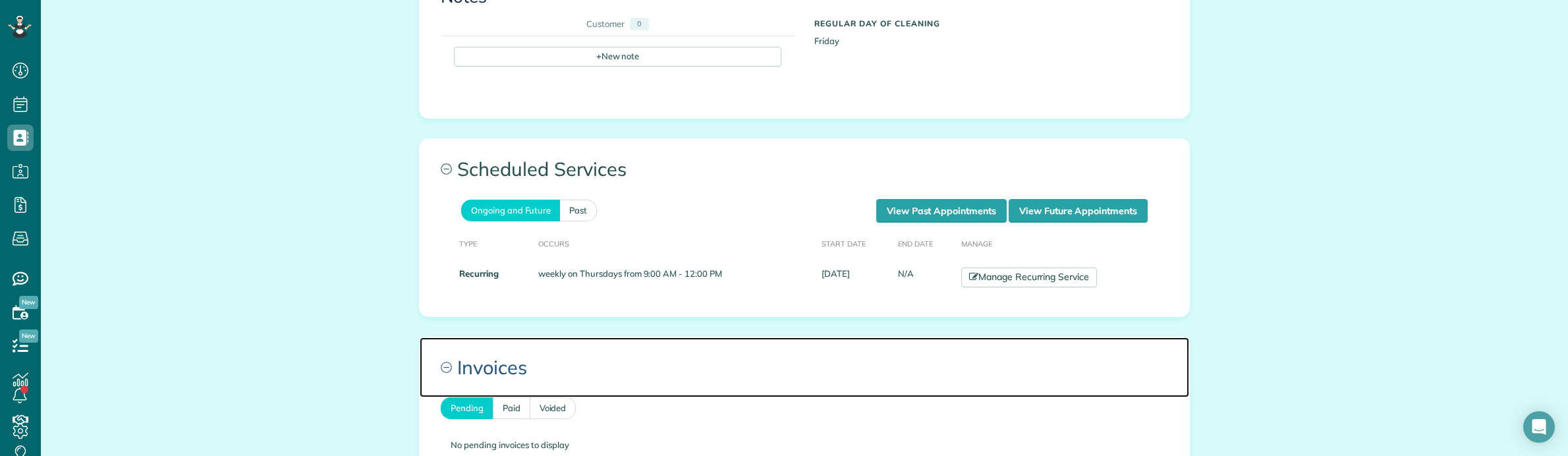
scroll to position [823, 0]
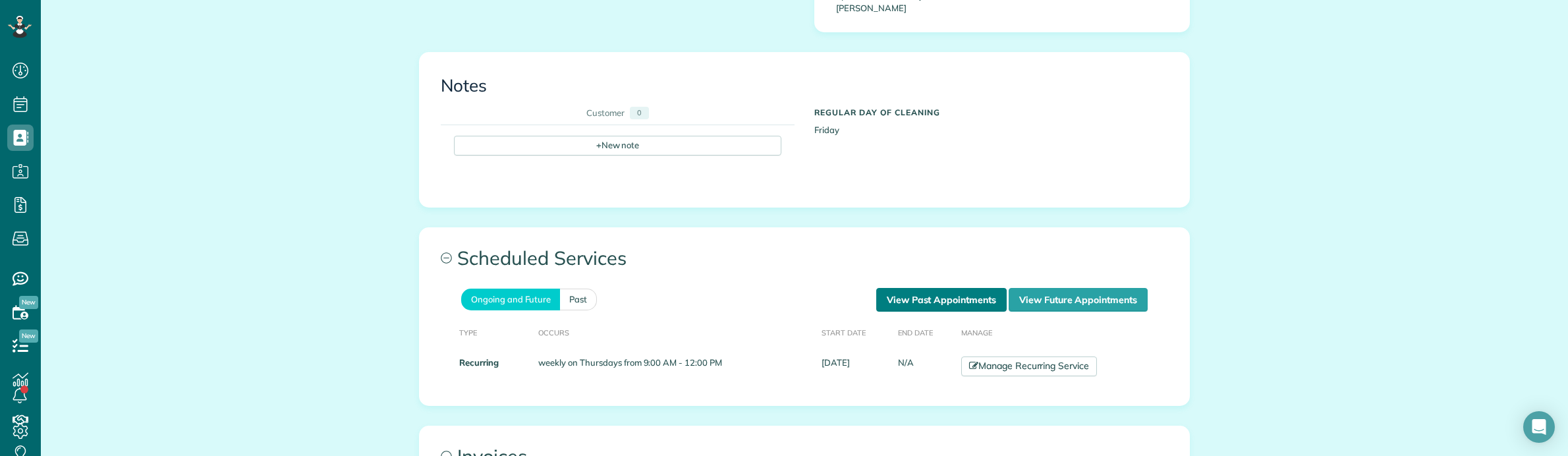
click at [942, 288] on link "View Past Appointments" at bounding box center [941, 300] width 130 height 24
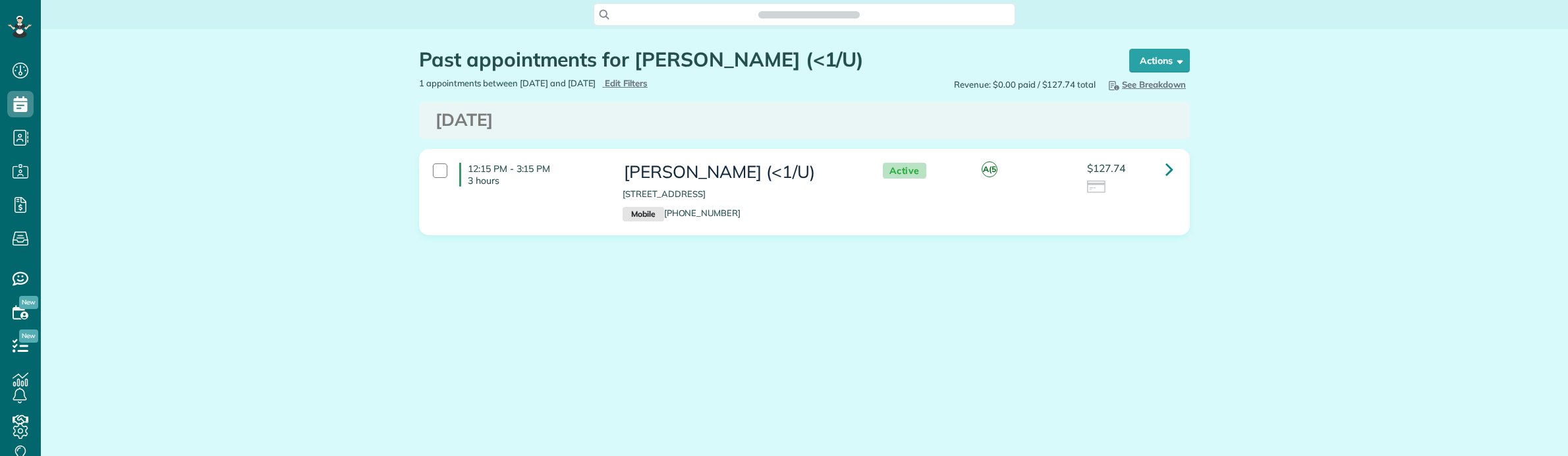
scroll to position [456, 40]
click at [82, 345] on main "Search ZenMaid… Past appointments for [PERSON_NAME] (<1/U) Schedule Changes Act…" at bounding box center [804, 228] width 1527 height 456
click at [94, 321] on div "Past appointments for [PERSON_NAME] (<1/U) Schedule Changes Actions Create Appo…" at bounding box center [804, 181] width 1527 height 305
click at [69, 54] on div "Past appointments for [PERSON_NAME] (<1/U) Schedule Changes Actions Create Appo…" at bounding box center [804, 181] width 1527 height 305
click at [100, 178] on div "Past appointments for Sidd Meka (<1/U) Schedule Changes Actions Create Appointm…" at bounding box center [804, 181] width 1527 height 305
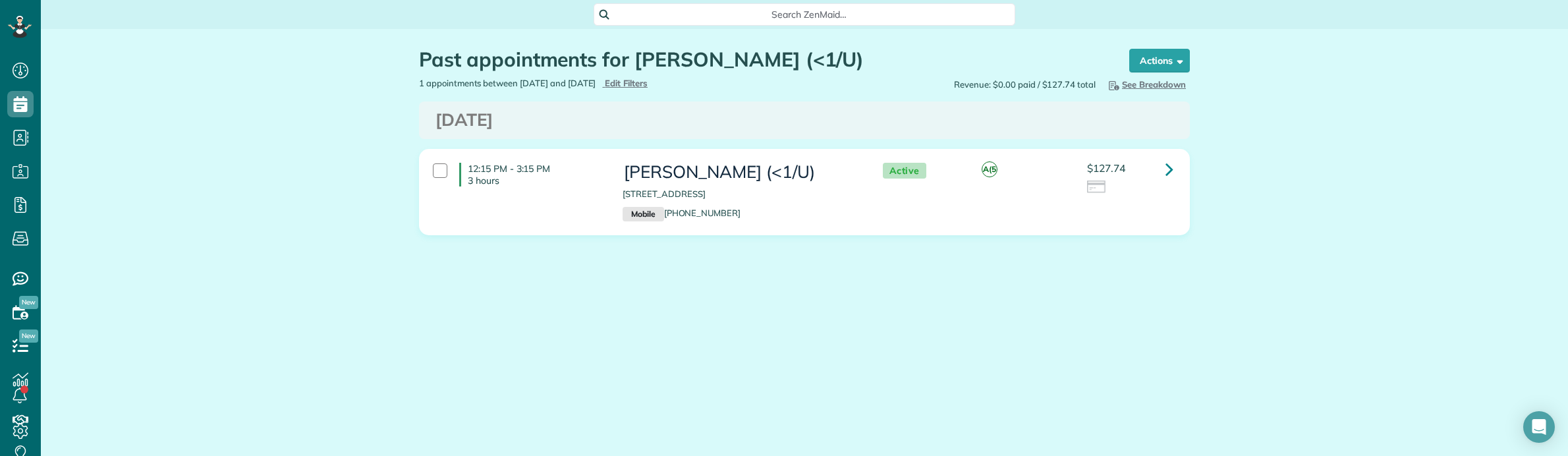
click at [71, 366] on main "Search ZenMaid… Past appointments for Sidd Meka (<1/U) Schedule Changes Actions…" at bounding box center [804, 228] width 1527 height 456
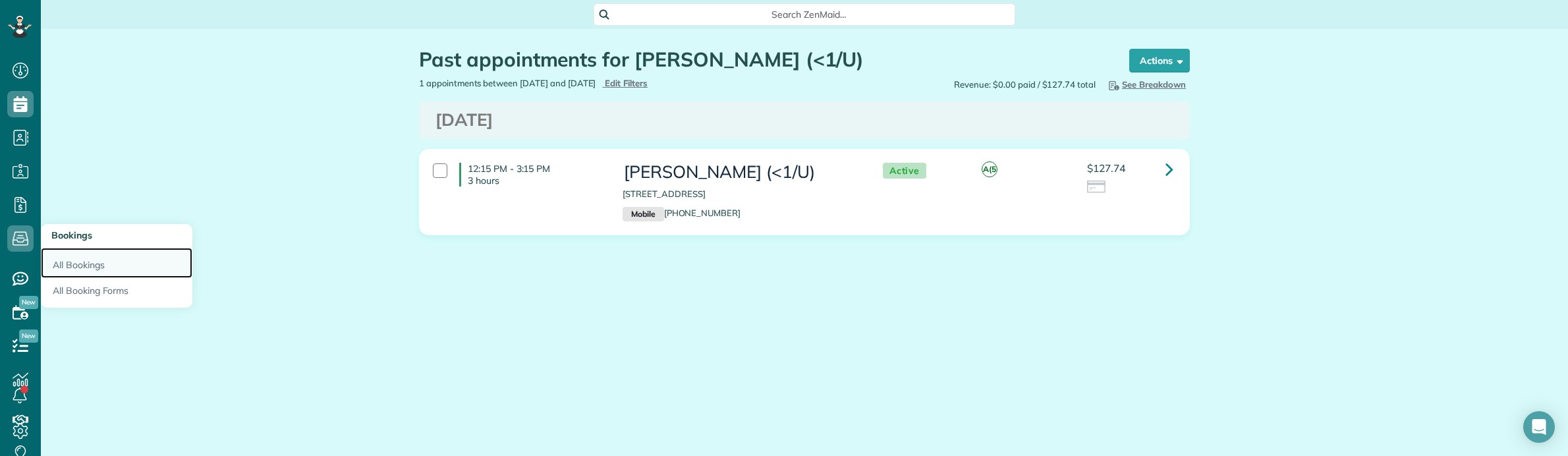
click at [79, 259] on link "All Bookings" at bounding box center [116, 262] width 152 height 30
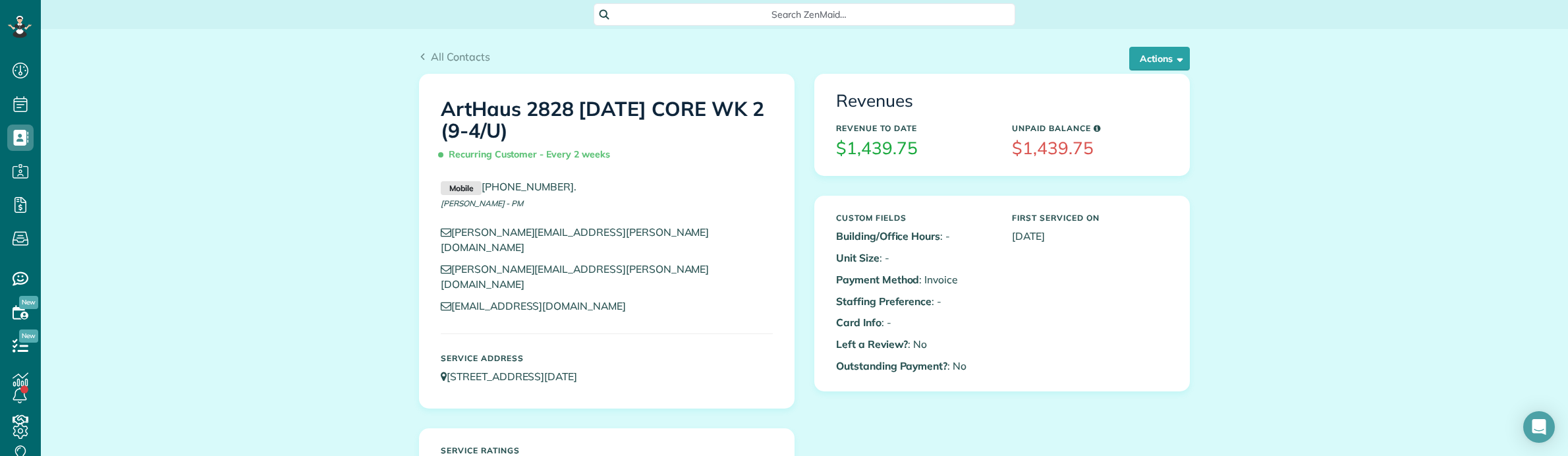
scroll to position [5, 5]
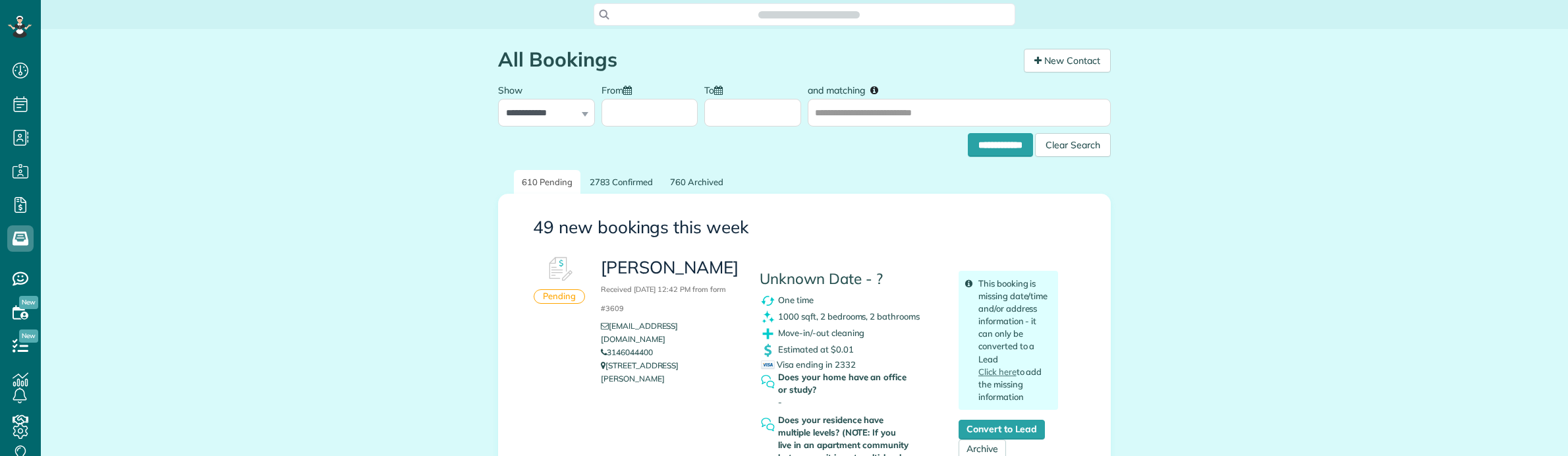
scroll to position [5, 5]
drag, startPoint x: 666, startPoint y: 264, endPoint x: 709, endPoint y: 264, distance: 43.0
click at [709, 264] on div "[PERSON_NAME] Received [DATE] 12:42 PM from form #3609 [EMAIL_ADDRESS][DOMAIN_N…" at bounding box center [670, 321] width 159 height 142
copy h3 "[PERSON_NAME]"
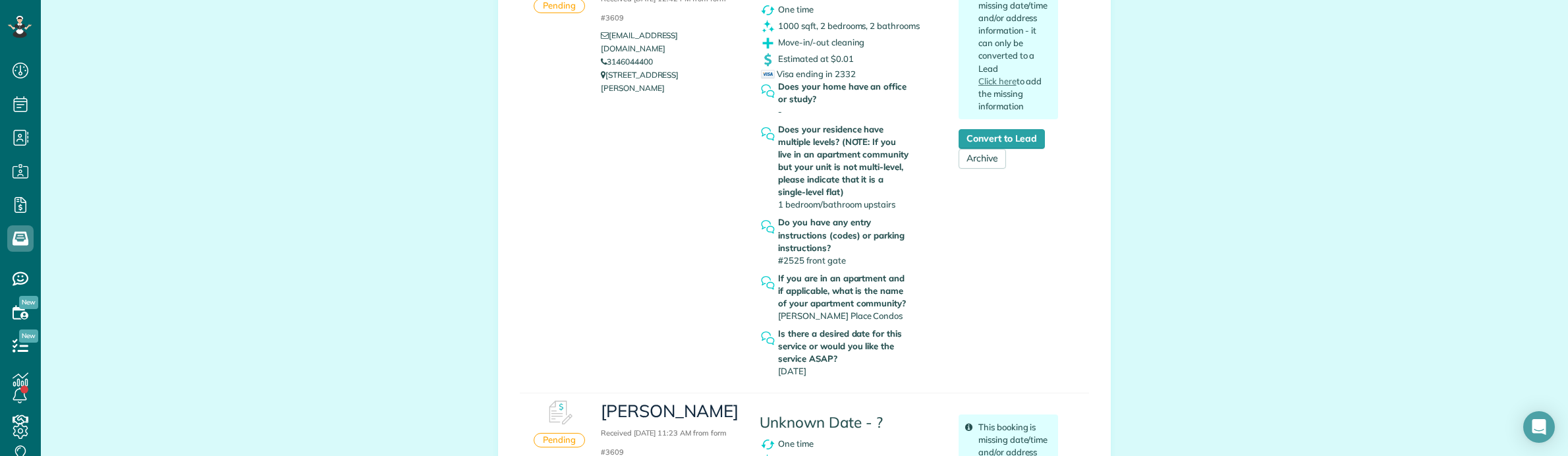
scroll to position [412, 0]
